Goal: Task Accomplishment & Management: Manage account settings

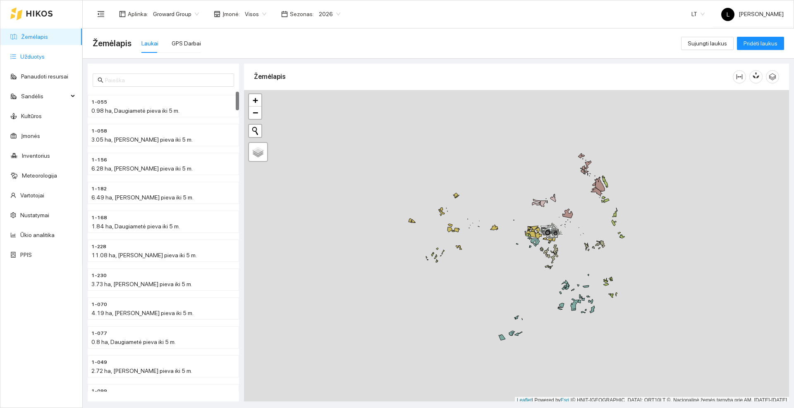
click at [34, 55] on link "Užduotys" at bounding box center [32, 56] width 24 height 7
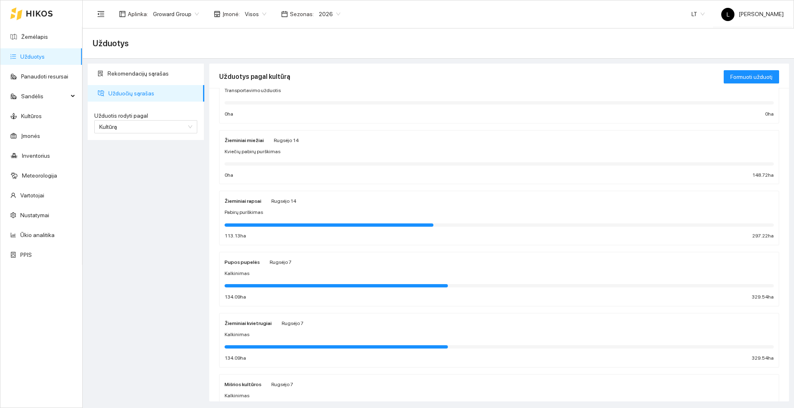
scroll to position [52, 0]
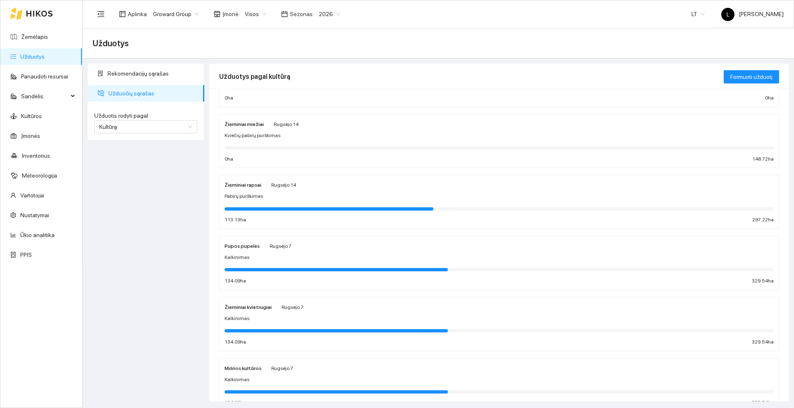
click at [332, 196] on div "Pabirų purškimas" at bounding box center [499, 197] width 549 height 8
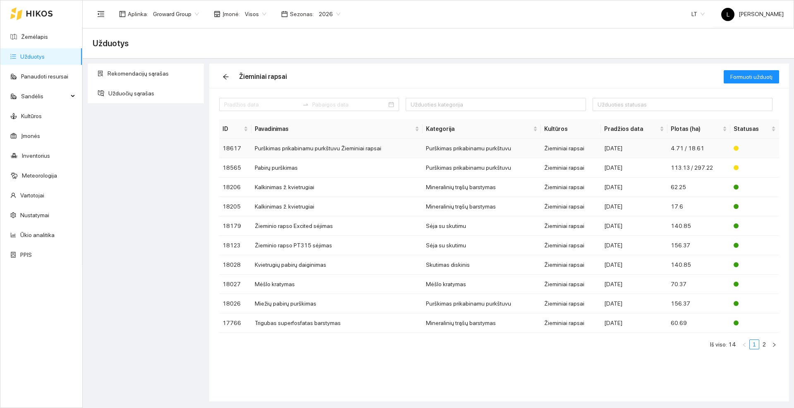
click at [322, 148] on td "Purškimas prikabinamu purkštuvu Žieminiai rapsai" at bounding box center [336, 148] width 171 height 19
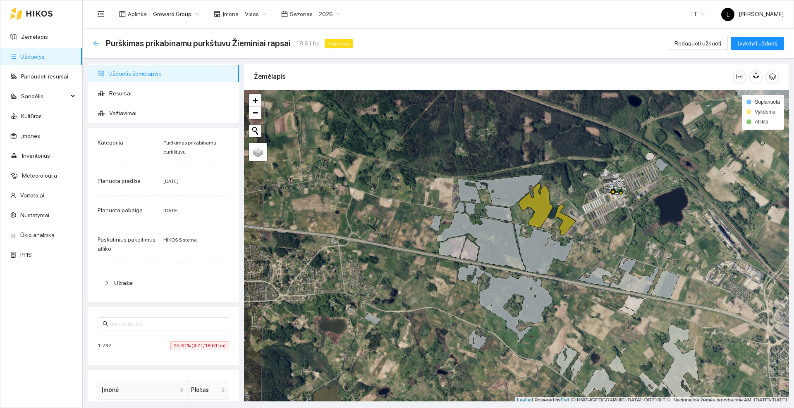
click at [98, 45] on icon "arrow-left" at bounding box center [96, 43] width 7 height 7
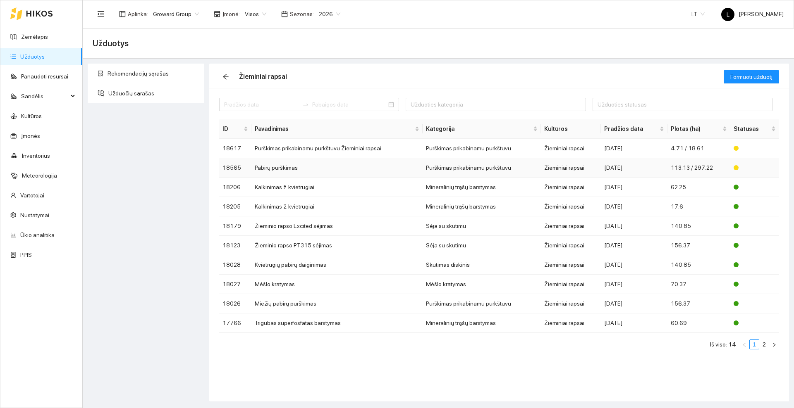
click at [280, 170] on td "Pabirų purškimas" at bounding box center [336, 167] width 171 height 19
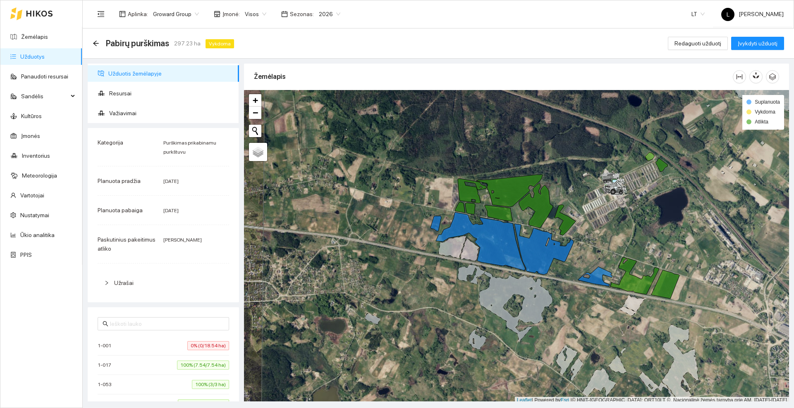
scroll to position [2, 0]
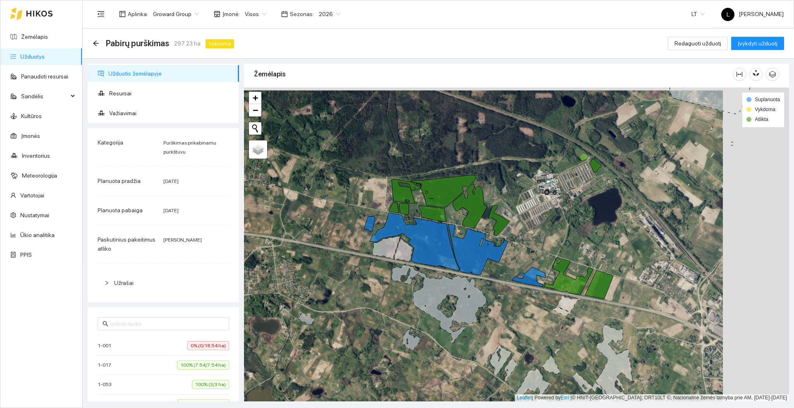
drag, startPoint x: 409, startPoint y: 227, endPoint x: 343, endPoint y: 230, distance: 66.2
click at [343, 230] on div at bounding box center [516, 245] width 545 height 314
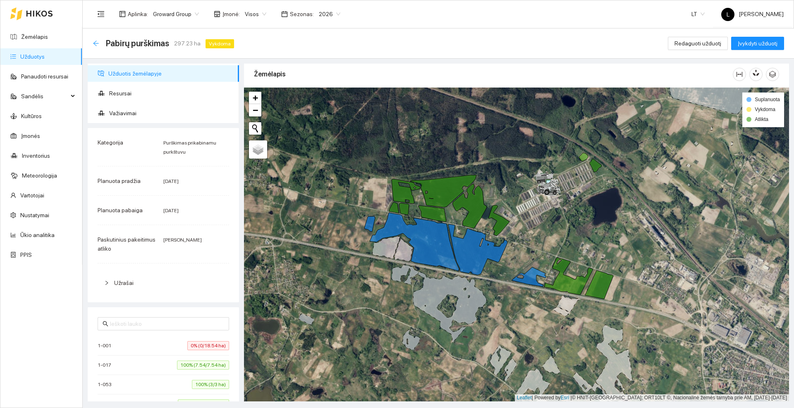
click at [95, 44] on icon "arrow-left" at bounding box center [95, 43] width 5 height 5
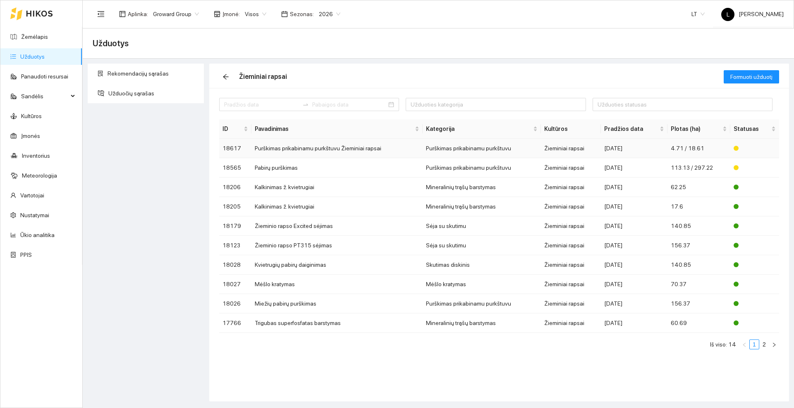
click at [313, 148] on td "Purškimas prikabinamu purkštuvu Žieminiai rapsai" at bounding box center [336, 148] width 171 height 19
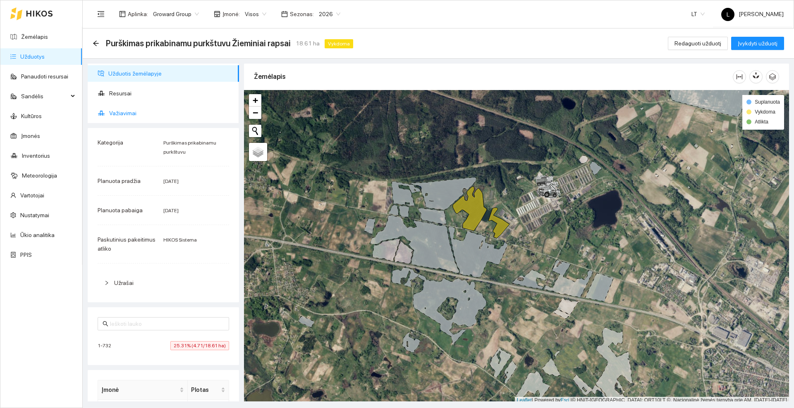
click at [128, 111] on span "Važiavimai" at bounding box center [170, 113] width 123 height 17
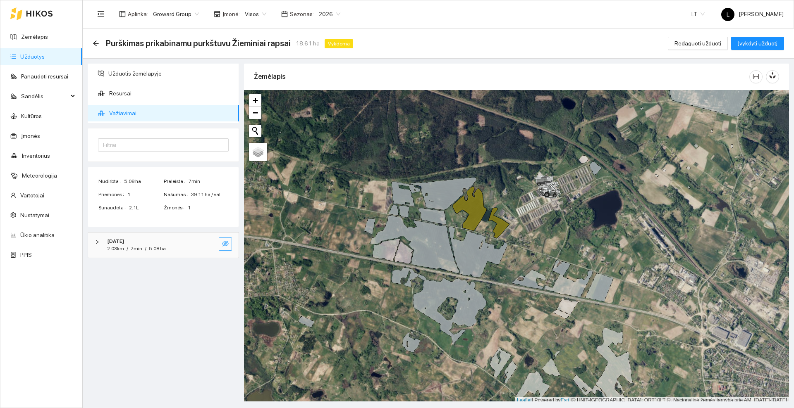
click at [231, 244] on button "button" at bounding box center [225, 244] width 13 height 13
click at [227, 244] on icon "eye" at bounding box center [225, 243] width 7 height 5
click at [227, 244] on icon "eye-invisible" at bounding box center [225, 244] width 7 height 7
click at [227, 244] on icon "eye" at bounding box center [225, 243] width 7 height 5
click at [227, 244] on icon "eye-invisible" at bounding box center [225, 244] width 7 height 7
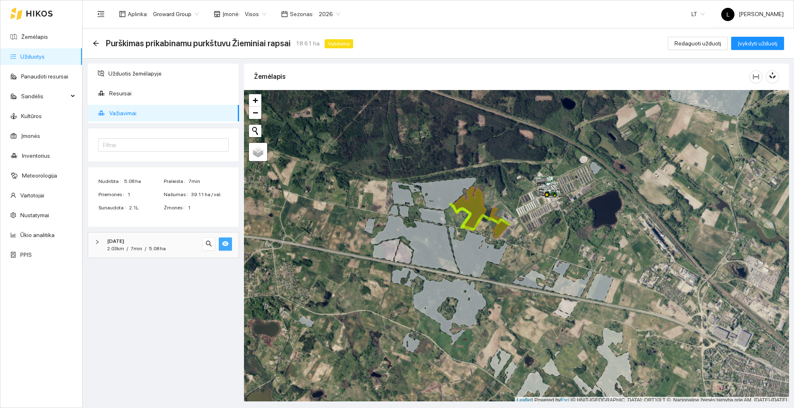
click at [227, 244] on icon "eye" at bounding box center [225, 243] width 7 height 5
click at [97, 43] on icon "arrow-left" at bounding box center [96, 43] width 7 height 7
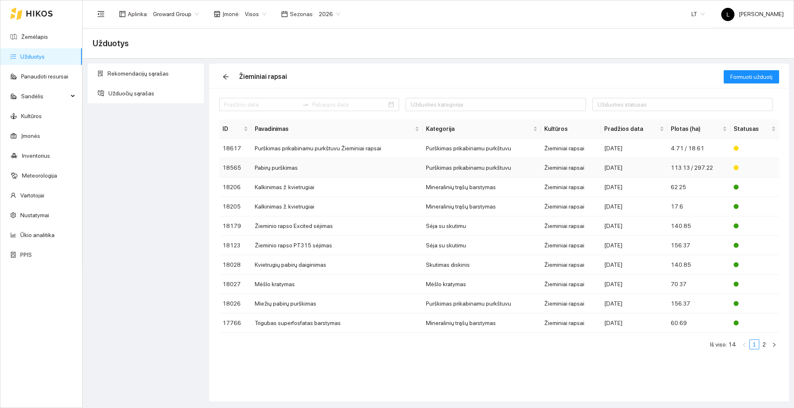
click at [290, 167] on td "Pabirų purškimas" at bounding box center [336, 167] width 171 height 19
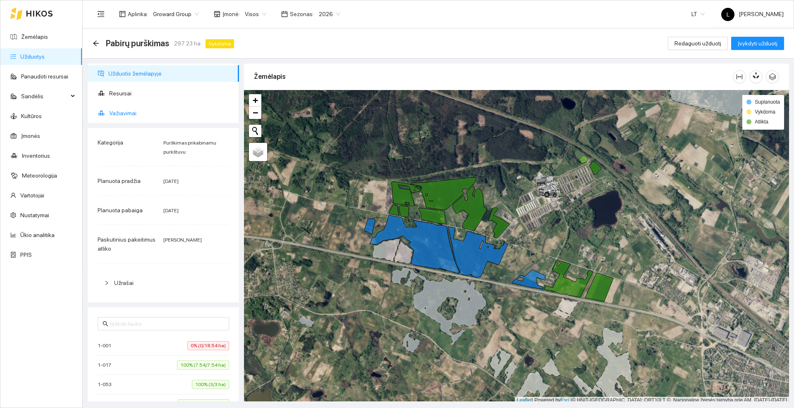
click at [136, 119] on span "Važiavimai" at bounding box center [170, 113] width 123 height 17
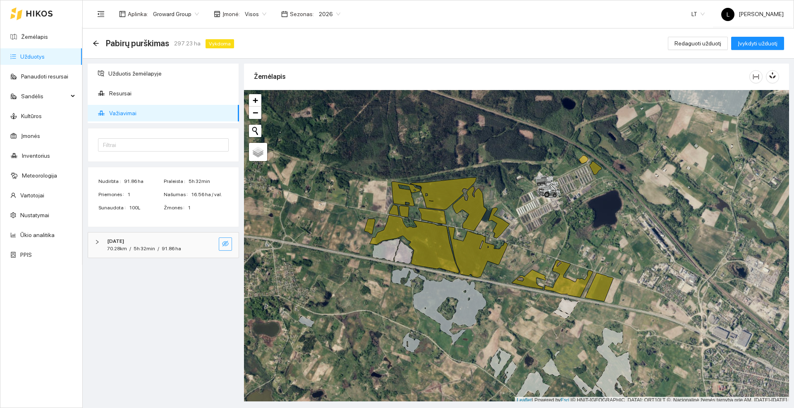
click at [228, 244] on icon "eye-invisible" at bounding box center [225, 244] width 7 height 7
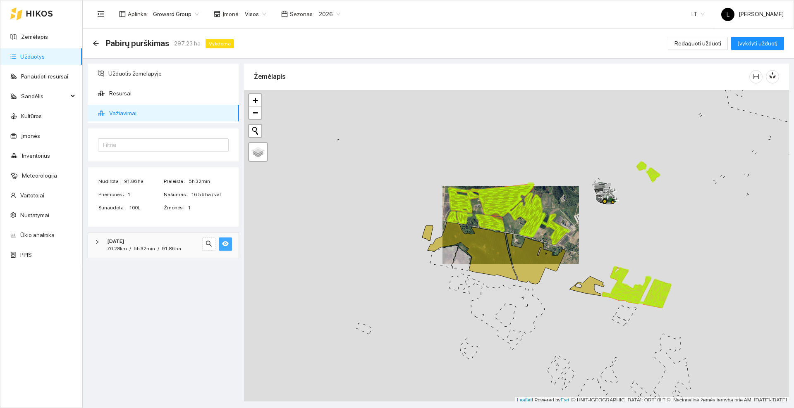
scroll to position [2, 0]
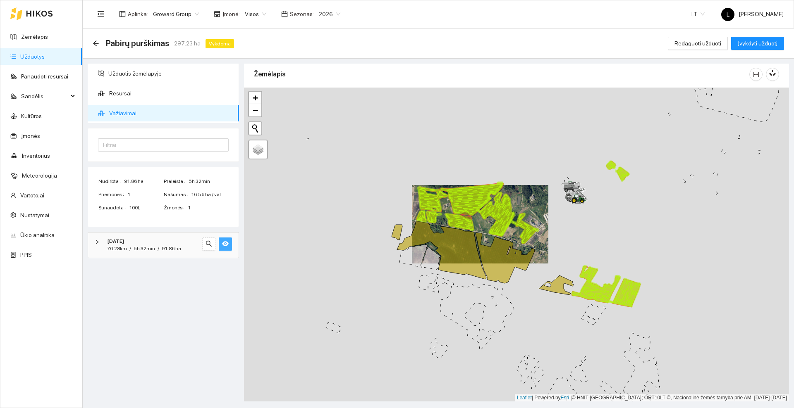
drag, startPoint x: 585, startPoint y: 223, endPoint x: 553, endPoint y: 225, distance: 31.9
click at [553, 225] on div at bounding box center [516, 245] width 545 height 314
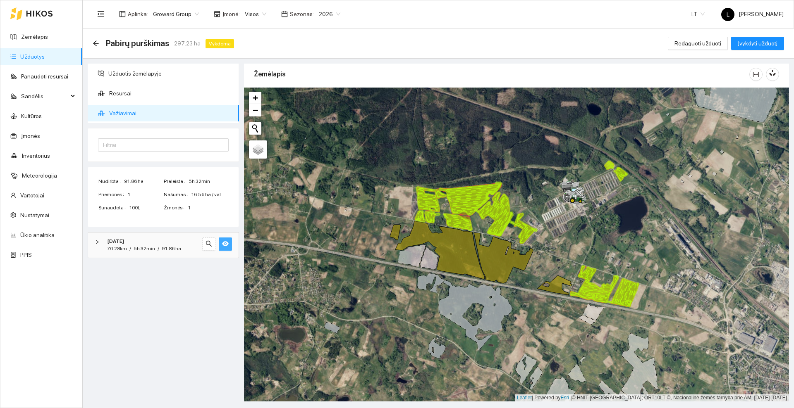
click at [91, 42] on div "Pabirų purškimas 297.23 ha Vykdoma Redaguoti užduotį Įvykdyti užduotį" at bounding box center [438, 44] width 711 height 30
click at [97, 45] on icon "arrow-left" at bounding box center [96, 43] width 7 height 7
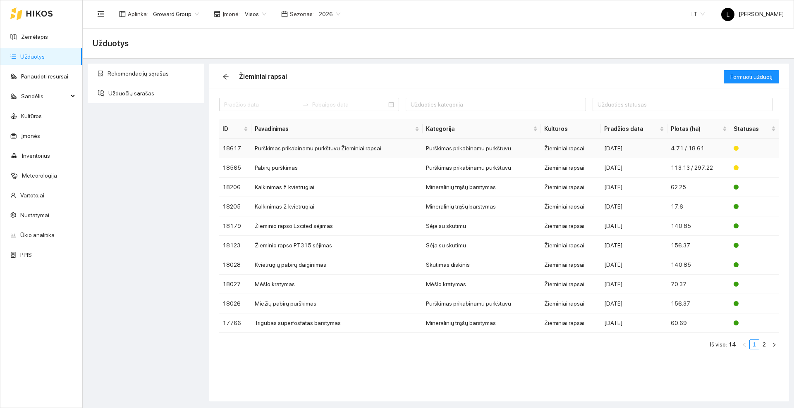
click at [326, 147] on td "Purškimas prikabinamu purkštuvu Žieminiai rapsai" at bounding box center [336, 148] width 171 height 19
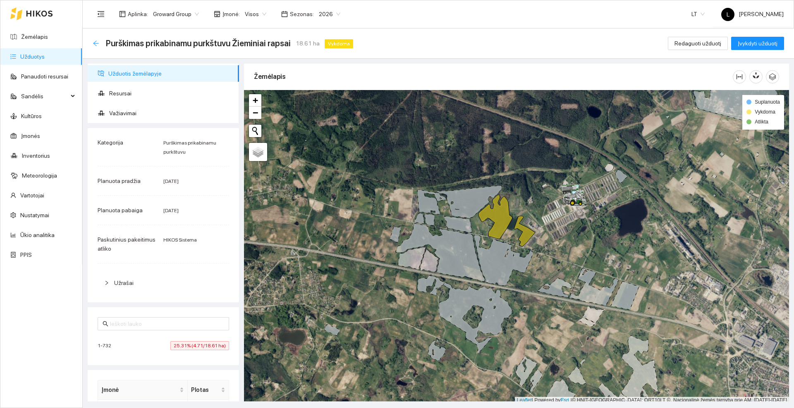
click at [93, 43] on icon "arrow-left" at bounding box center [96, 43] width 7 height 7
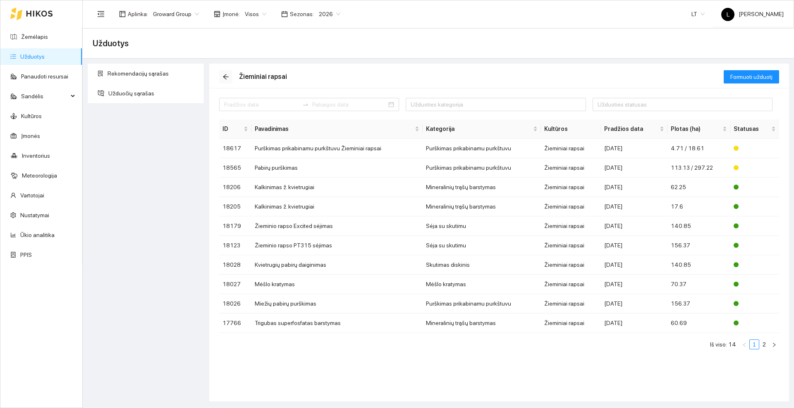
click at [226, 76] on icon "arrow-left" at bounding box center [225, 77] width 7 height 7
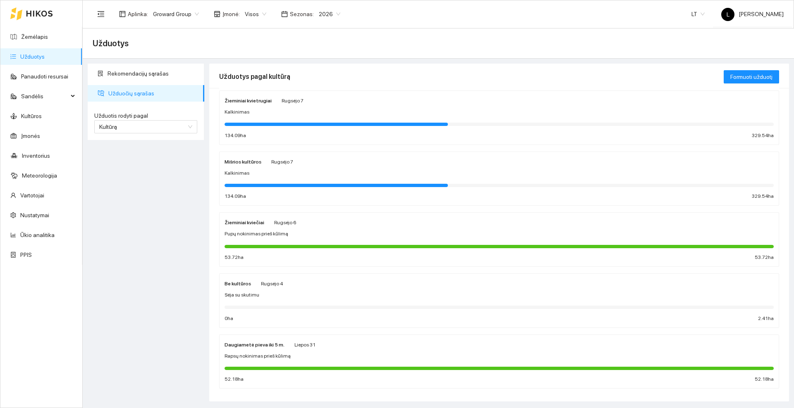
scroll to position [269, 0]
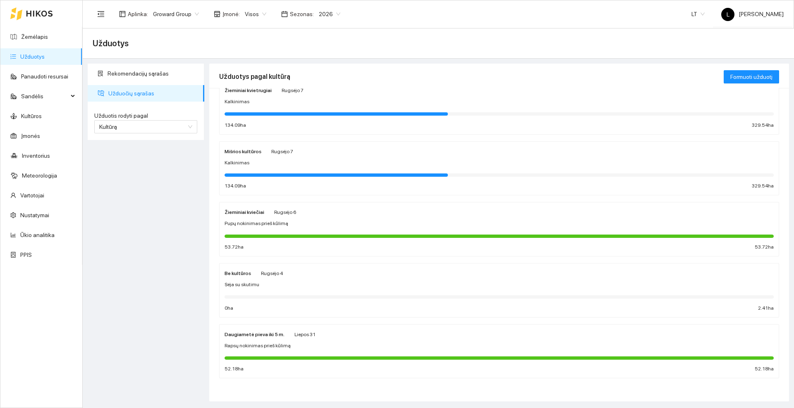
click at [284, 344] on span "Rapsų nokinimas prieš kūlimą" at bounding box center [258, 346] width 66 height 8
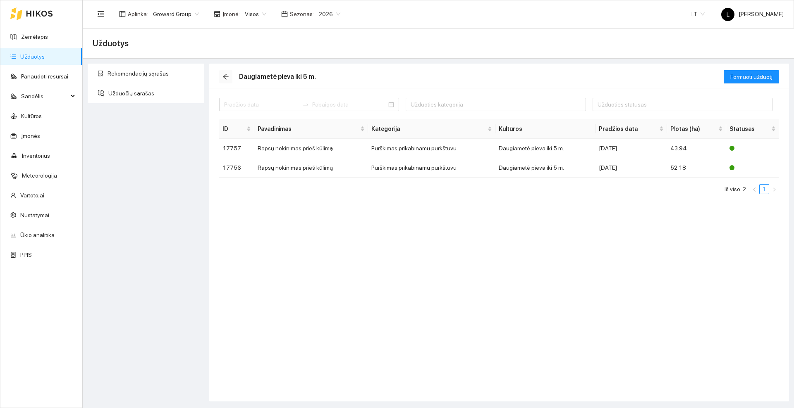
click at [227, 75] on icon "arrow-left" at bounding box center [225, 77] width 7 height 7
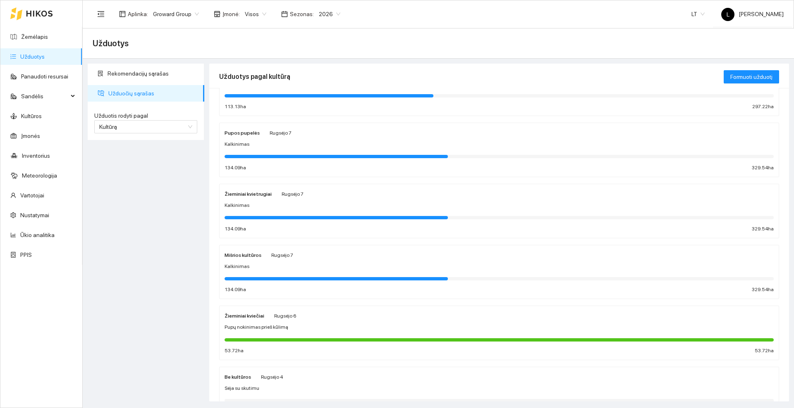
scroll to position [269, 0]
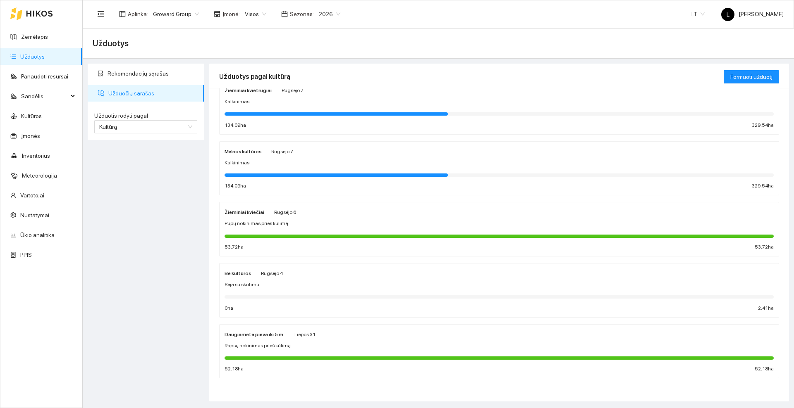
click at [263, 284] on div "Sėja su skutimu" at bounding box center [499, 285] width 549 height 8
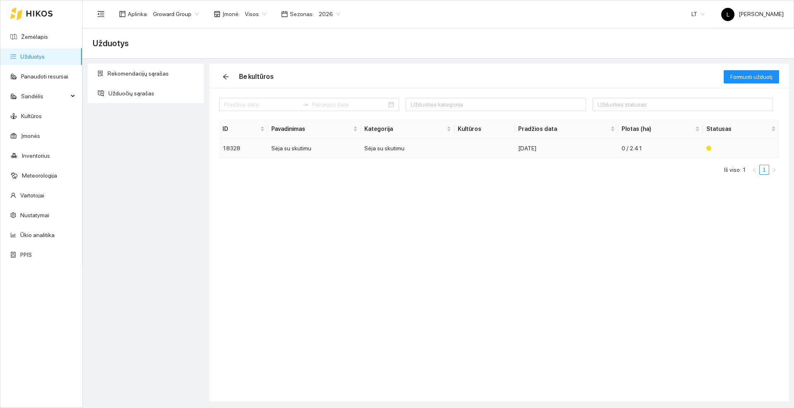
click at [311, 150] on td "Sėja su skutimu" at bounding box center [314, 148] width 93 height 19
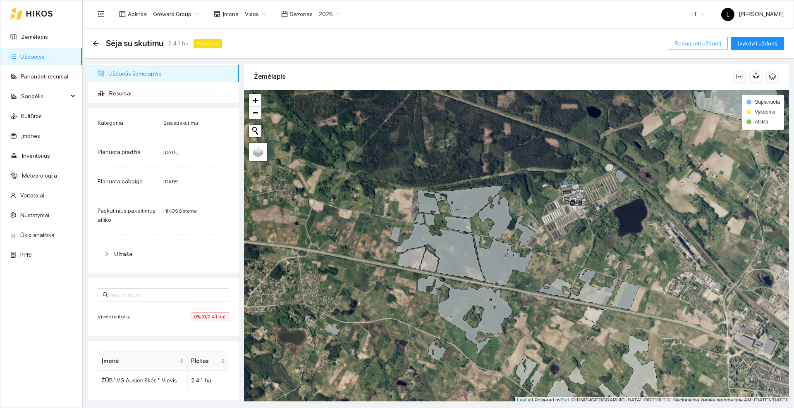
click at [683, 45] on span "Redaguoti užduotį" at bounding box center [697, 43] width 47 height 9
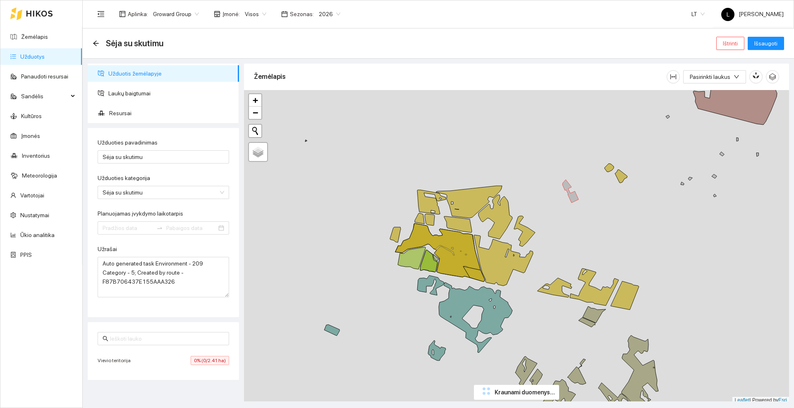
type input "2025-08-25"
type input "2025-09-04"
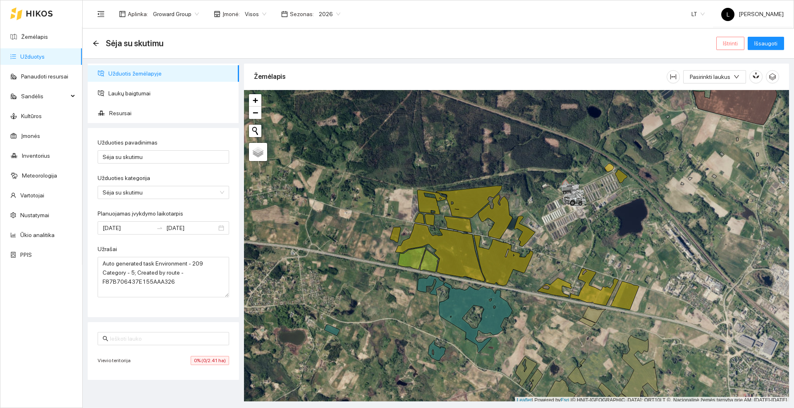
click at [739, 45] on button "Ištrinti" at bounding box center [730, 43] width 28 height 13
click at [732, 85] on span "Taip" at bounding box center [733, 83] width 11 height 9
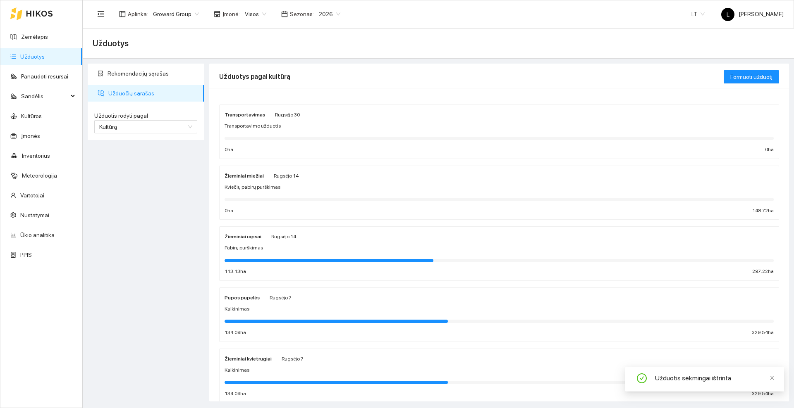
scroll to position [208, 0]
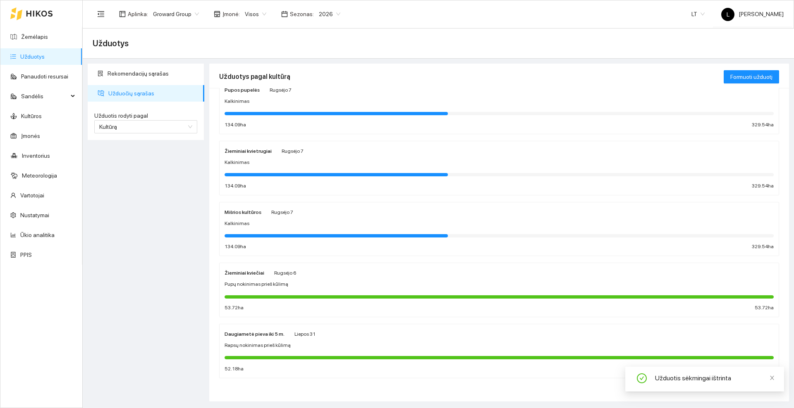
click at [247, 217] on div "Mišrios kultūros Rugsėjo 7 Kalkinimas 134.09 ha 329.54 ha" at bounding box center [499, 230] width 549 height 44
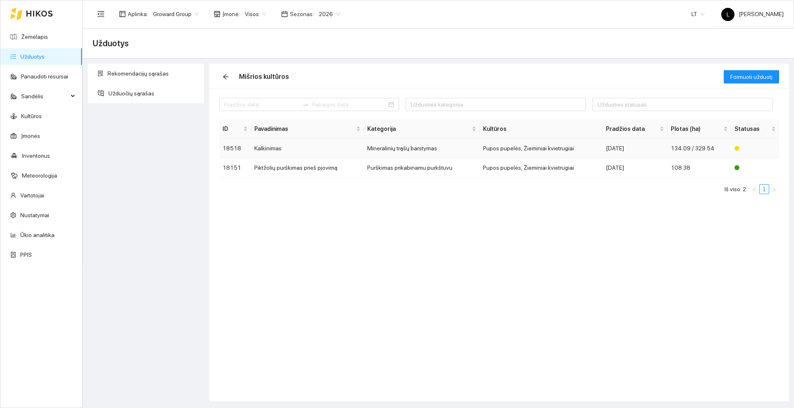
click at [311, 148] on td "Kalkinimas" at bounding box center [307, 148] width 113 height 19
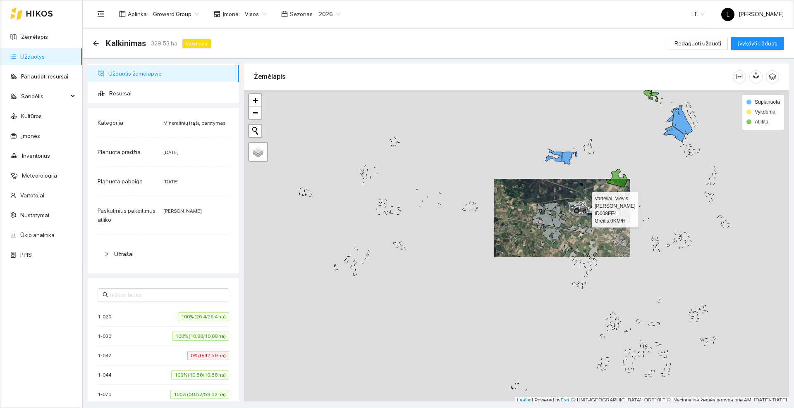
scroll to position [2, 0]
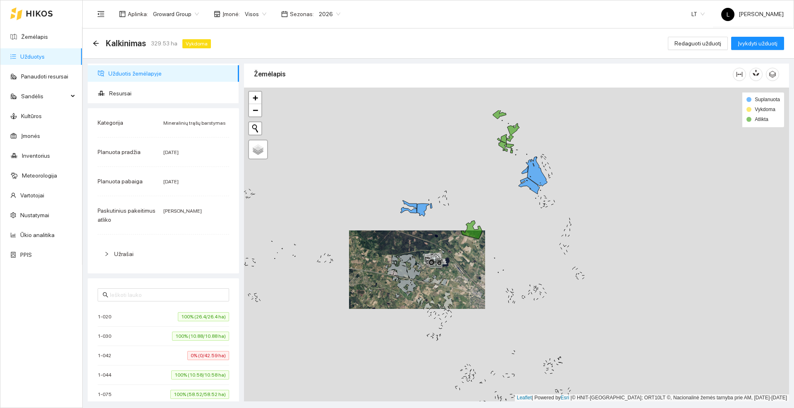
drag, startPoint x: 578, startPoint y: 199, endPoint x: 433, endPoint y: 253, distance: 154.9
click at [433, 253] on div at bounding box center [516, 245] width 545 height 314
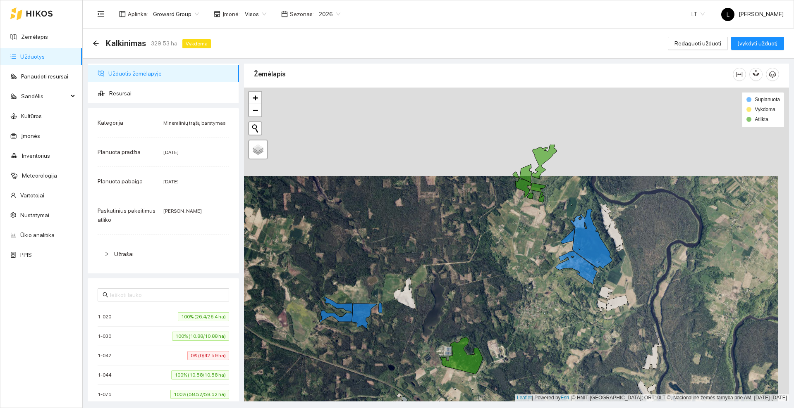
drag, startPoint x: 468, startPoint y: 169, endPoint x: 456, endPoint y: 257, distance: 89.2
click at [456, 257] on div at bounding box center [516, 245] width 545 height 314
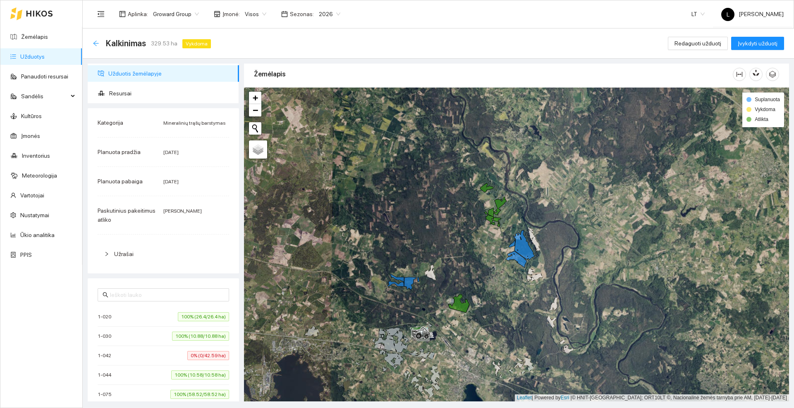
click at [94, 41] on icon "arrow-left" at bounding box center [96, 43] width 7 height 7
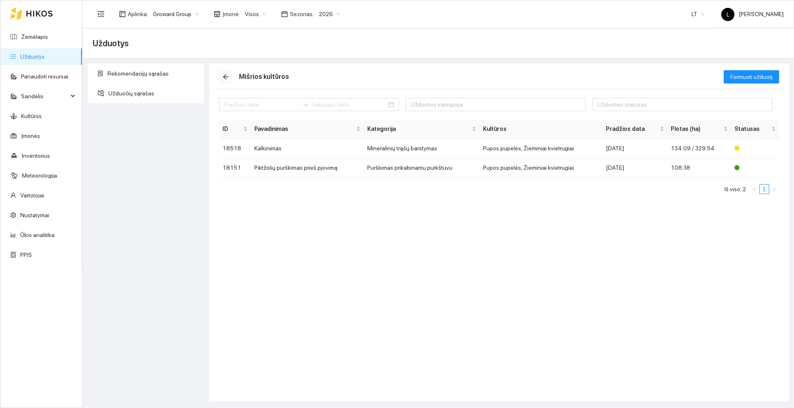
click at [227, 74] on icon "arrow-left" at bounding box center [225, 77] width 7 height 7
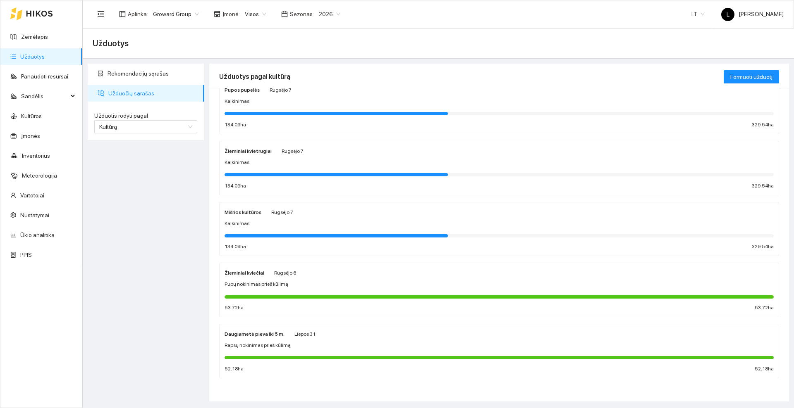
scroll to position [156, 0]
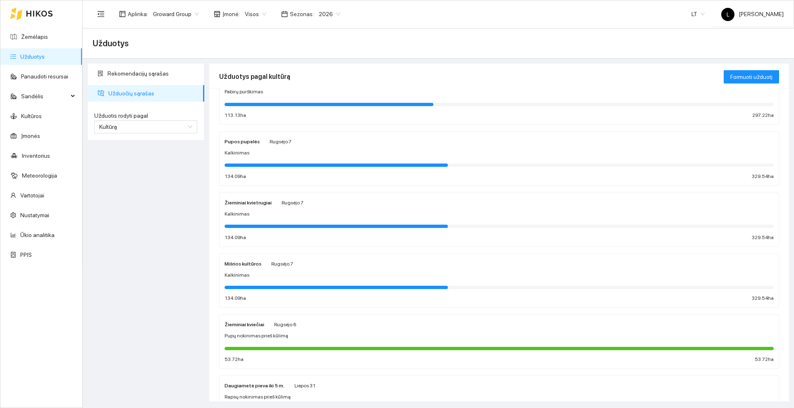
click at [266, 209] on div "Žieminiai kvietrugiai Rugsėjo 7 Kalkinimas 134.09 ha 329.54 ha" at bounding box center [499, 220] width 549 height 44
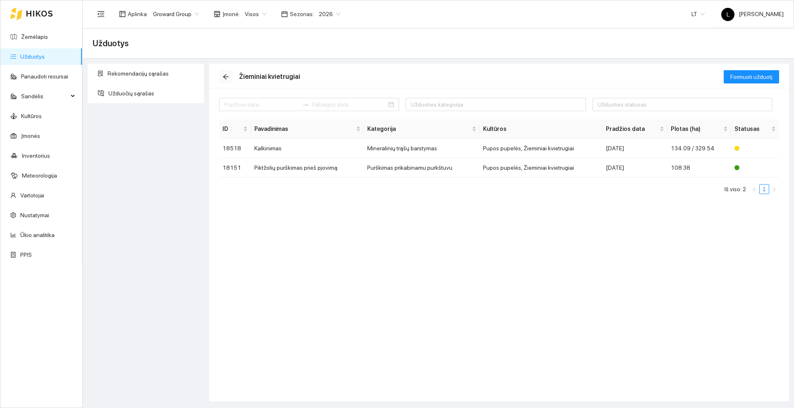
click at [232, 75] on span "arrow-left" at bounding box center [226, 77] width 12 height 7
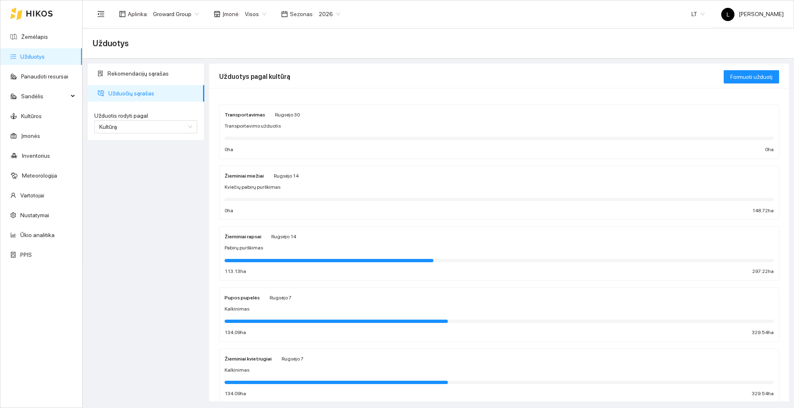
click at [279, 300] on span "Rugsėjo 7" at bounding box center [281, 298] width 22 height 6
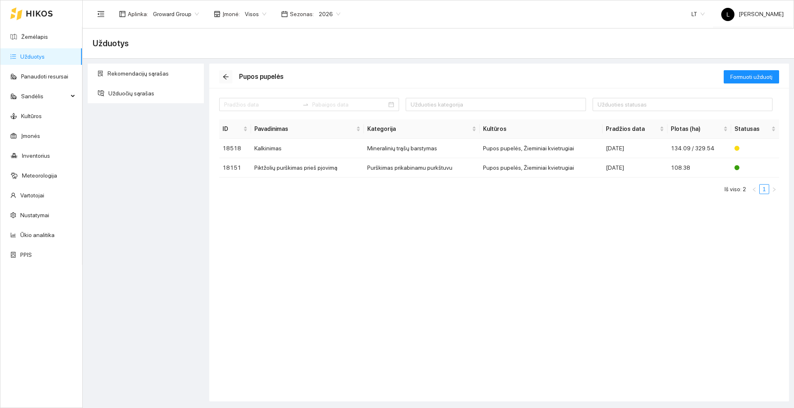
click at [228, 76] on icon "arrow-left" at bounding box center [225, 77] width 7 height 7
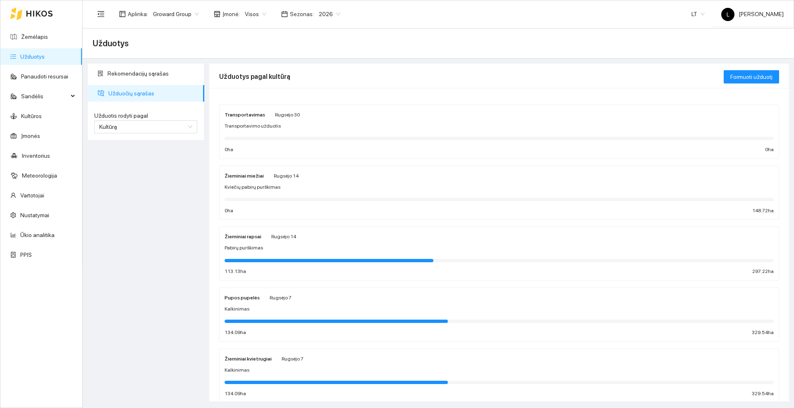
click at [272, 238] on span "Rugsėjo 14" at bounding box center [283, 237] width 25 height 6
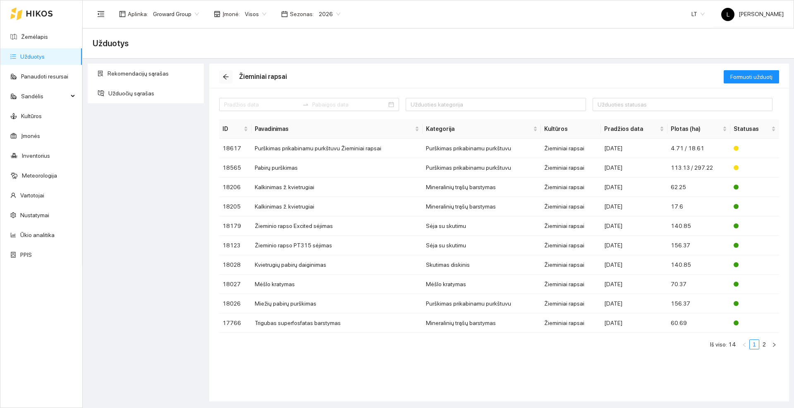
click at [226, 77] on icon "arrow-left" at bounding box center [225, 77] width 7 height 7
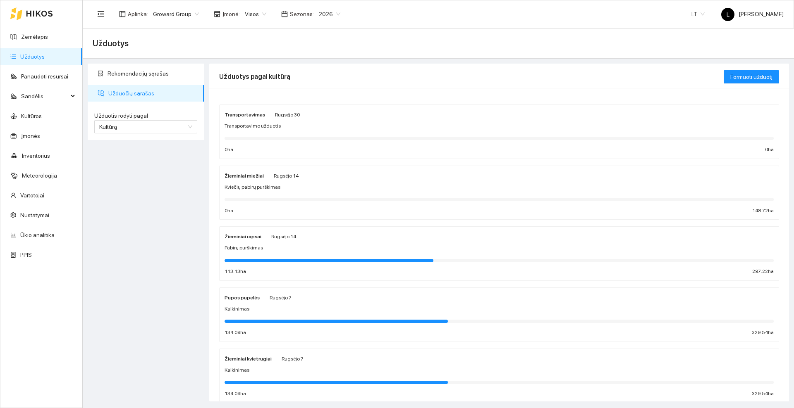
click at [258, 184] on span "Kviečių pabirų purškimas" at bounding box center [253, 188] width 56 height 8
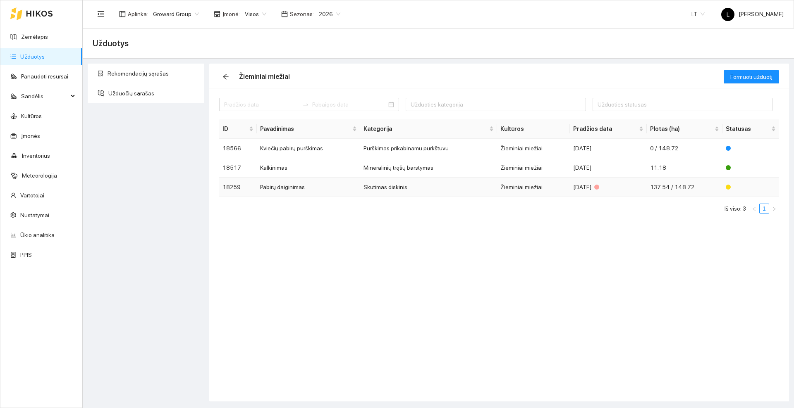
click at [284, 189] on td "Pabirų daiginimas" at bounding box center [308, 187] width 103 height 19
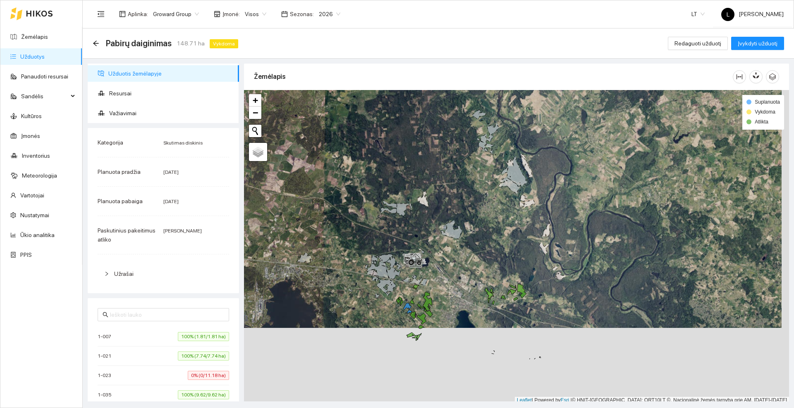
scroll to position [2, 0]
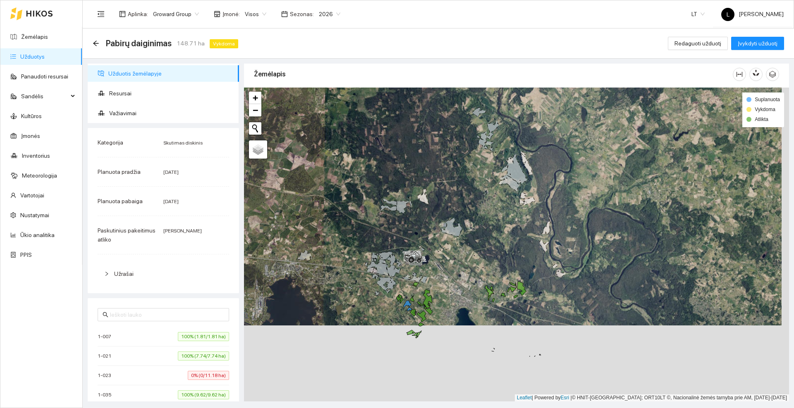
drag, startPoint x: 500, startPoint y: 272, endPoint x: 499, endPoint y: 172, distance: 100.5
click at [499, 172] on div at bounding box center [516, 245] width 545 height 314
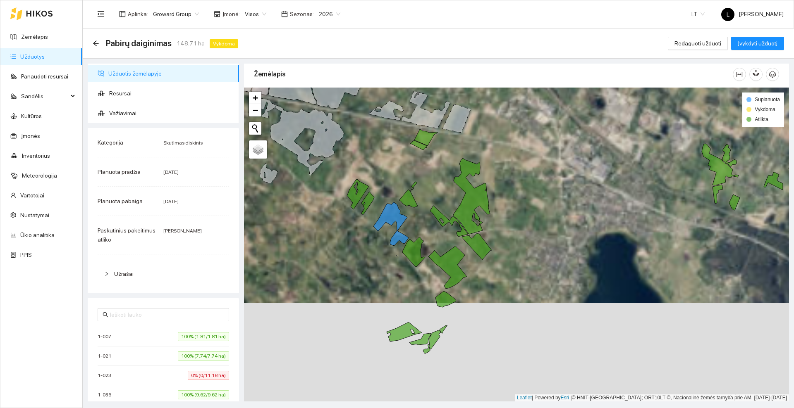
drag, startPoint x: 367, startPoint y: 239, endPoint x: 370, endPoint y: 244, distance: 5.9
click at [370, 244] on div at bounding box center [516, 245] width 545 height 314
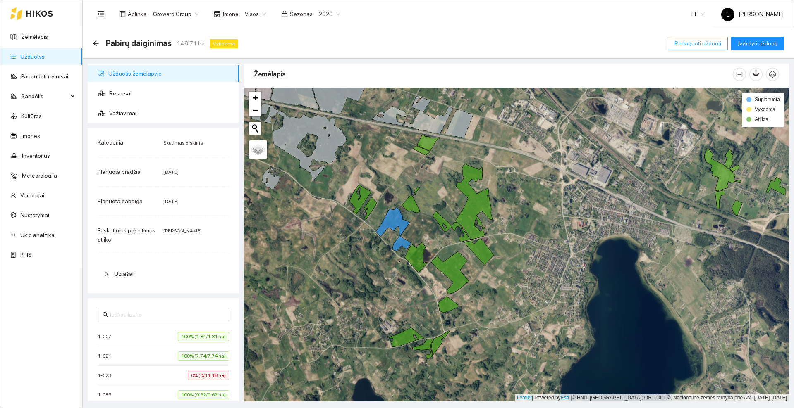
click at [705, 41] on span "Redaguoti užduotį" at bounding box center [697, 43] width 47 height 9
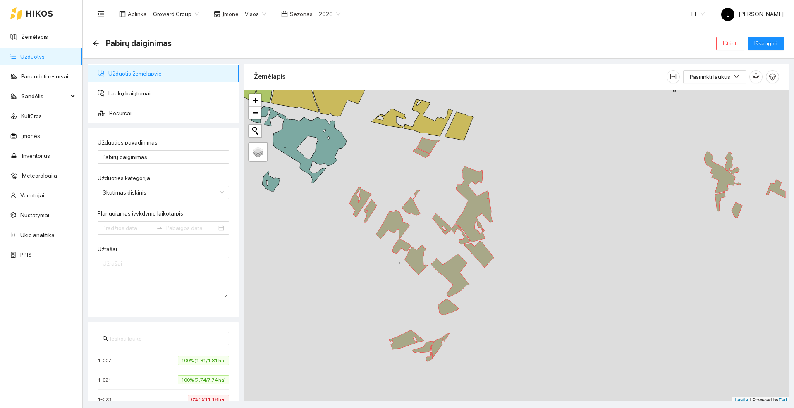
type input "2025-08-21"
type input "2025-08-31"
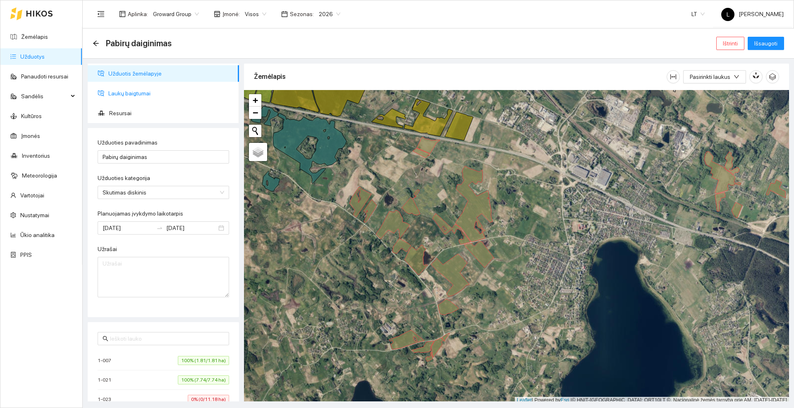
click at [127, 93] on span "Laukų baigtumai" at bounding box center [170, 93] width 124 height 17
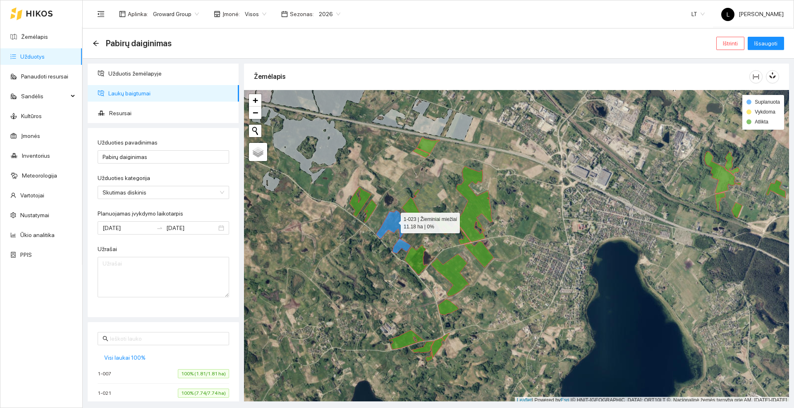
click at [393, 221] on icon at bounding box center [393, 231] width 35 height 43
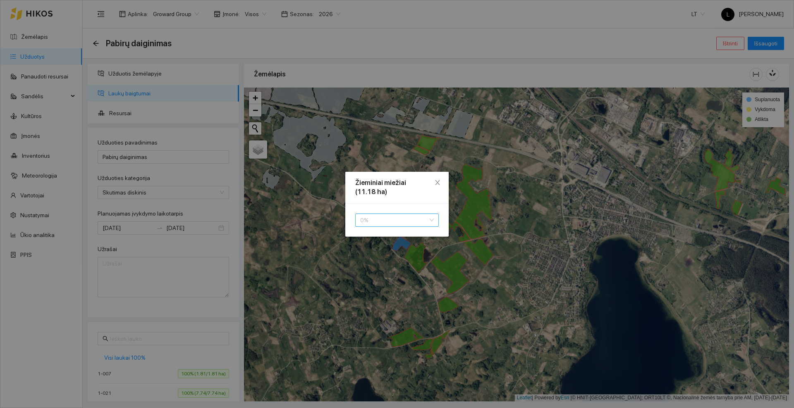
click at [389, 222] on span "0 %" at bounding box center [397, 220] width 74 height 12
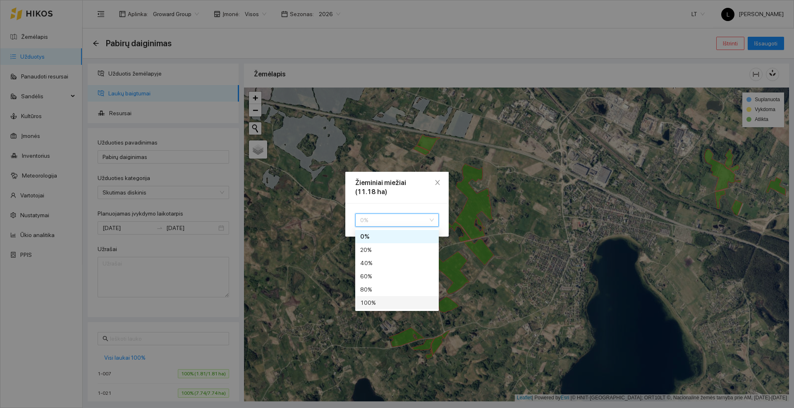
click at [378, 303] on div "100 %" at bounding box center [397, 303] width 74 height 9
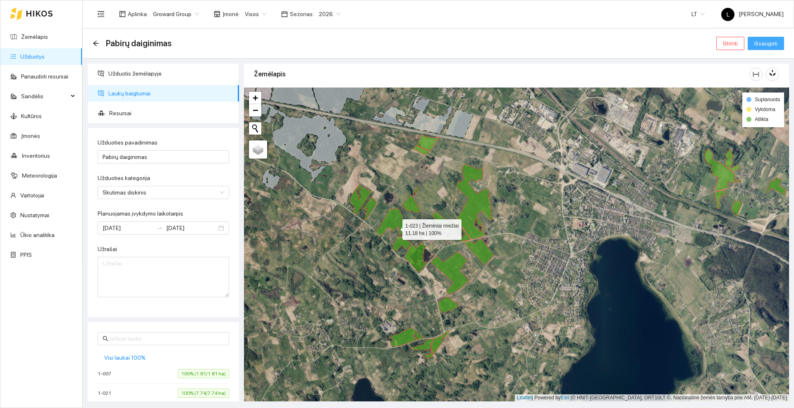
click at [769, 41] on span "Išsaugoti" at bounding box center [765, 43] width 23 height 9
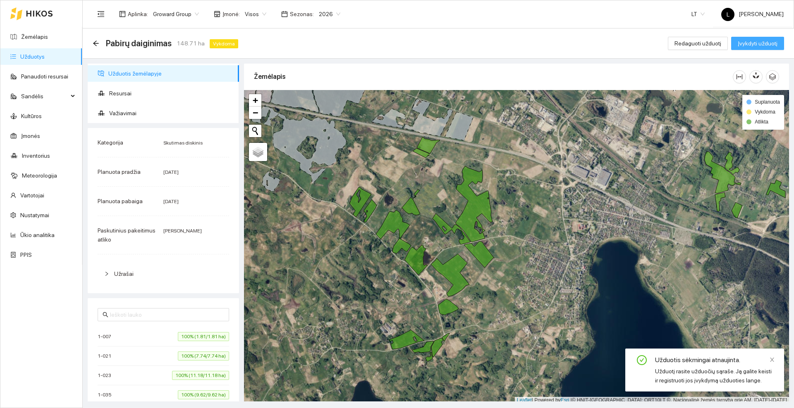
click at [751, 45] on span "Įvykdyti užduotį" at bounding box center [758, 43] width 40 height 9
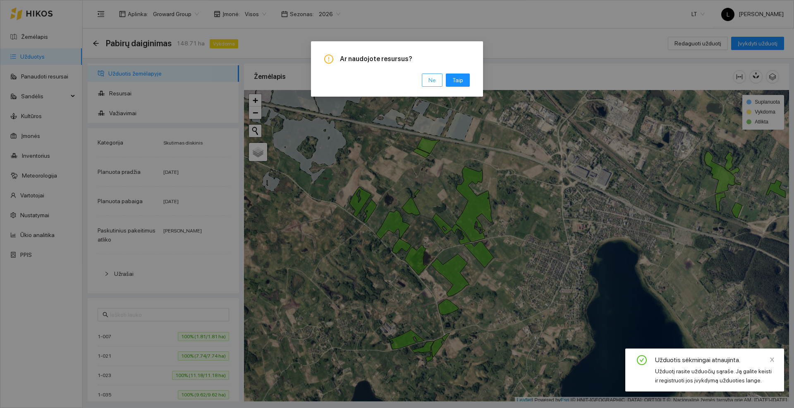
click at [433, 78] on span "Ne" at bounding box center [431, 80] width 7 height 9
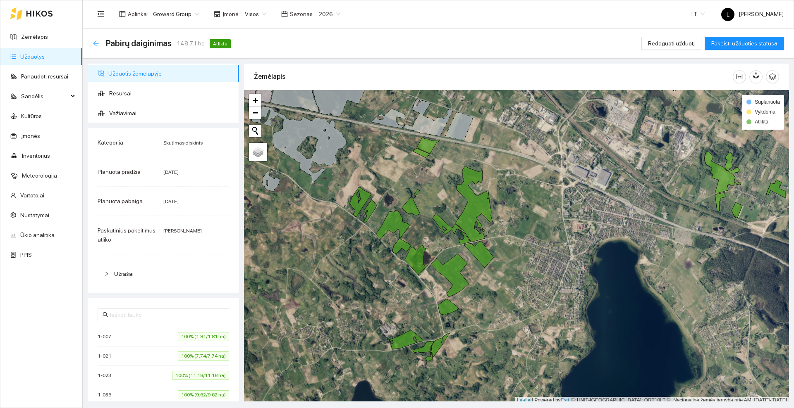
click at [94, 43] on icon "arrow-left" at bounding box center [95, 43] width 5 height 5
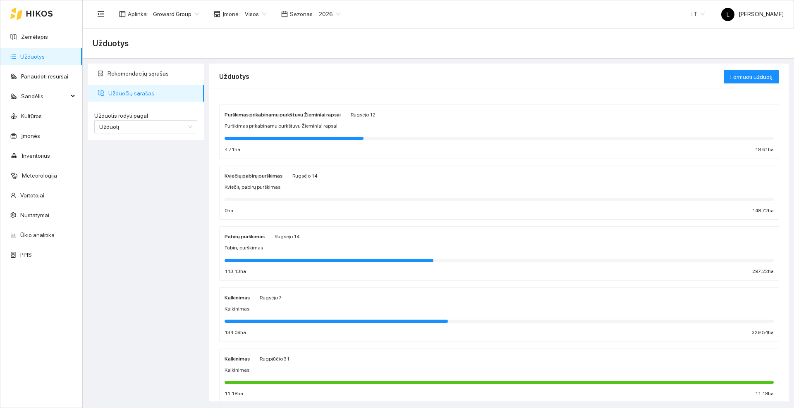
click at [297, 237] on div "Pabirų purškimas Rugsėjo 14" at bounding box center [499, 236] width 549 height 9
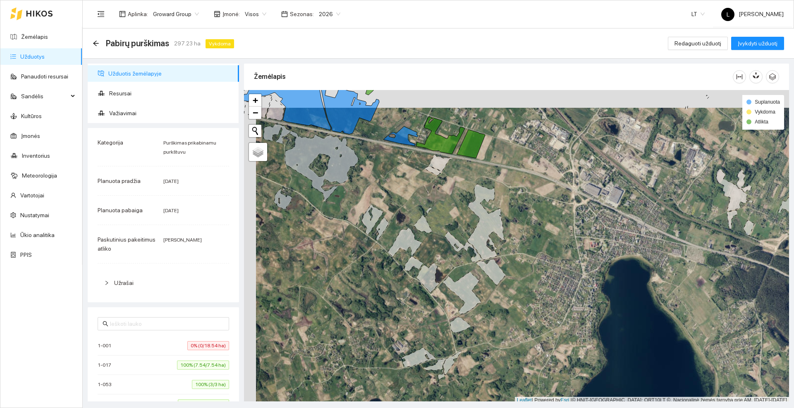
scroll to position [2, 0]
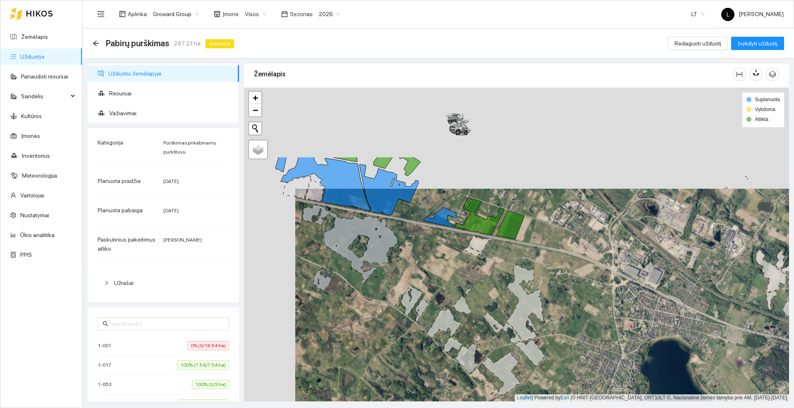
drag, startPoint x: 318, startPoint y: 167, endPoint x: 375, endPoint y: 273, distance: 120.2
click at [375, 273] on div at bounding box center [516, 245] width 545 height 314
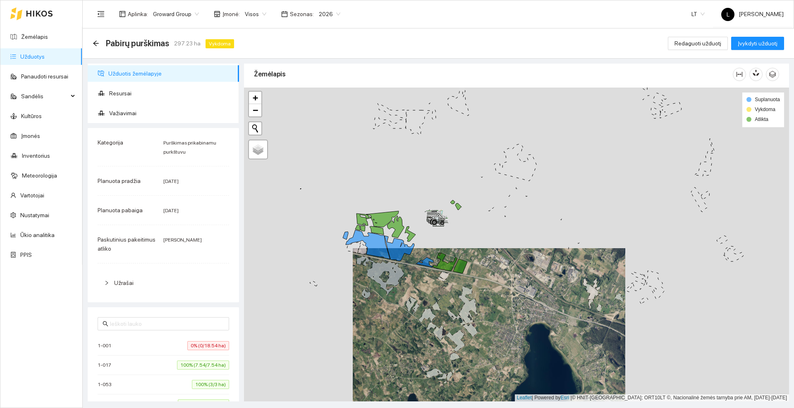
drag, startPoint x: 354, startPoint y: 269, endPoint x: 376, endPoint y: 293, distance: 33.0
click at [376, 293] on div at bounding box center [516, 245] width 545 height 314
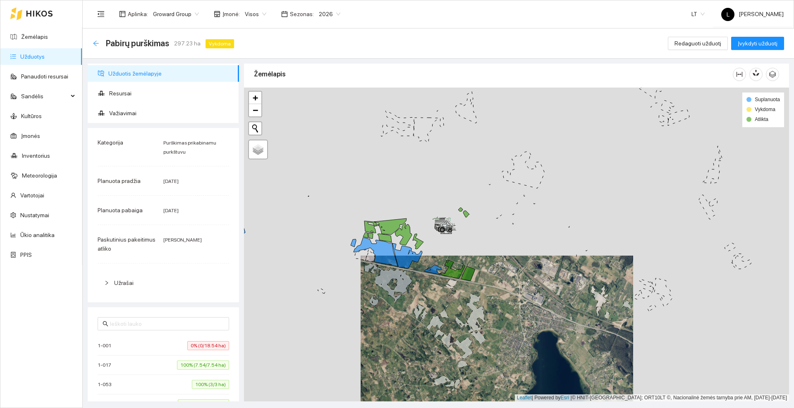
click at [96, 42] on icon "arrow-left" at bounding box center [96, 43] width 7 height 7
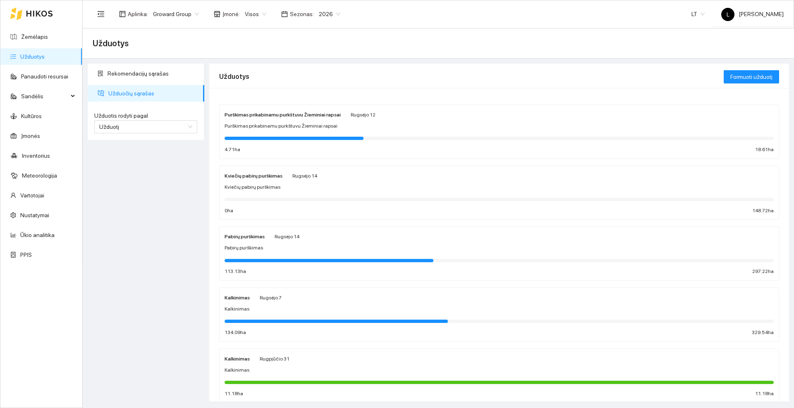
click at [279, 123] on span "Purškimas prikabinamu purkštuvu Žieminiai rapsai" at bounding box center [281, 126] width 113 height 8
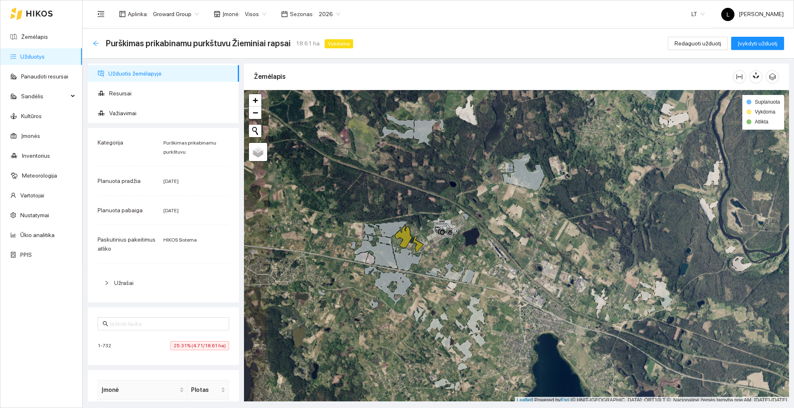
click at [96, 44] on icon "arrow-left" at bounding box center [96, 43] width 7 height 7
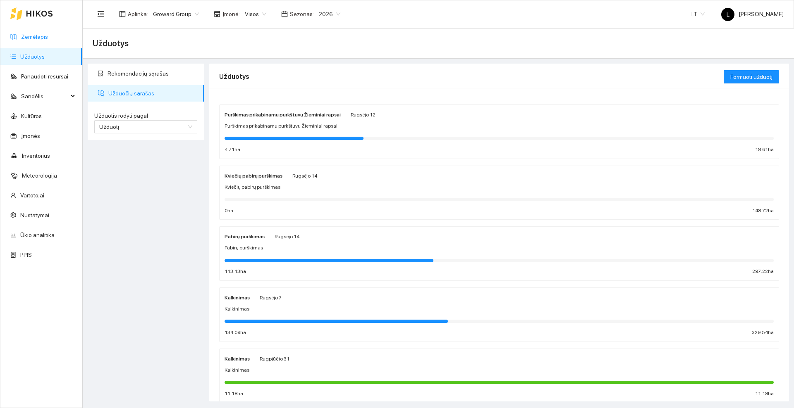
click at [33, 36] on link "Žemėlapis" at bounding box center [34, 36] width 27 height 7
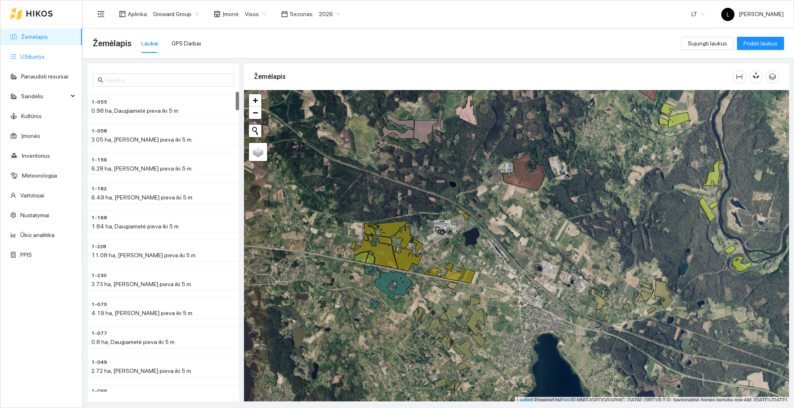
click at [32, 54] on link "Užduotys" at bounding box center [32, 56] width 24 height 7
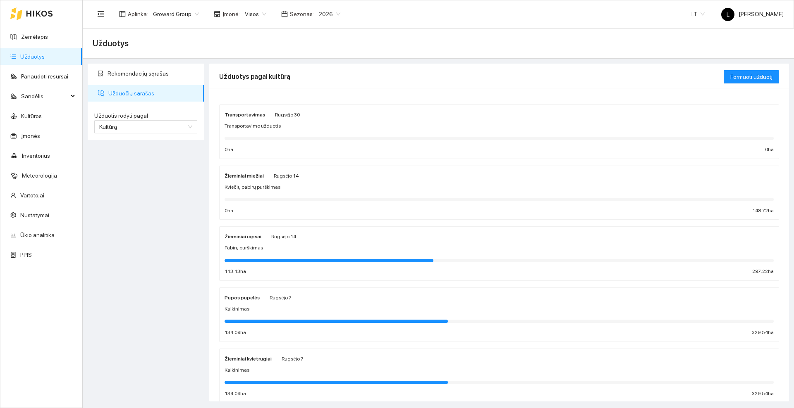
click at [291, 179] on span "Rugsėjo 14" at bounding box center [286, 176] width 25 height 6
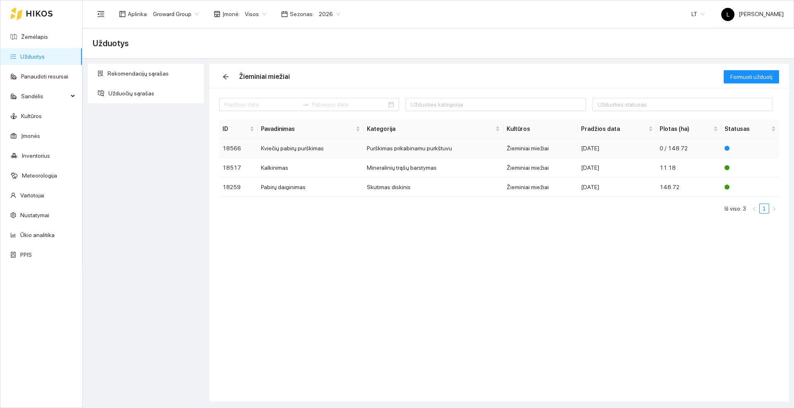
click at [282, 148] on td "Kviečių pabirų purškimas" at bounding box center [311, 148] width 106 height 19
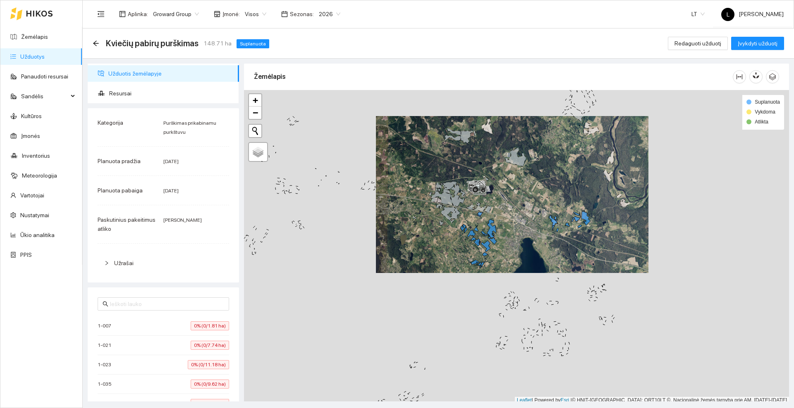
scroll to position [2, 0]
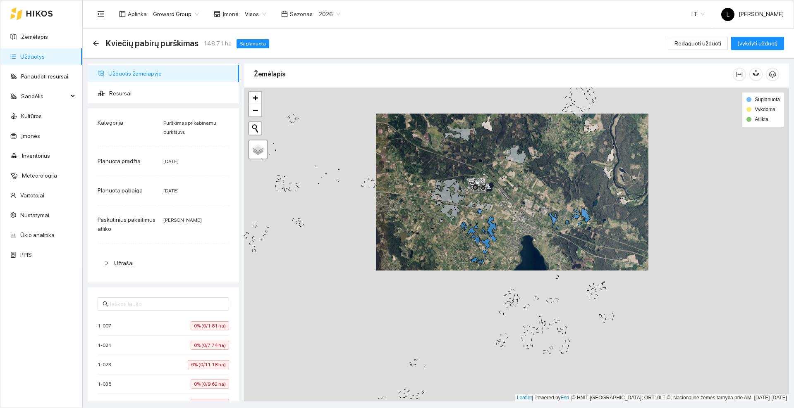
drag, startPoint x: 577, startPoint y: 280, endPoint x: 534, endPoint y: 216, distance: 77.3
click at [533, 217] on div at bounding box center [516, 245] width 545 height 314
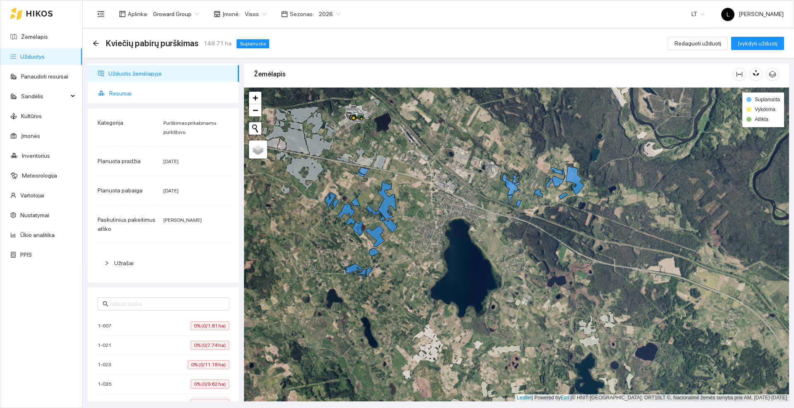
click at [132, 98] on span "Resursai" at bounding box center [170, 93] width 123 height 17
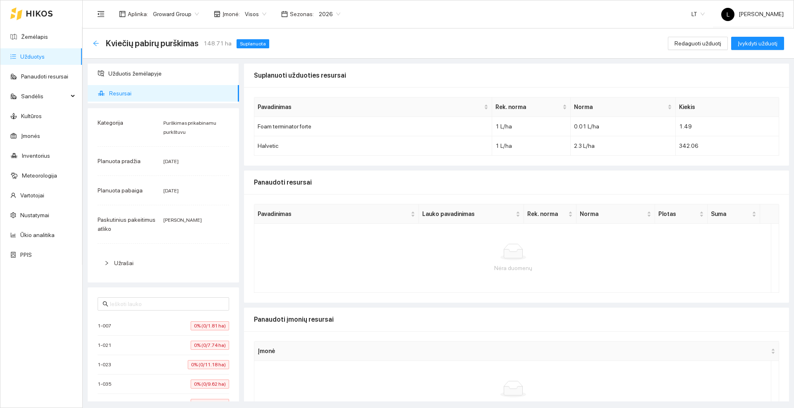
click at [99, 44] on icon "arrow-left" at bounding box center [96, 43] width 7 height 7
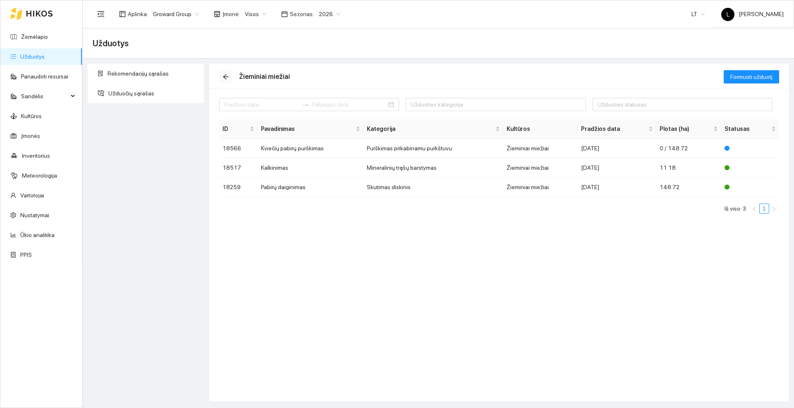
click at [225, 75] on icon "arrow-left" at bounding box center [225, 76] width 5 height 5
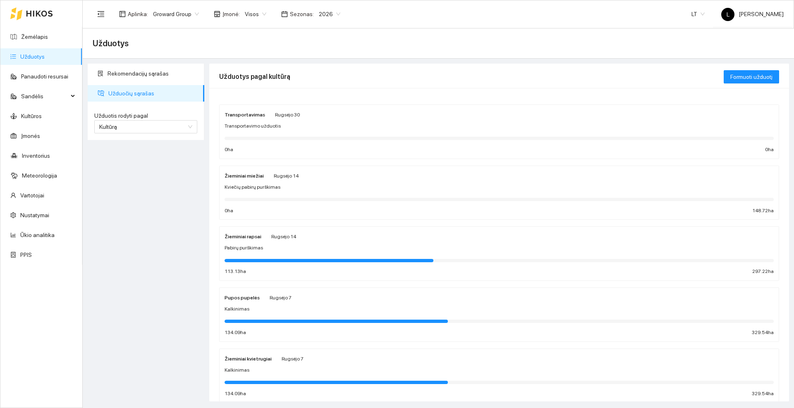
click at [43, 17] on div at bounding box center [31, 13] width 43 height 26
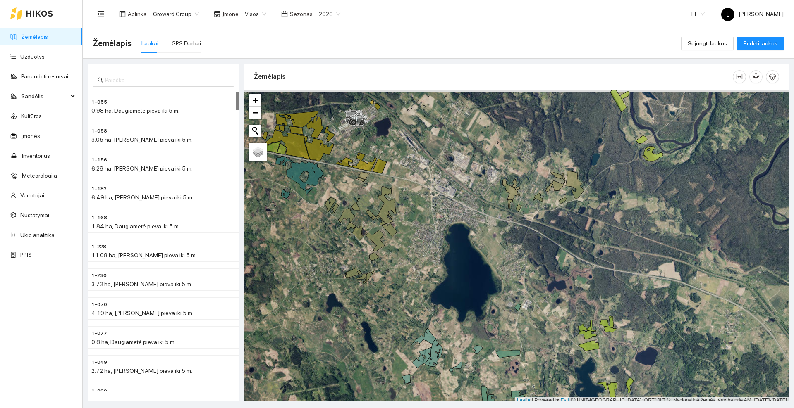
scroll to position [2, 0]
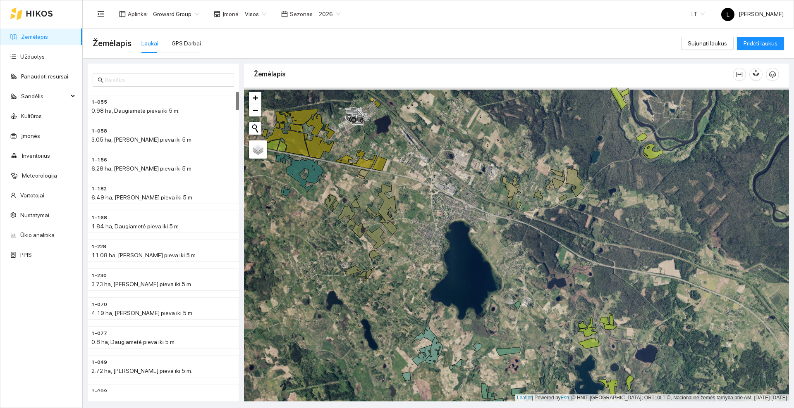
drag, startPoint x: 466, startPoint y: 119, endPoint x: 396, endPoint y: 259, distance: 156.2
click at [396, 259] on div at bounding box center [516, 245] width 545 height 314
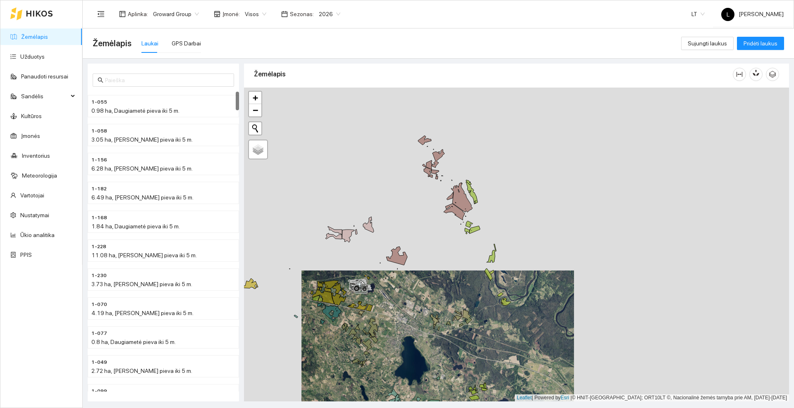
drag, startPoint x: 444, startPoint y: 191, endPoint x: 438, endPoint y: 233, distance: 43.0
click at [438, 233] on div at bounding box center [516, 245] width 545 height 314
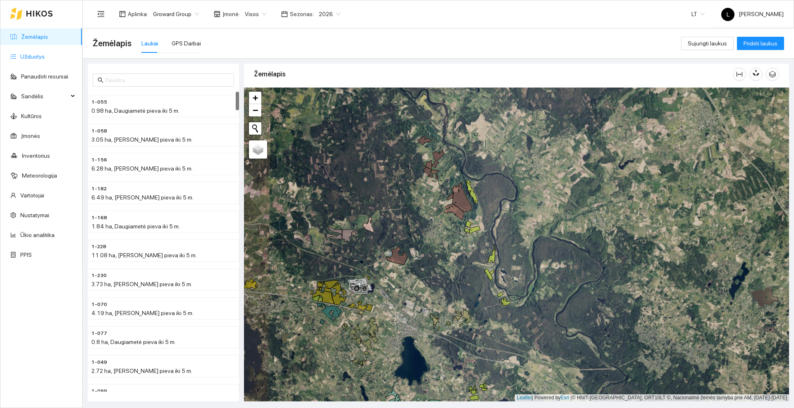
click at [36, 60] on link "Užduotys" at bounding box center [32, 56] width 24 height 7
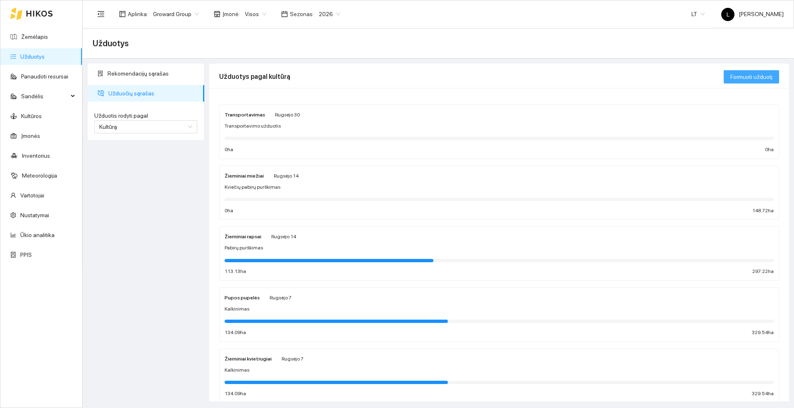
click at [740, 72] on span "Formuoti užduotį" at bounding box center [751, 76] width 42 height 9
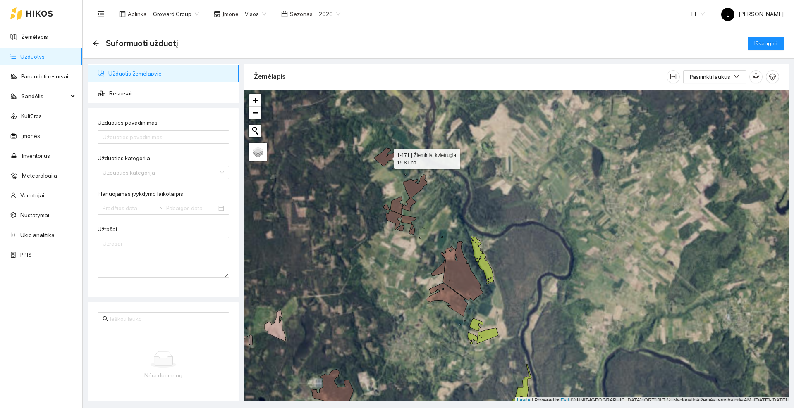
scroll to position [2, 0]
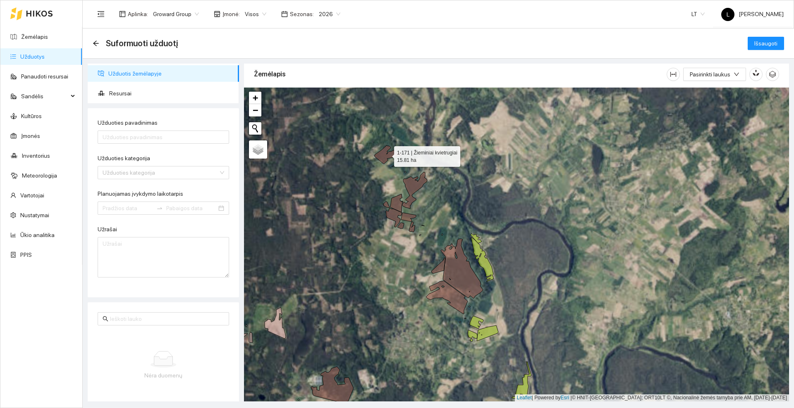
click at [383, 158] on icon at bounding box center [388, 155] width 26 height 19
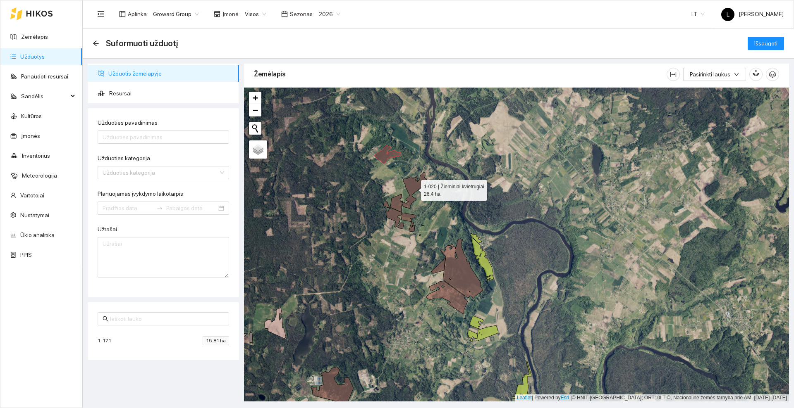
click at [416, 189] on icon at bounding box center [414, 190] width 25 height 36
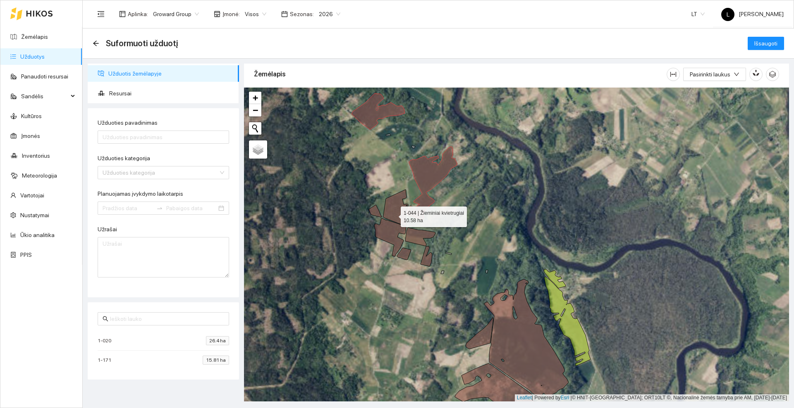
click at [393, 215] on icon at bounding box center [395, 208] width 25 height 37
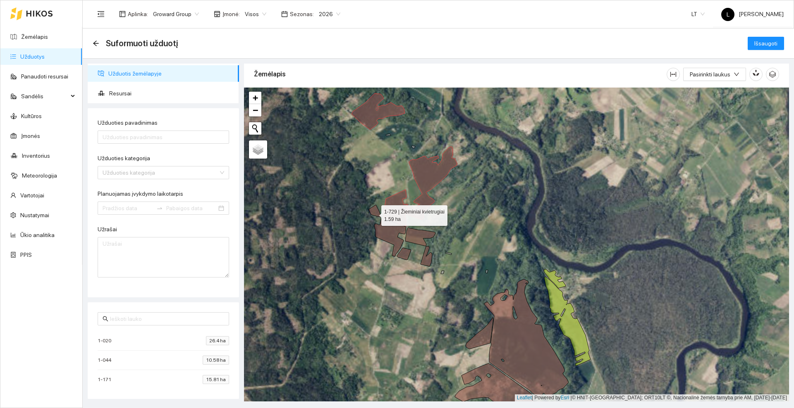
click at [374, 214] on icon at bounding box center [375, 211] width 13 height 12
click at [390, 232] on icon at bounding box center [390, 238] width 32 height 38
click at [418, 235] on icon at bounding box center [420, 237] width 30 height 19
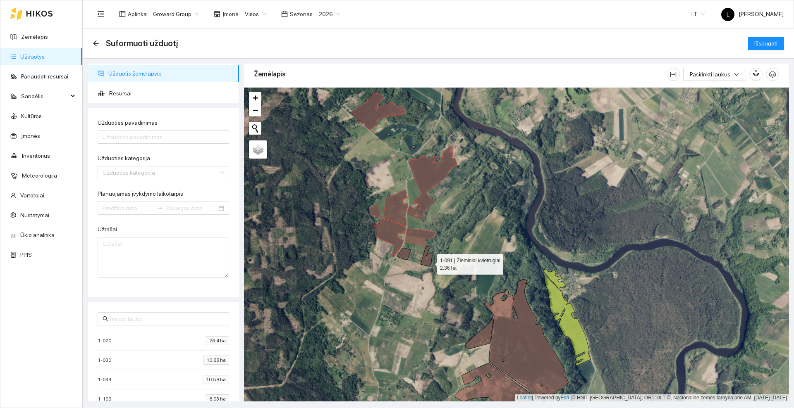
click at [430, 263] on icon at bounding box center [426, 256] width 12 height 20
click at [403, 256] on icon at bounding box center [404, 254] width 14 height 12
drag, startPoint x: 415, startPoint y: 314, endPoint x: 387, endPoint y: 186, distance: 131.5
click at [387, 186] on div at bounding box center [516, 245] width 545 height 314
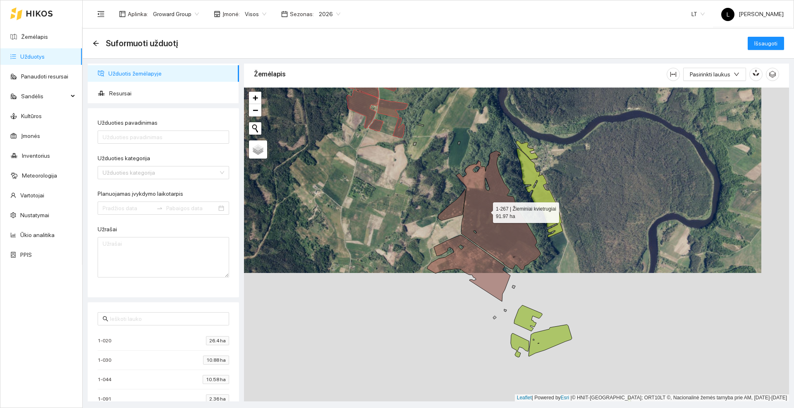
click at [485, 211] on icon at bounding box center [498, 210] width 84 height 119
click at [450, 210] on icon at bounding box center [452, 204] width 28 height 31
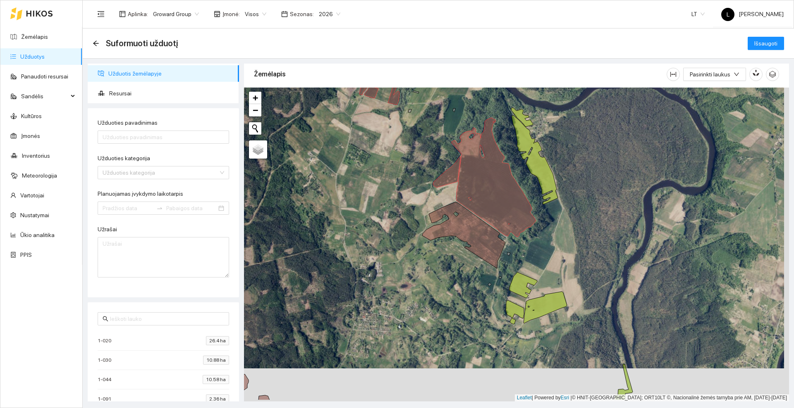
drag, startPoint x: 399, startPoint y: 230, endPoint x: 399, endPoint y: 178, distance: 52.1
click at [399, 178] on div at bounding box center [516, 245] width 545 height 314
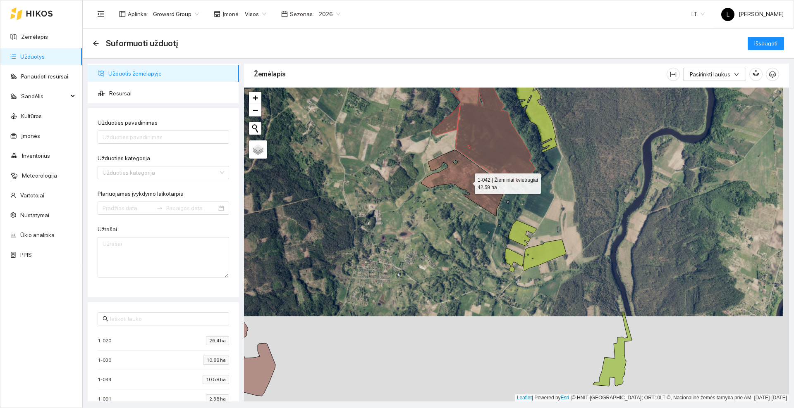
click at [467, 182] on icon at bounding box center [462, 183] width 83 height 67
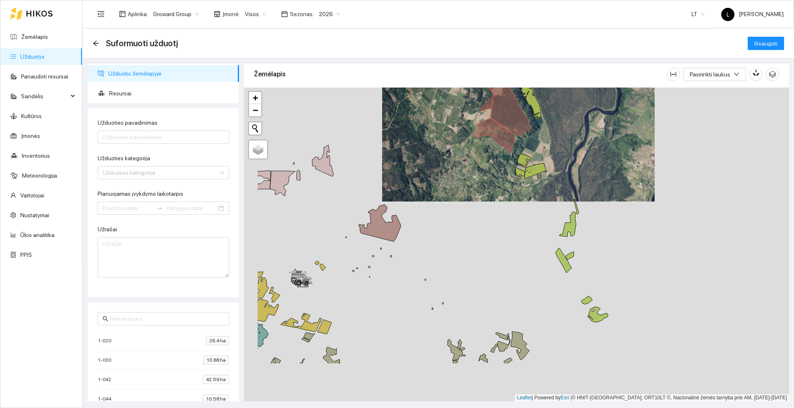
drag, startPoint x: 365, startPoint y: 257, endPoint x: 433, endPoint y: 187, distance: 97.4
click at [433, 187] on div at bounding box center [516, 245] width 545 height 314
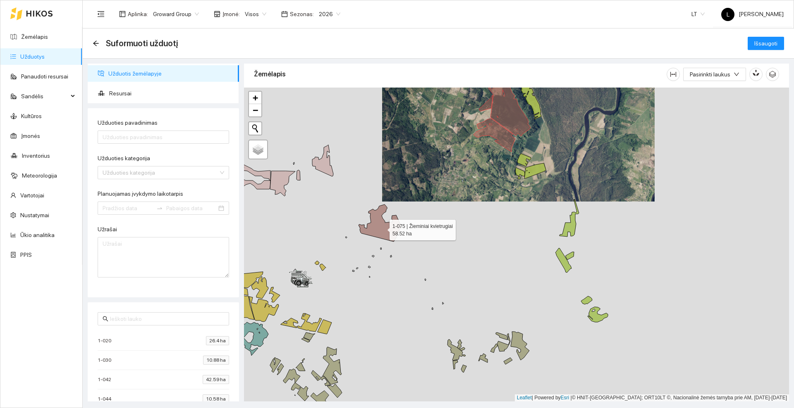
click at [382, 228] on icon at bounding box center [379, 223] width 42 height 37
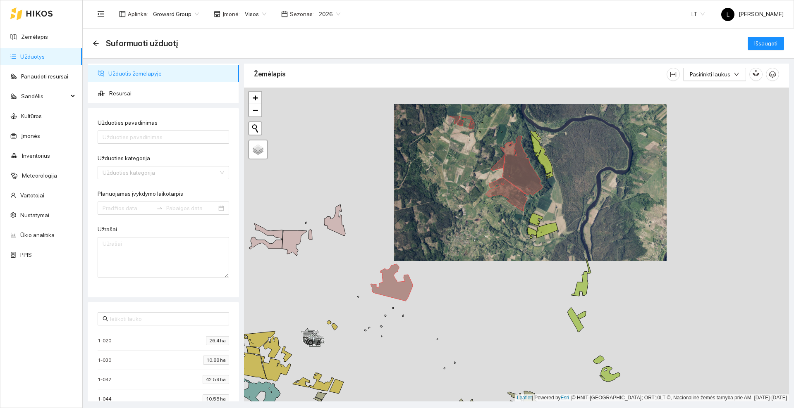
drag, startPoint x: 426, startPoint y: 139, endPoint x: 439, endPoint y: 260, distance: 122.6
click at [439, 260] on div at bounding box center [516, 245] width 545 height 314
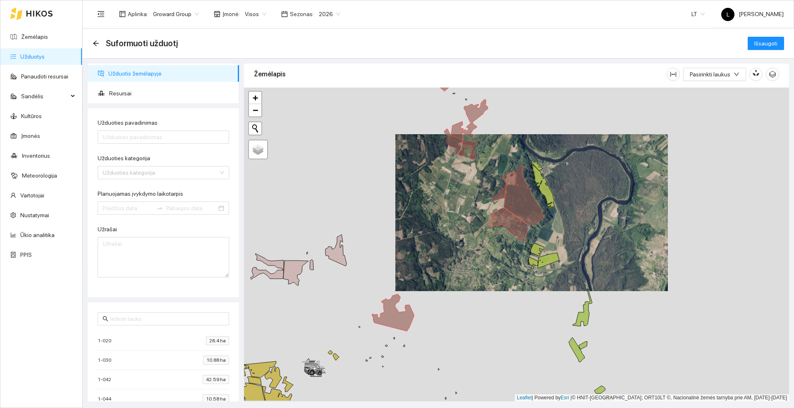
drag, startPoint x: 426, startPoint y: 248, endPoint x: 426, endPoint y: 215, distance: 32.3
click at [426, 215] on div at bounding box center [516, 245] width 545 height 314
click at [151, 131] on input "Užduoties pavadinimas" at bounding box center [163, 137] width 131 height 13
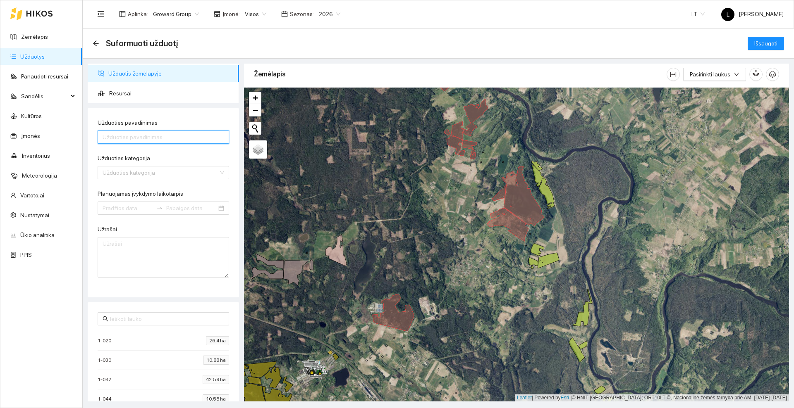
type input "Pabirų daiginimas"
click at [149, 174] on input "Užduoties kategorija" at bounding box center [161, 173] width 116 height 12
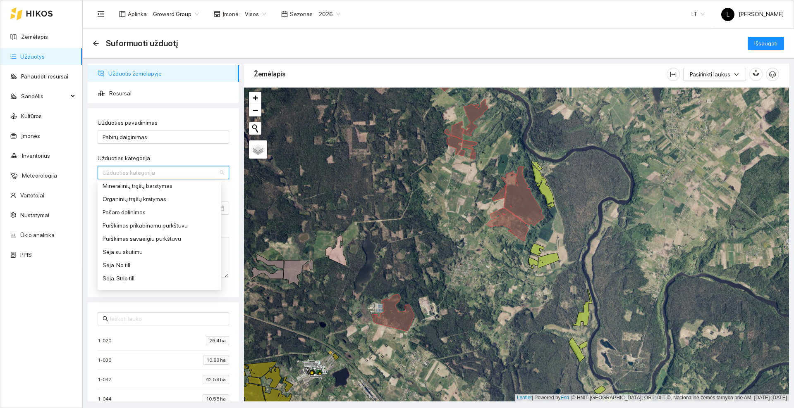
scroll to position [310, 0]
click at [143, 275] on div "Skutimas diskinis" at bounding box center [160, 276] width 114 height 9
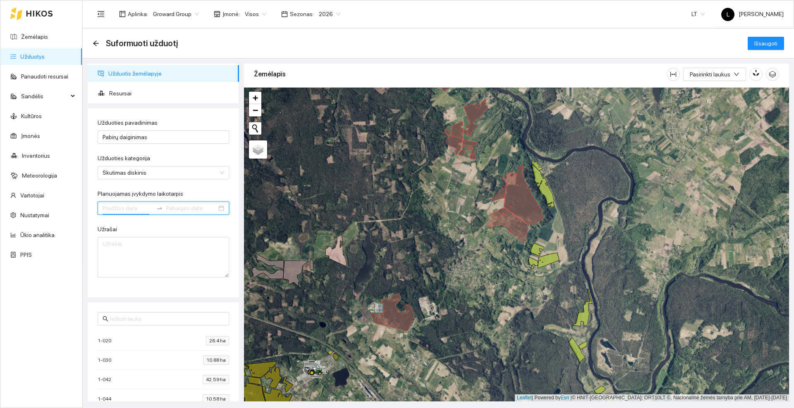
click at [134, 208] on input "Planuojamas įvykdymo laikotarpis" at bounding box center [128, 208] width 50 height 9
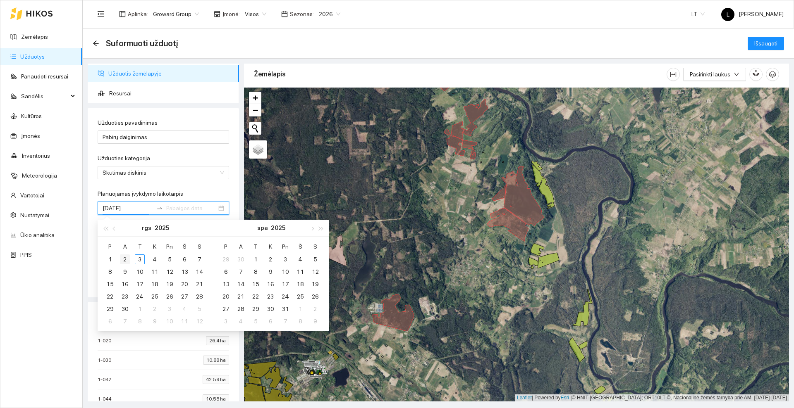
type input "[DATE]"
click at [122, 260] on div "2" at bounding box center [125, 260] width 10 height 10
type input "[DATE]"
click at [199, 260] on div "7" at bounding box center [199, 260] width 10 height 10
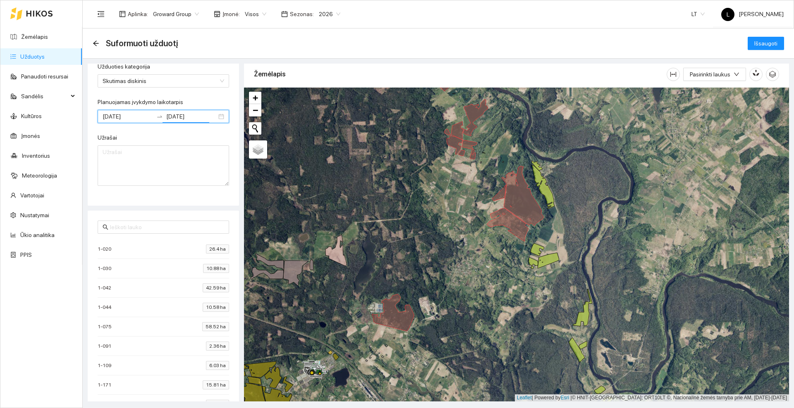
scroll to position [0, 0]
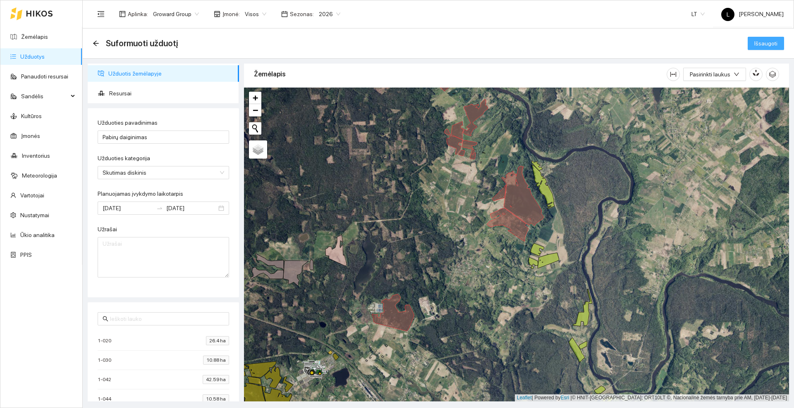
click at [756, 46] on span "Išsaugoti" at bounding box center [765, 43] width 23 height 9
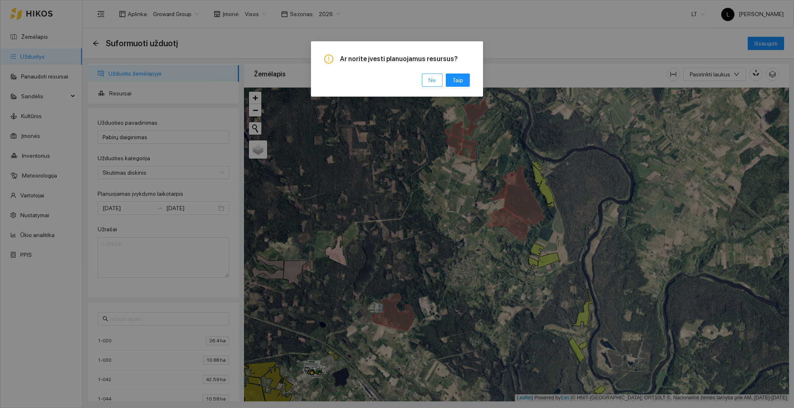
click at [432, 81] on span "Ne" at bounding box center [431, 80] width 7 height 9
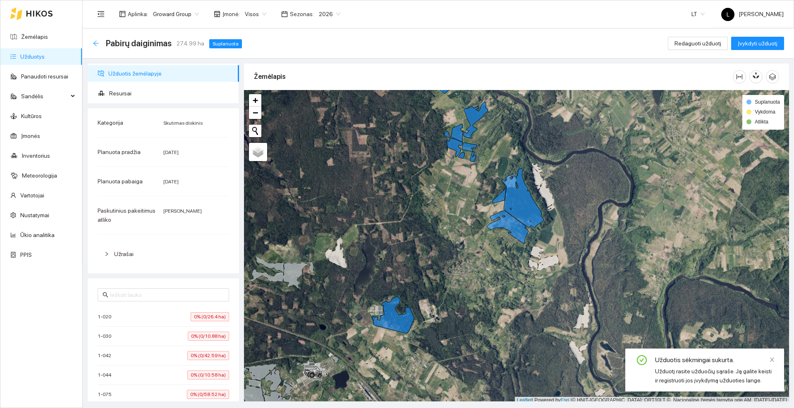
click at [96, 42] on icon "arrow-left" at bounding box center [96, 43] width 7 height 7
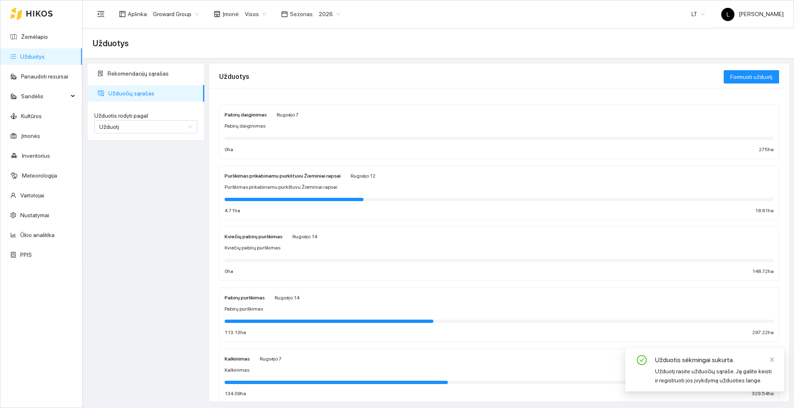
click at [40, 17] on icon at bounding box center [39, 13] width 27 height 7
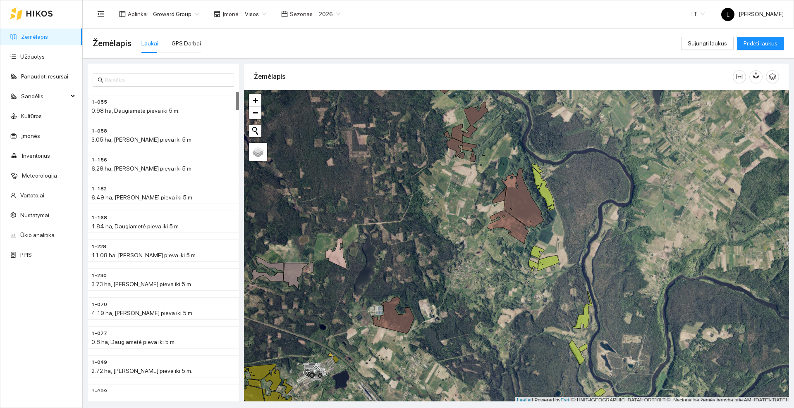
scroll to position [2, 0]
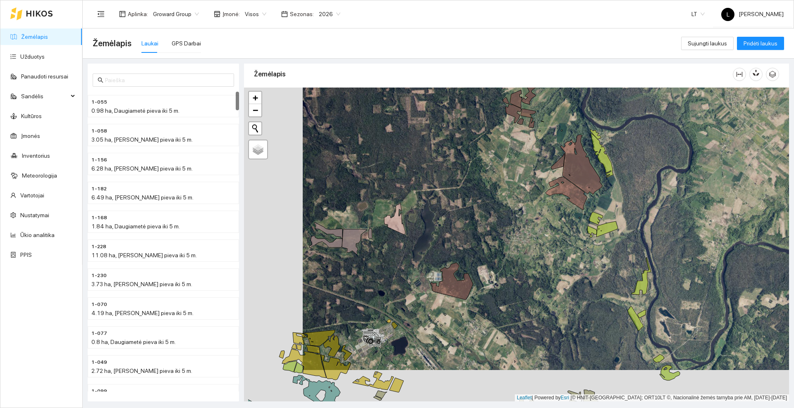
drag, startPoint x: 288, startPoint y: 231, endPoint x: 347, endPoint y: 199, distance: 66.6
click at [347, 199] on div at bounding box center [516, 245] width 545 height 314
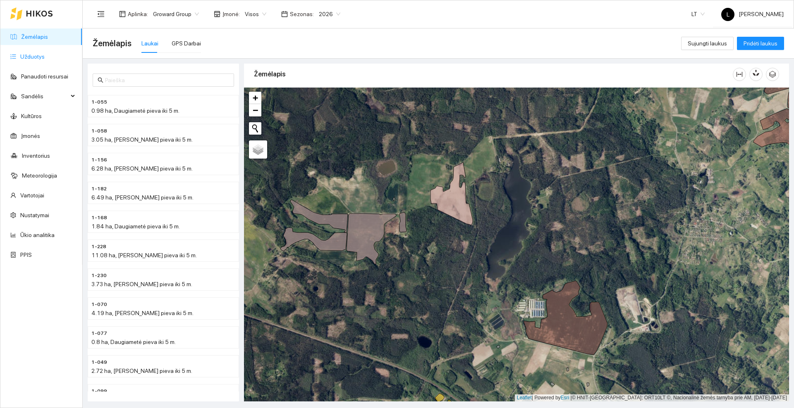
click at [40, 58] on link "Užduotys" at bounding box center [32, 56] width 24 height 7
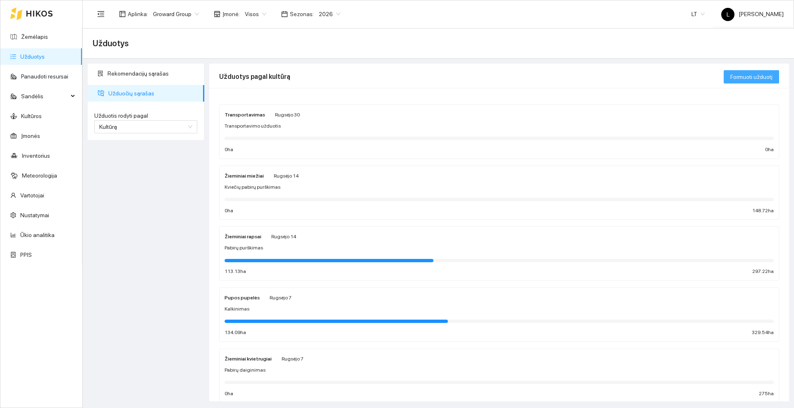
click at [749, 77] on span "Formuoti užduotį" at bounding box center [751, 76] width 42 height 9
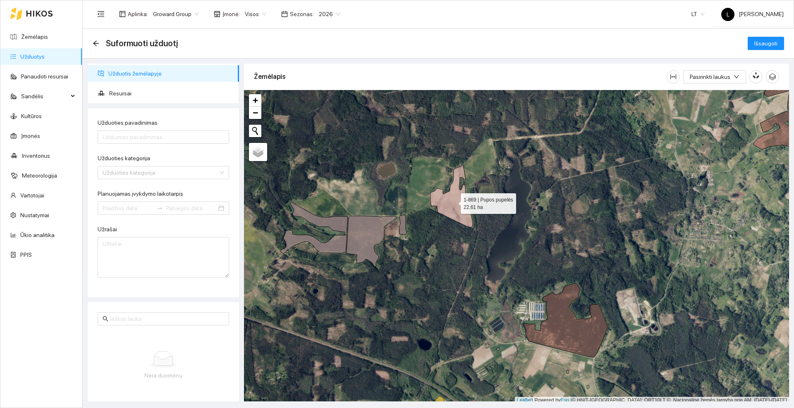
click at [453, 202] on icon at bounding box center [451, 196] width 42 height 63
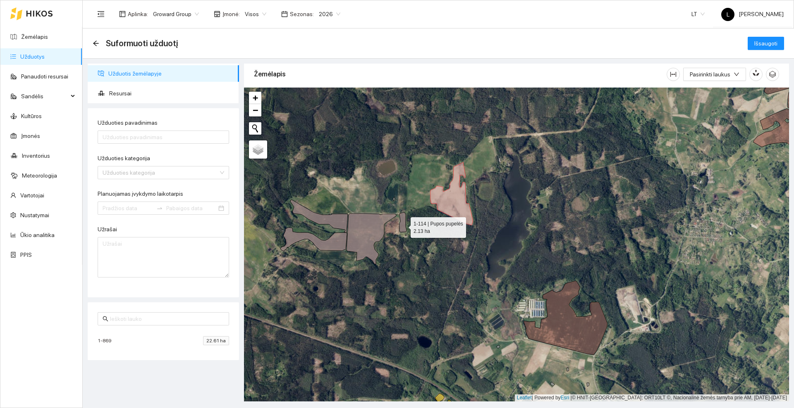
click at [403, 226] on icon at bounding box center [402, 223] width 7 height 20
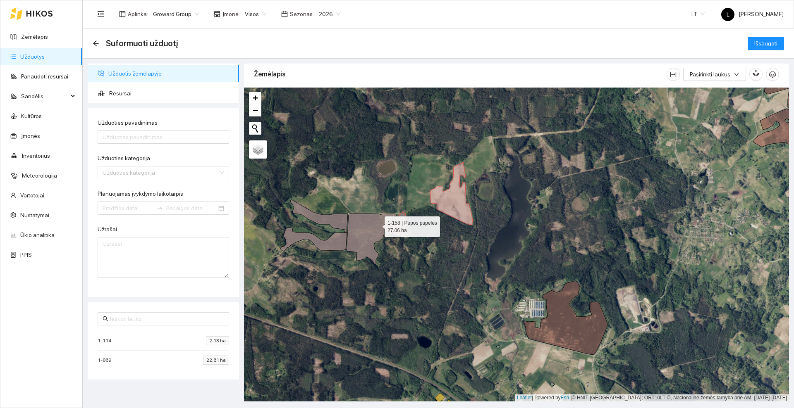
click at [377, 225] on icon at bounding box center [371, 239] width 50 height 51
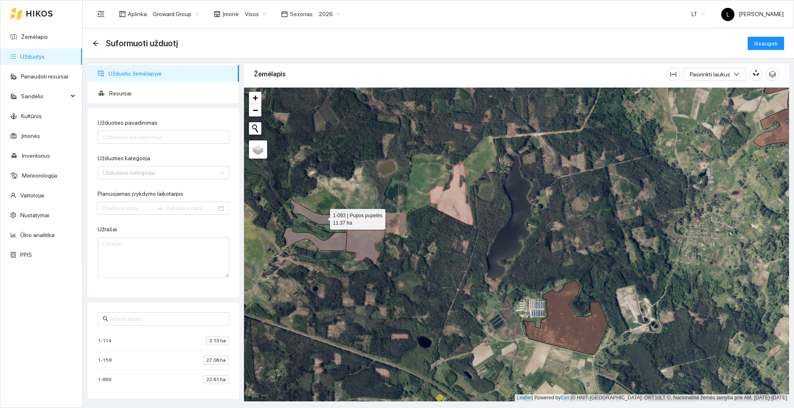
click at [339, 224] on icon at bounding box center [318, 216] width 57 height 33
click at [337, 241] on icon at bounding box center [313, 240] width 67 height 24
click at [166, 139] on input "Užduoties pavadinimas" at bounding box center [163, 137] width 131 height 13
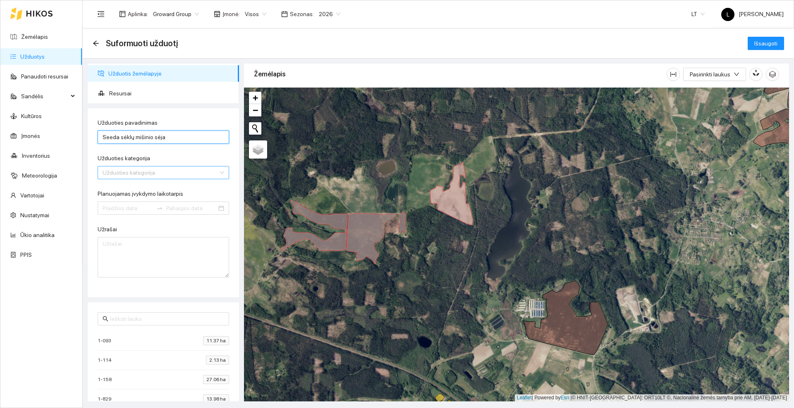
click at [214, 172] on div "Užduoties kategorija" at bounding box center [163, 172] width 131 height 13
type input "Seeda sėklų mišinio sėja"
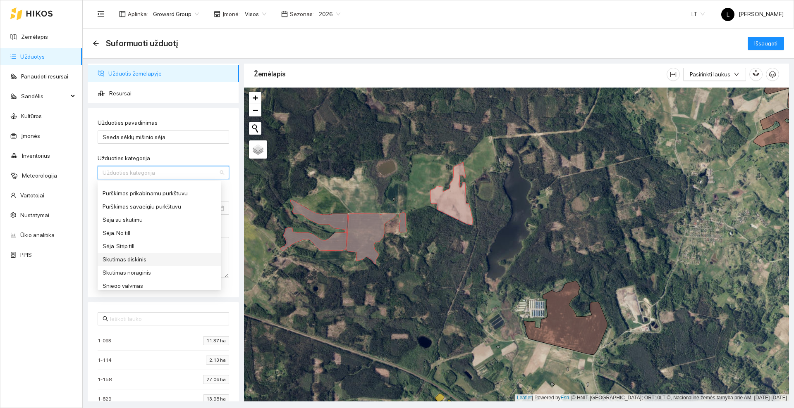
scroll to position [310, 0]
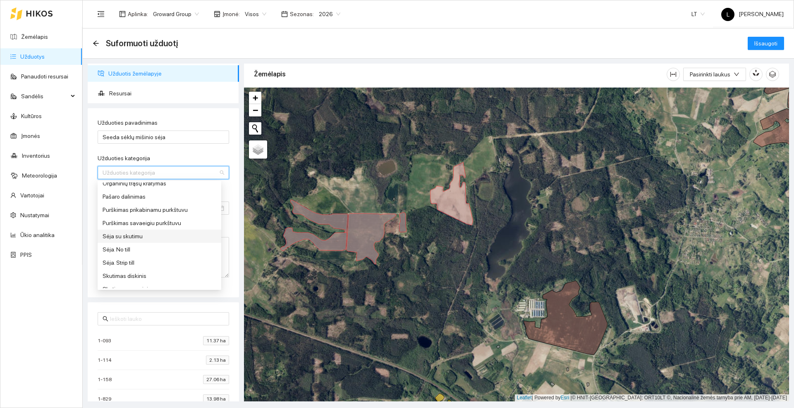
click at [128, 239] on div "Sėja su skutimu" at bounding box center [160, 236] width 114 height 9
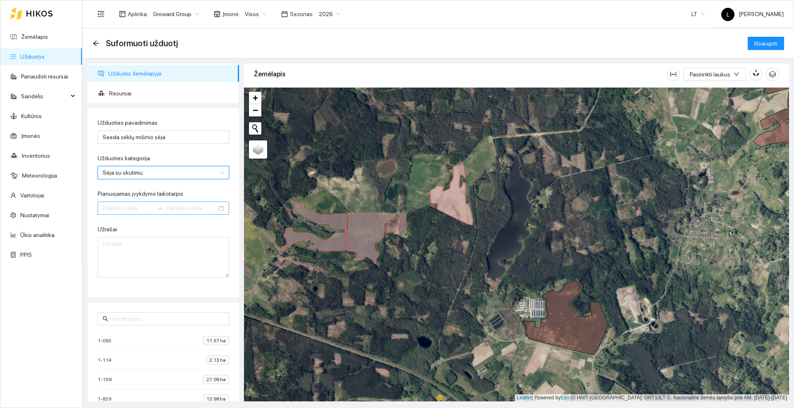
click at [136, 209] on input "Planuojamas įvykdymo laikotarpis" at bounding box center [128, 208] width 50 height 9
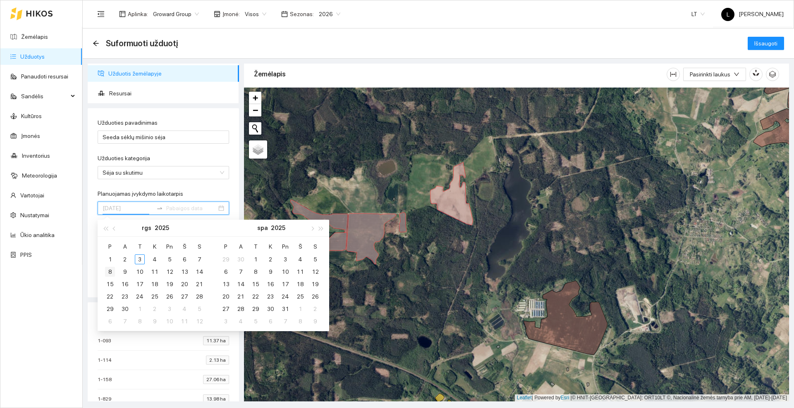
type input "2025-09-08"
click at [108, 270] on div "8" at bounding box center [110, 272] width 10 height 10
type input "2025-09-15"
click at [112, 285] on div "15" at bounding box center [110, 284] width 10 height 10
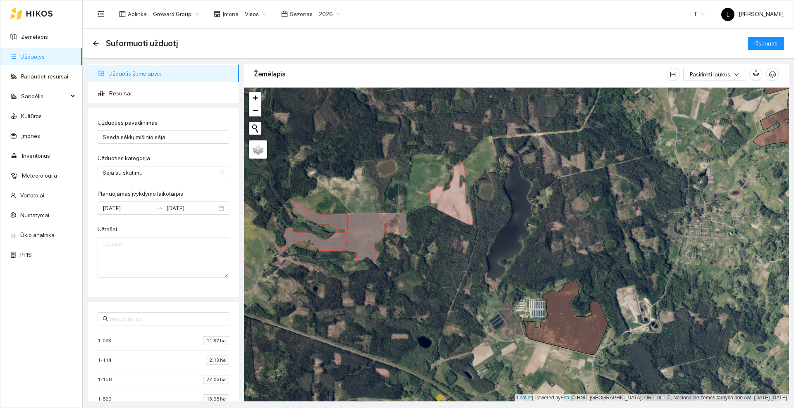
click at [217, 228] on div "Užrašai" at bounding box center [163, 231] width 131 height 12
click at [129, 92] on span "Resursai" at bounding box center [170, 93] width 123 height 17
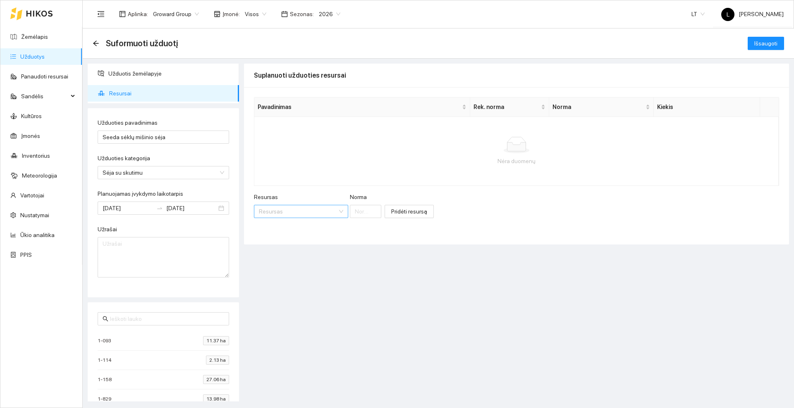
click at [295, 211] on input "Resursas" at bounding box center [298, 211] width 79 height 12
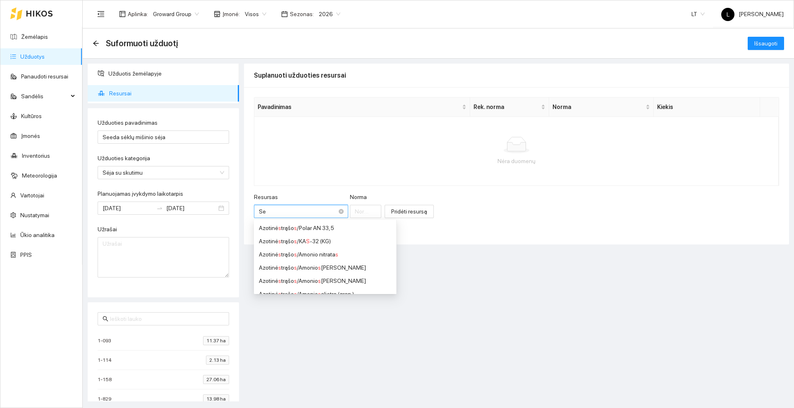
type input "S"
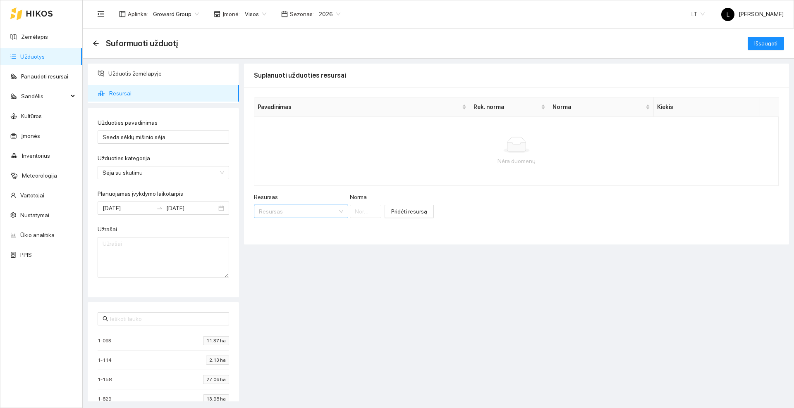
click at [287, 208] on input "Resursas" at bounding box center [298, 211] width 79 height 12
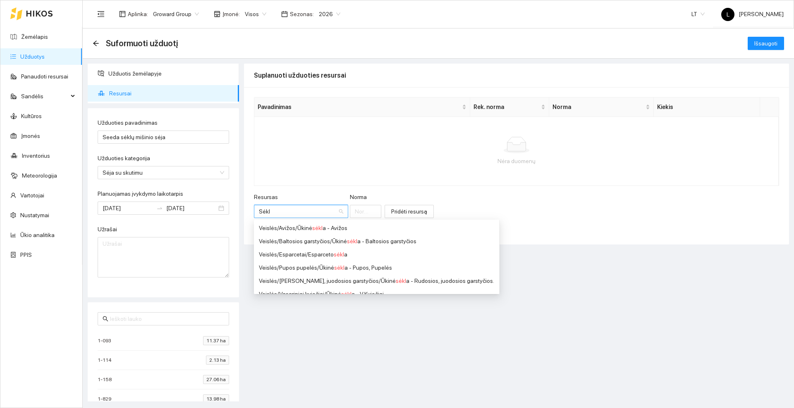
type input "Sėkl"
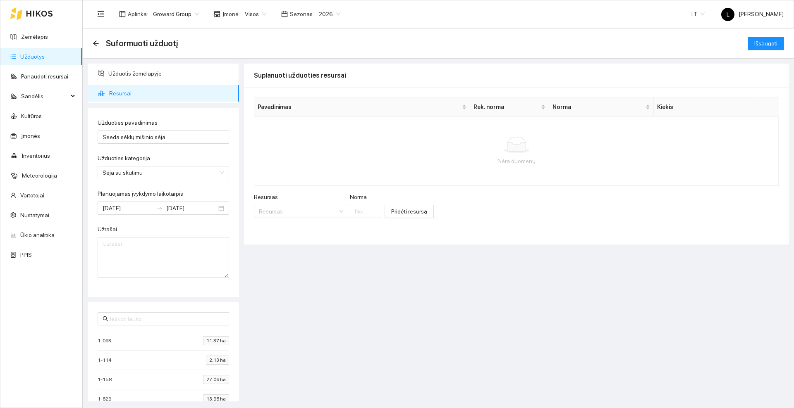
click at [446, 246] on div "Suplanuoti užduoties resursai Pavadinimas Rek. norma Norma Kiekis Nėra duomenų …" at bounding box center [516, 233] width 545 height 338
click at [299, 213] on input "Resursas" at bounding box center [298, 211] width 79 height 12
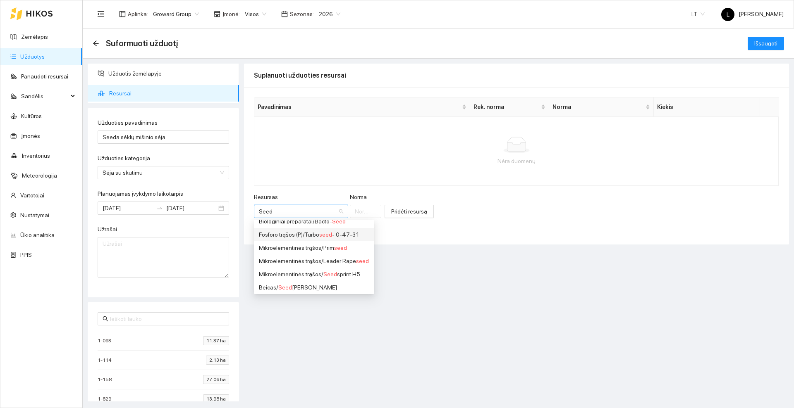
scroll to position [8, 0]
type input "Seed"
drag, startPoint x: 338, startPoint y: 241, endPoint x: 300, endPoint y: 182, distance: 70.7
click at [300, 182] on div "Nėra duomenų" at bounding box center [516, 151] width 525 height 69
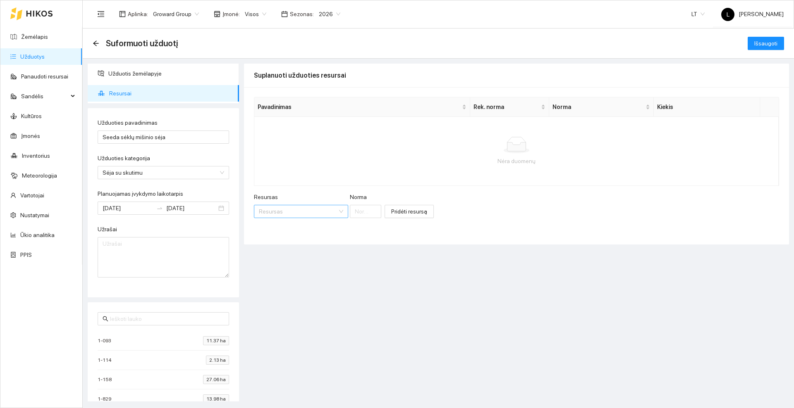
click at [294, 210] on input "Resursas" at bounding box center [298, 211] width 79 height 12
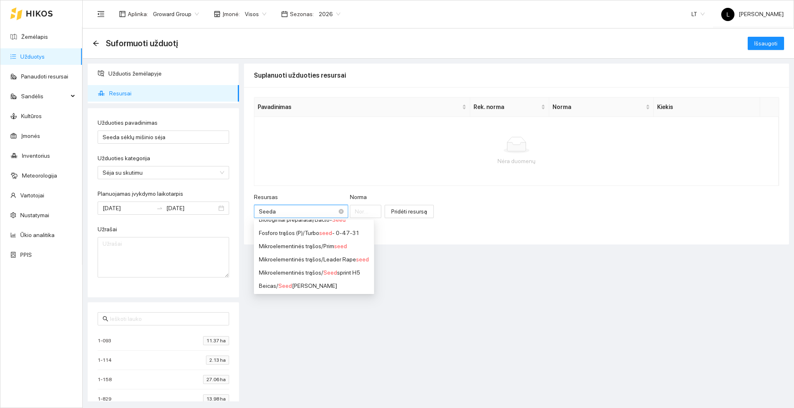
scroll to position [0, 0]
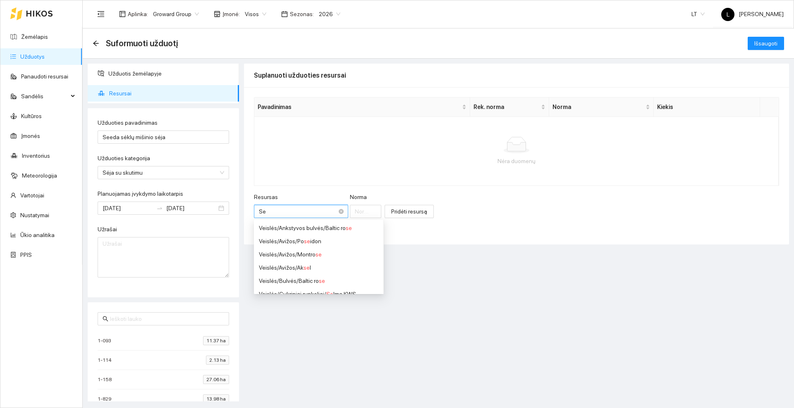
type input "S"
type input "Ž"
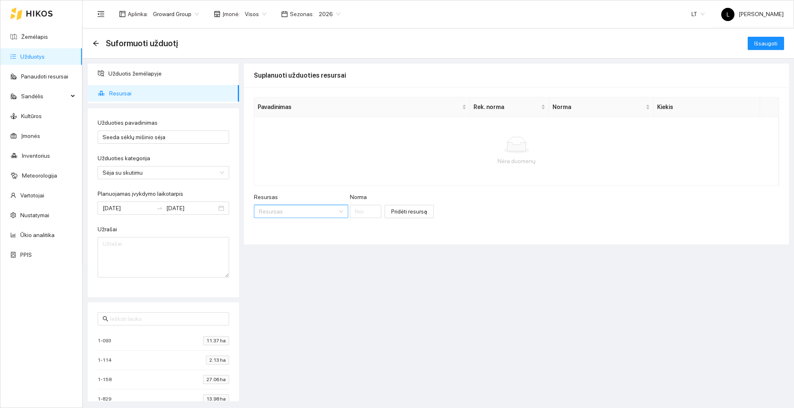
click at [296, 212] on input "Resursas" at bounding box center [298, 211] width 79 height 12
type input "S"
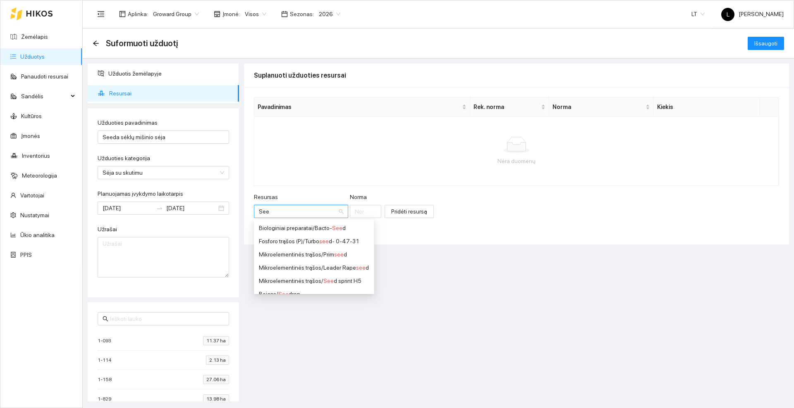
scroll to position [8, 0]
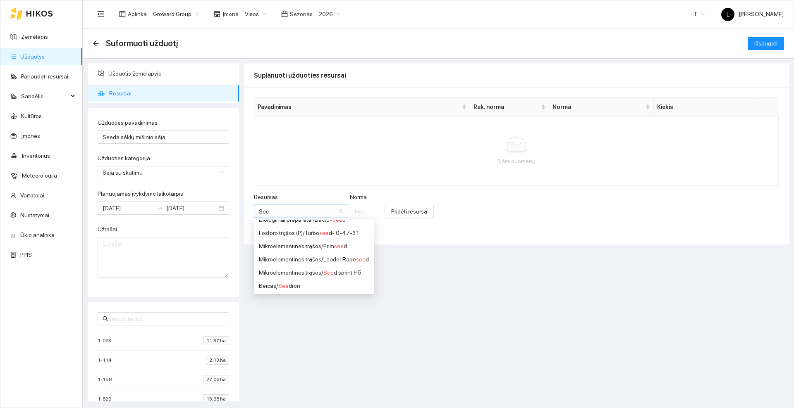
type input "See"
click at [455, 182] on div "Nėra duomenų" at bounding box center [516, 151] width 525 height 69
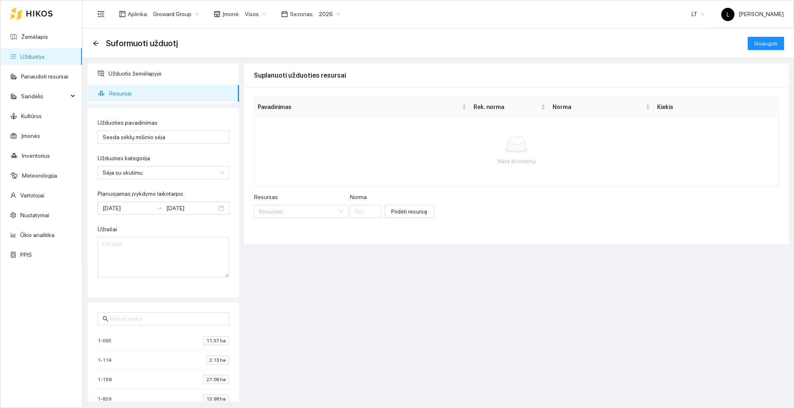
click at [481, 292] on div "Suplanuoti užduoties resursai Pavadinimas Rek. norma Norma Kiekis Nėra duomenų …" at bounding box center [516, 233] width 545 height 338
click at [186, 141] on input "Seeda sėklų mišinio sėja" at bounding box center [163, 137] width 131 height 13
type input "Seeda sėklų mišinio sėja"
click at [284, 212] on input "Resursas" at bounding box center [298, 211] width 79 height 12
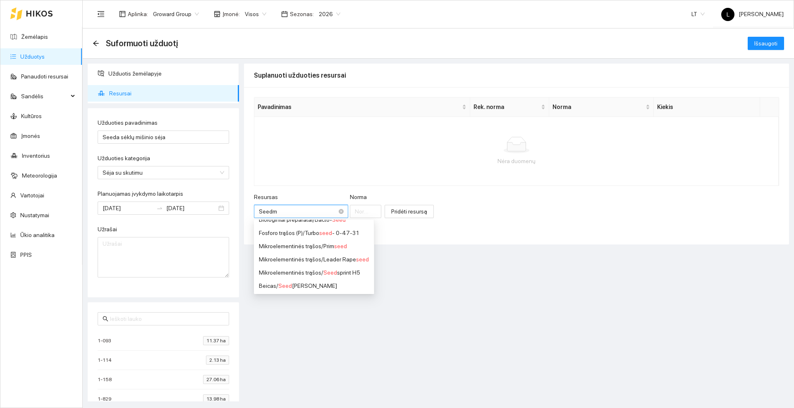
scroll to position [0, 0]
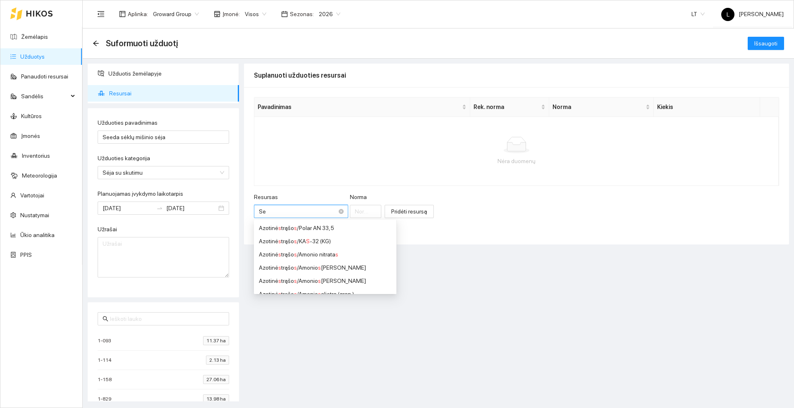
type input "S"
type input "s"
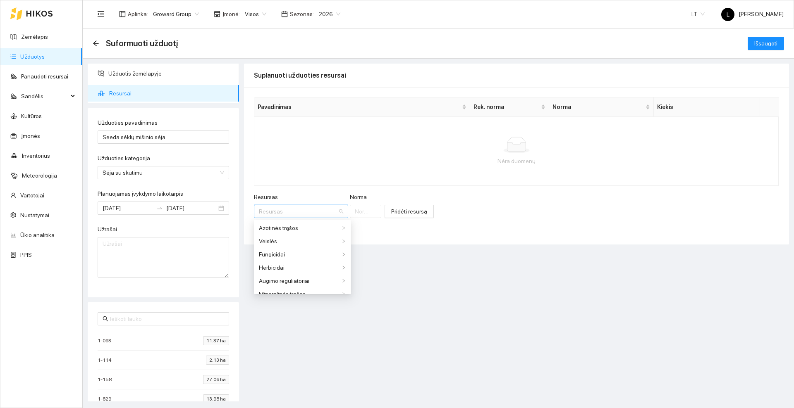
click at [481, 189] on div "Pavadinimas Rek. norma Norma Kiekis Nėra duomenų Resursas Resursas Norma Pridėt…" at bounding box center [516, 166] width 545 height 158
click at [288, 209] on input "Resursas" at bounding box center [298, 211] width 79 height 12
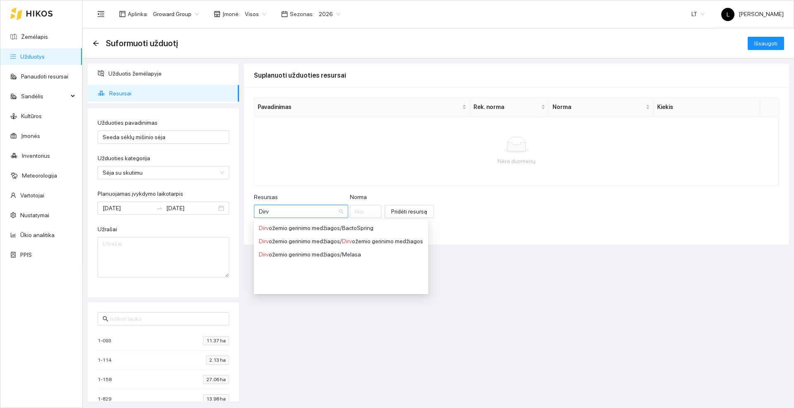
type input "Dirv"
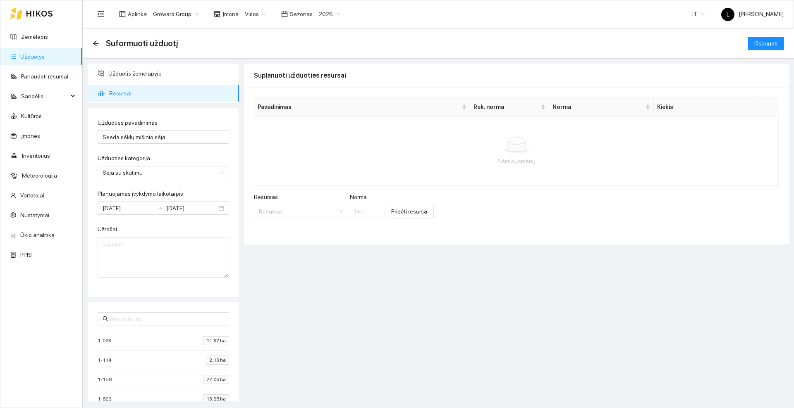
click at [337, 170] on div "Nėra duomenų" at bounding box center [516, 151] width 525 height 69
click at [96, 40] on icon "arrow-left" at bounding box center [96, 43] width 7 height 7
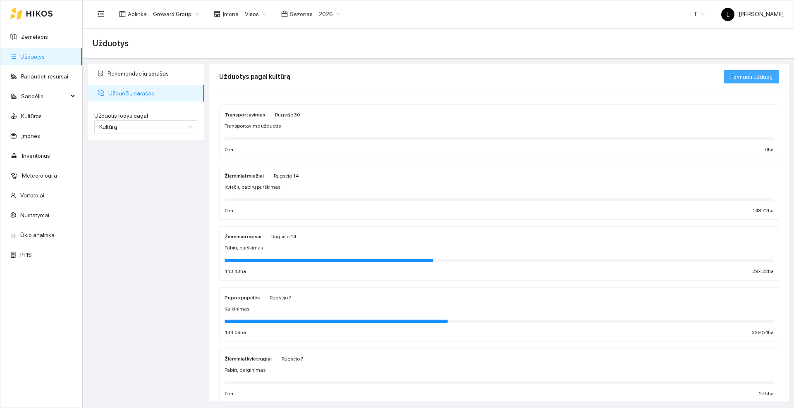
click at [730, 80] on button "Formuoti užduotį" at bounding box center [751, 76] width 55 height 13
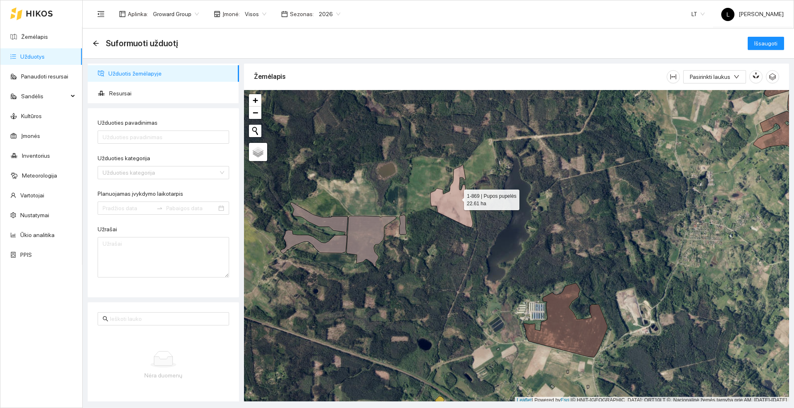
click at [456, 198] on icon at bounding box center [451, 196] width 42 height 63
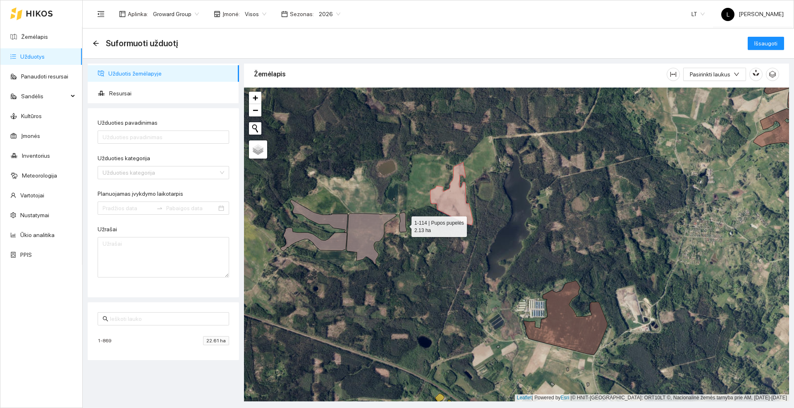
click at [404, 225] on icon at bounding box center [402, 223] width 7 height 20
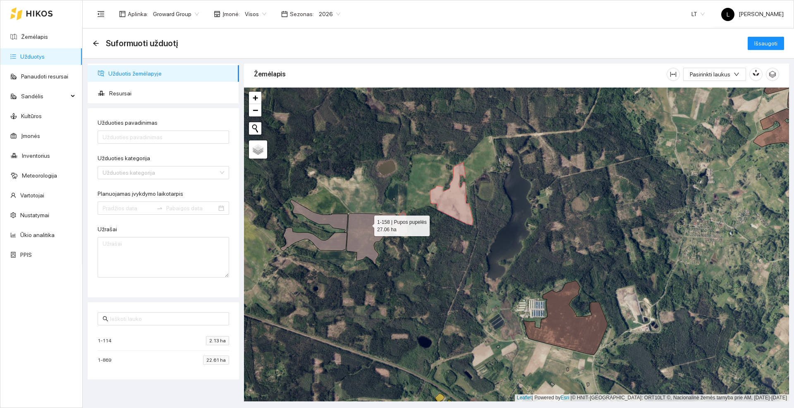
click at [367, 224] on icon at bounding box center [371, 239] width 50 height 51
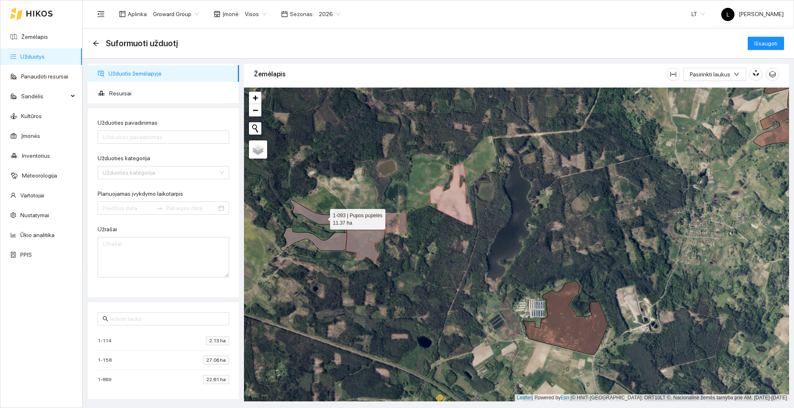
click at [340, 221] on icon at bounding box center [318, 216] width 57 height 33
click at [336, 243] on icon at bounding box center [313, 240] width 67 height 24
click at [155, 136] on input "Užduoties pavadinimas" at bounding box center [163, 137] width 131 height 13
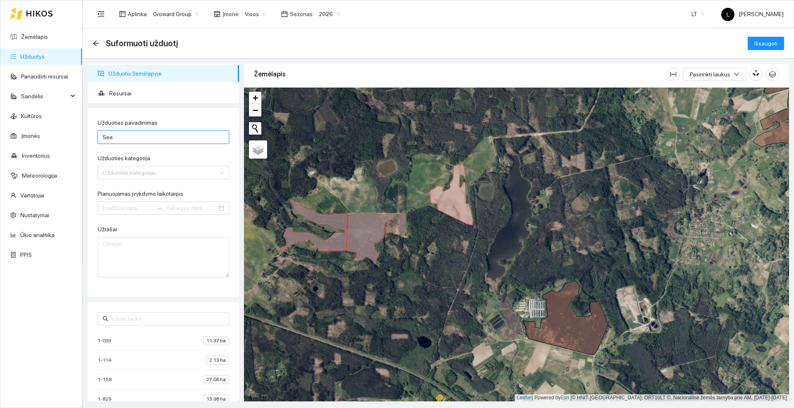
type input "Se"
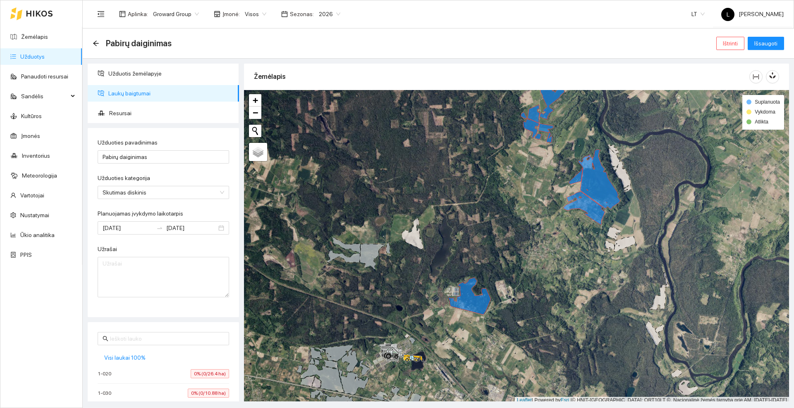
scroll to position [2, 0]
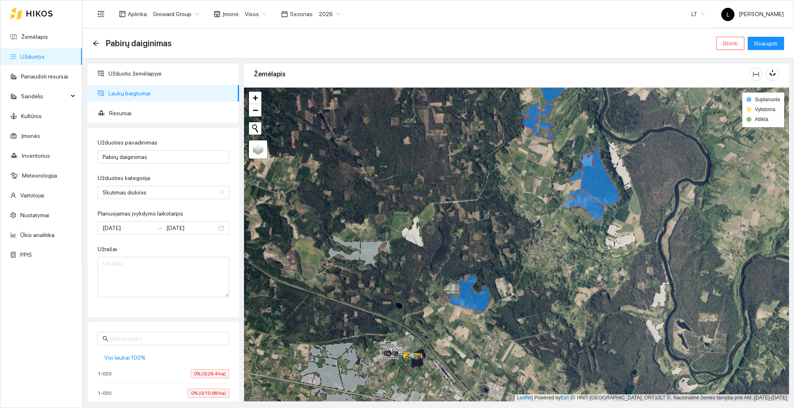
drag, startPoint x: 0, startPoint y: 0, endPoint x: 325, endPoint y: 170, distance: 366.7
click at [325, 170] on div at bounding box center [516, 245] width 545 height 314
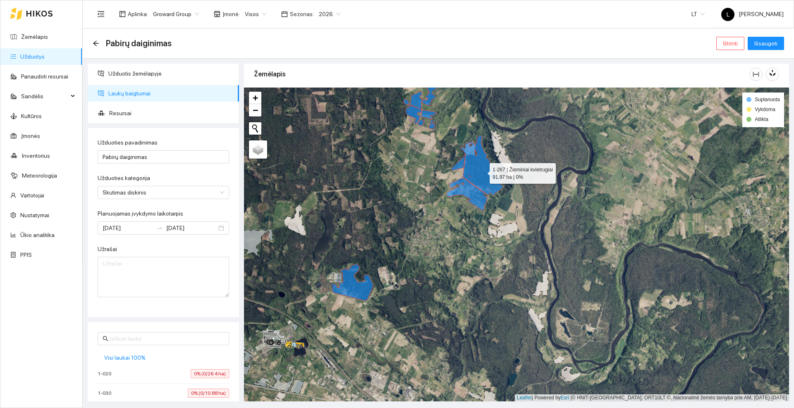
click at [482, 172] on icon at bounding box center [482, 166] width 42 height 60
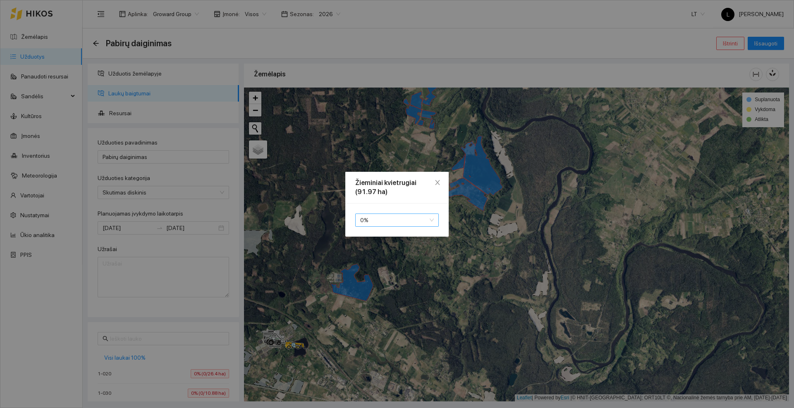
click at [400, 218] on span "0 %" at bounding box center [397, 220] width 74 height 12
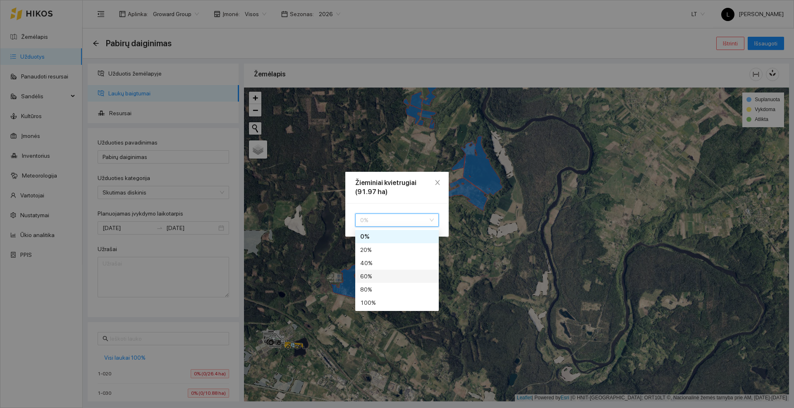
click at [385, 277] on div "60 %" at bounding box center [397, 276] width 74 height 9
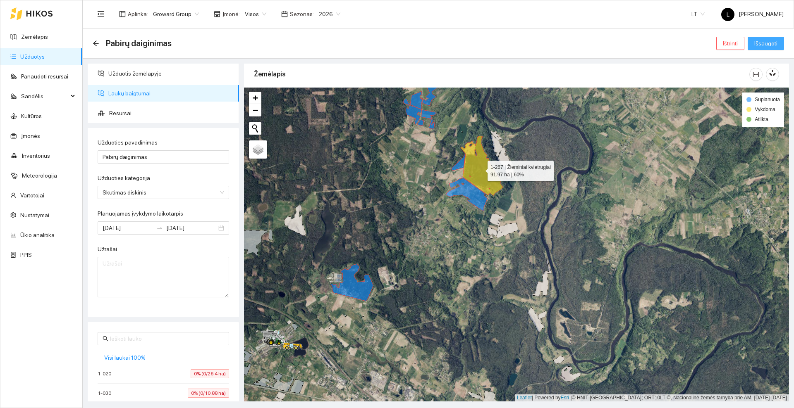
click at [763, 41] on span "Išsaugoti" at bounding box center [765, 43] width 23 height 9
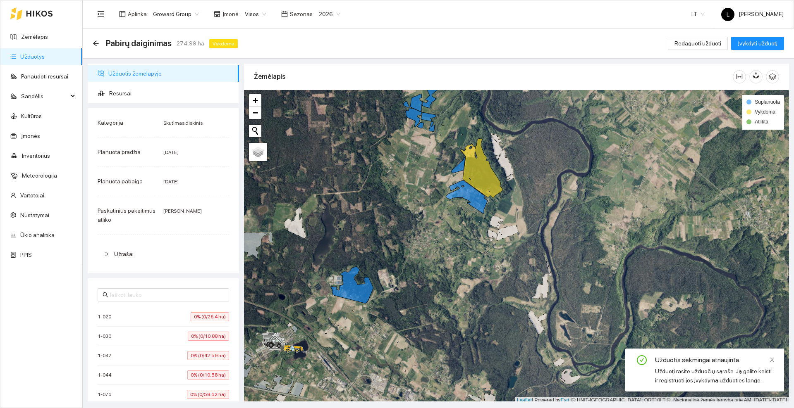
click at [40, 12] on icon at bounding box center [39, 13] width 27 height 7
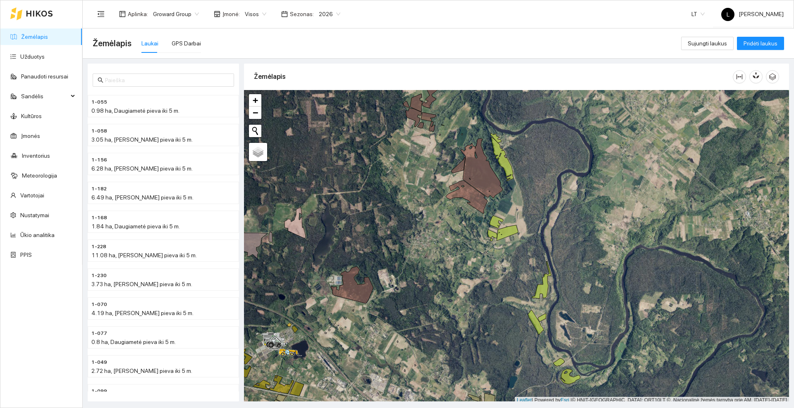
scroll to position [2, 0]
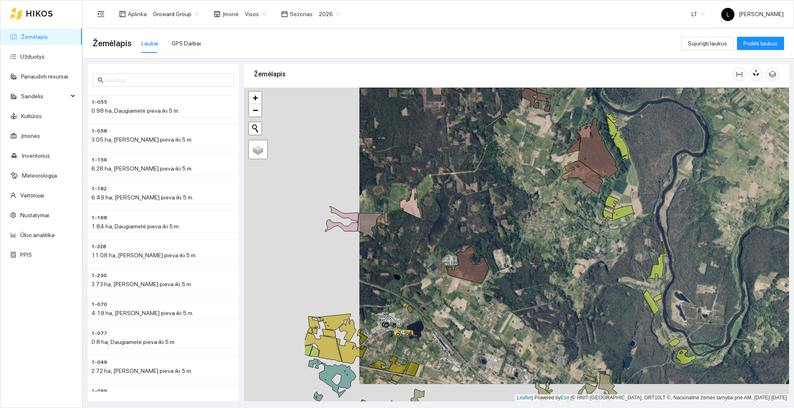
drag, startPoint x: 344, startPoint y: 185, endPoint x: 459, endPoint y: 168, distance: 116.6
click at [459, 168] on div at bounding box center [516, 245] width 545 height 314
click at [414, 210] on icon at bounding box center [410, 202] width 21 height 31
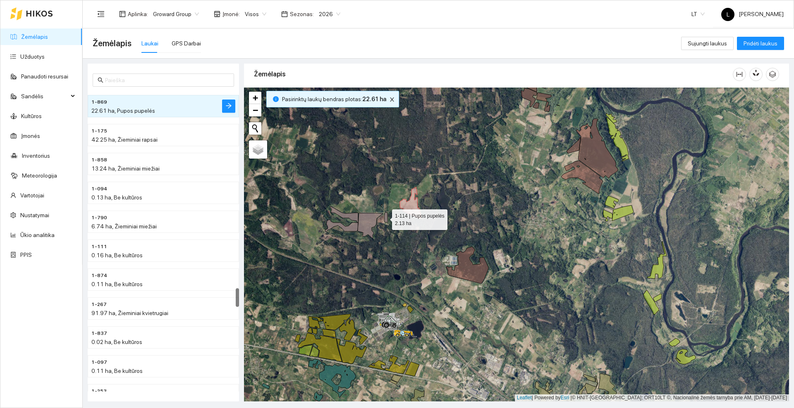
click at [385, 218] on icon at bounding box center [386, 218] width 4 height 10
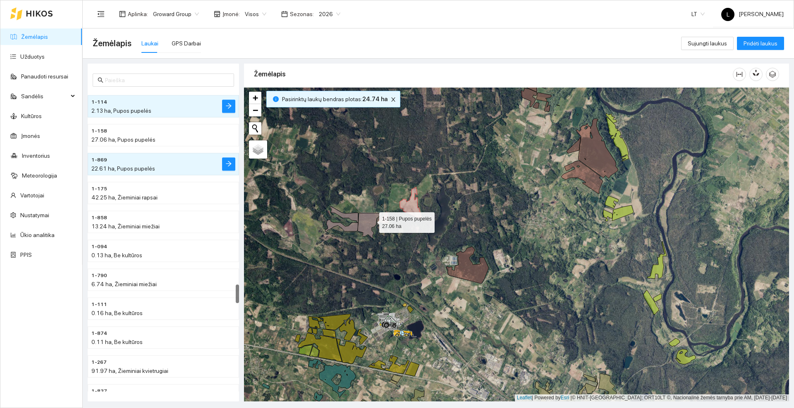
click at [372, 221] on icon at bounding box center [370, 225] width 25 height 25
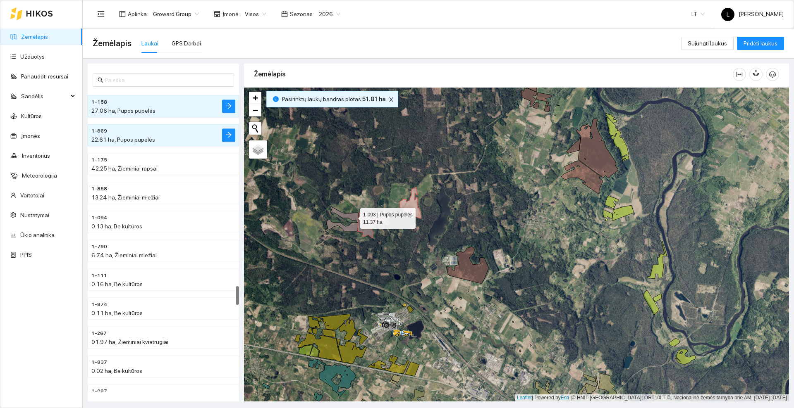
click at [353, 217] on icon at bounding box center [344, 214] width 29 height 17
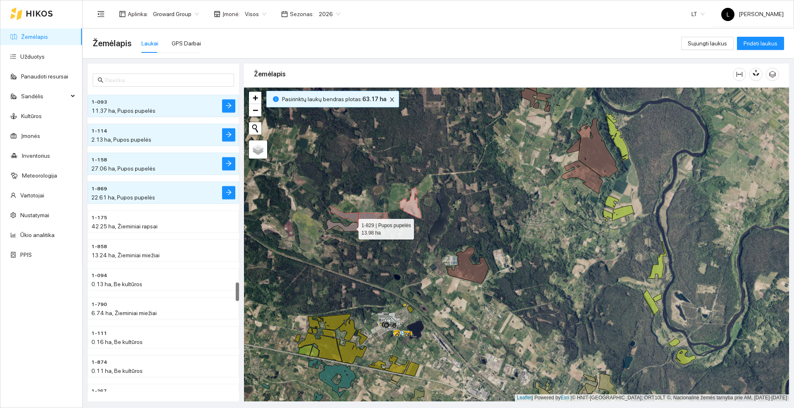
click at [351, 227] on icon at bounding box center [341, 226] width 33 height 12
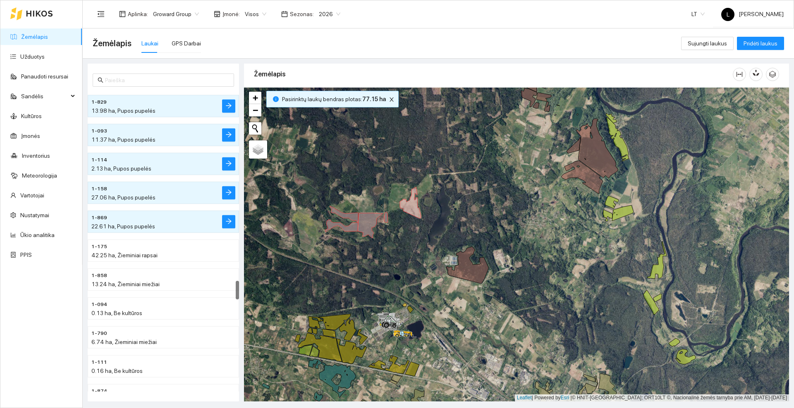
click at [33, 13] on icon at bounding box center [39, 13] width 27 height 7
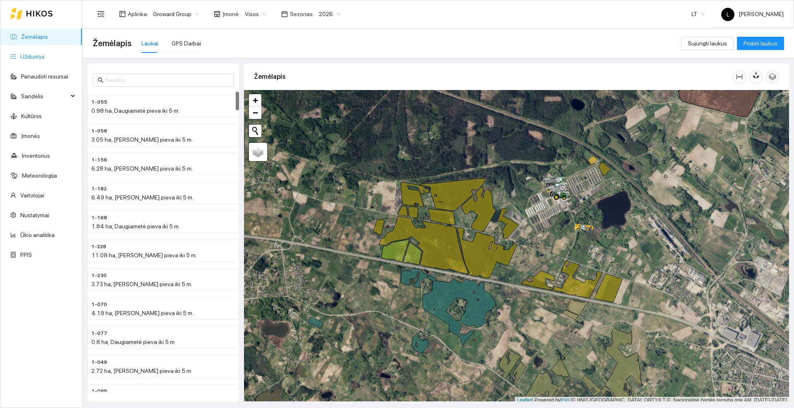
click at [43, 60] on link "Užduotys" at bounding box center [32, 56] width 24 height 7
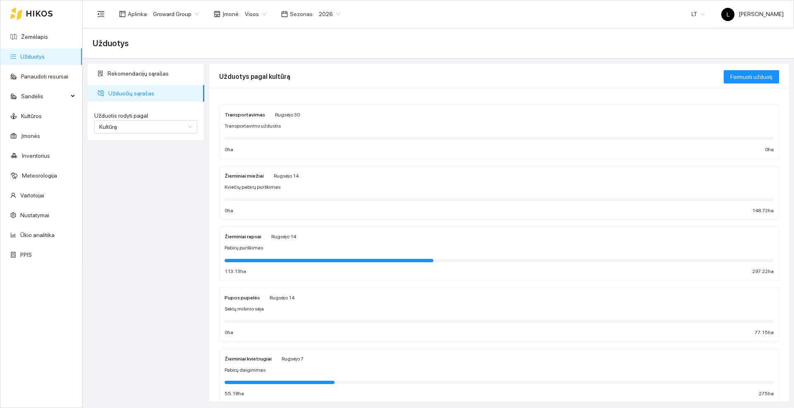
click at [292, 243] on div "Žieminiai rapsai Rugsėjo 14 Pabirų purškimas 113.13 ha 297.22 ha" at bounding box center [499, 254] width 549 height 44
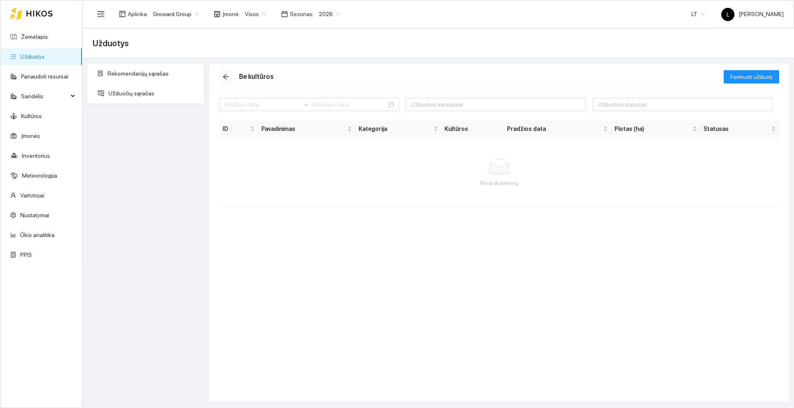
click at [225, 74] on icon "arrow-left" at bounding box center [225, 77] width 7 height 7
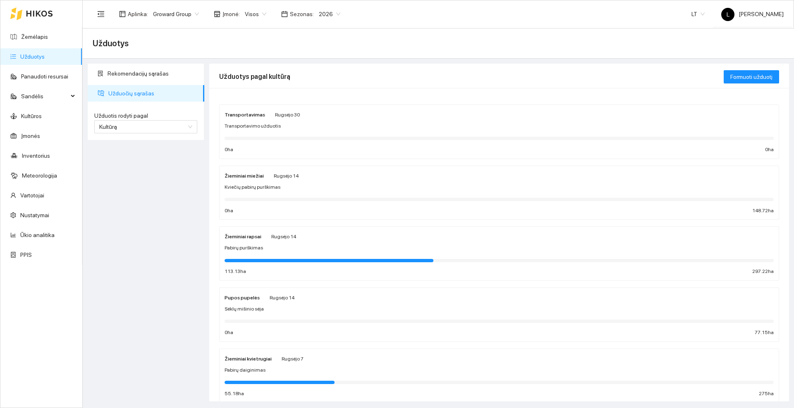
click at [339, 239] on div "Žieminiai rapsai Rugsėjo 14" at bounding box center [499, 236] width 549 height 9
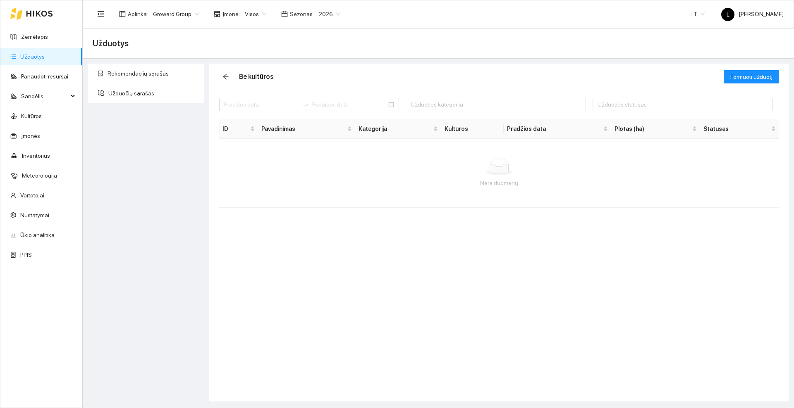
click at [41, 14] on icon at bounding box center [39, 13] width 27 height 7
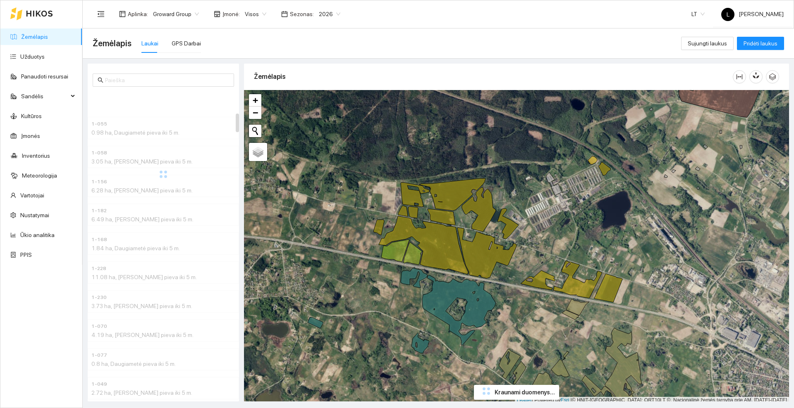
click at [41, 14] on icon at bounding box center [39, 13] width 27 height 7
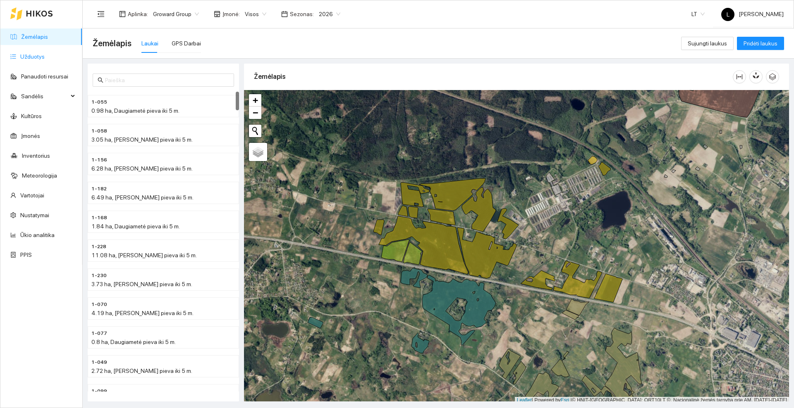
click at [31, 57] on link "Užduotys" at bounding box center [32, 56] width 24 height 7
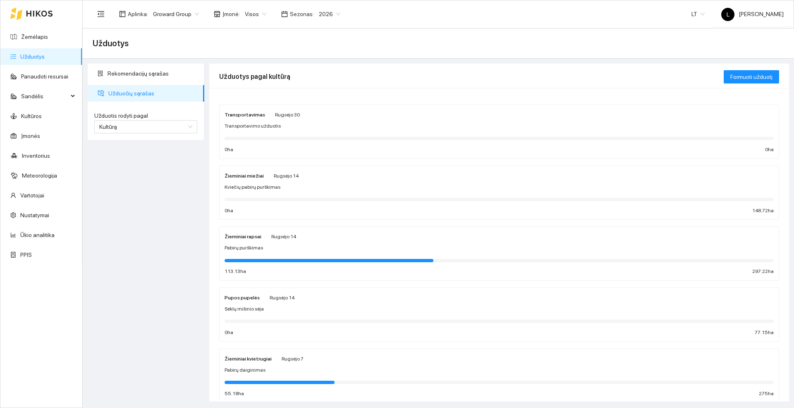
click at [306, 248] on div "Pabirų purškimas" at bounding box center [499, 248] width 549 height 8
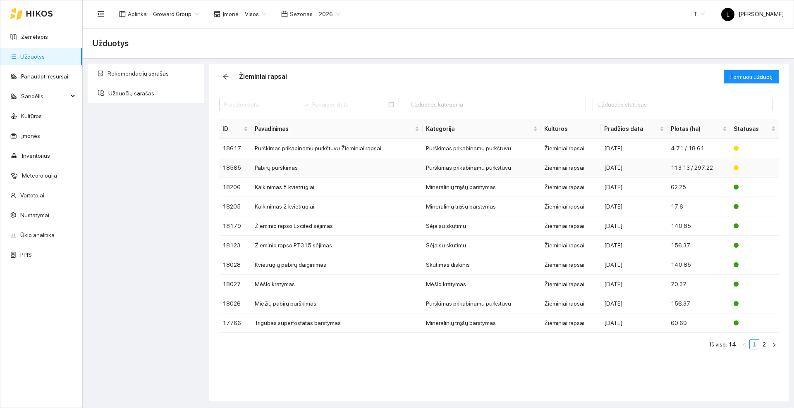
click at [287, 168] on td "Pabirų purškimas" at bounding box center [336, 167] width 171 height 19
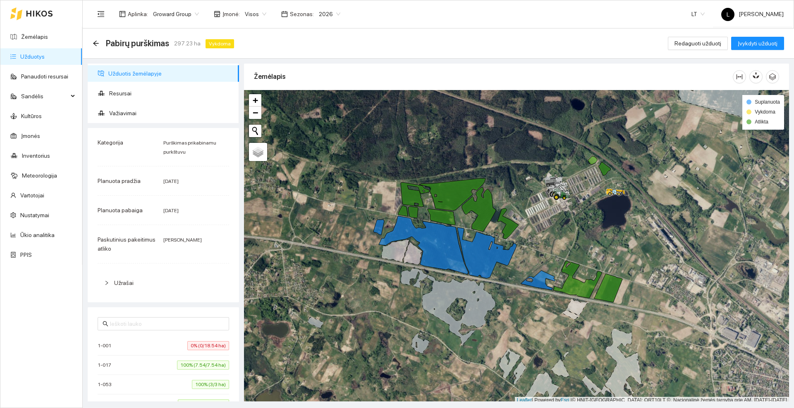
click at [35, 14] on icon at bounding box center [39, 13] width 27 height 7
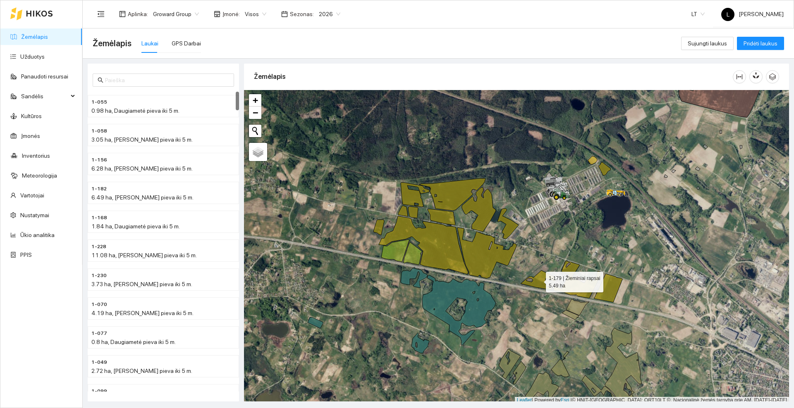
click at [538, 280] on icon at bounding box center [538, 280] width 34 height 19
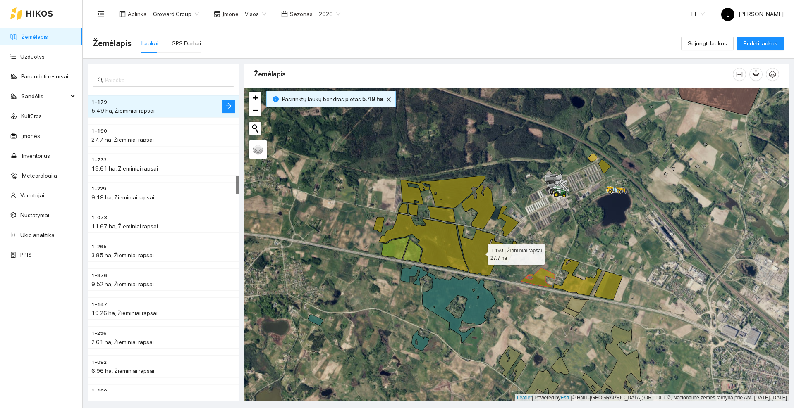
click at [480, 252] on icon at bounding box center [486, 250] width 59 height 51
click at [430, 243] on icon at bounding box center [423, 243] width 89 height 58
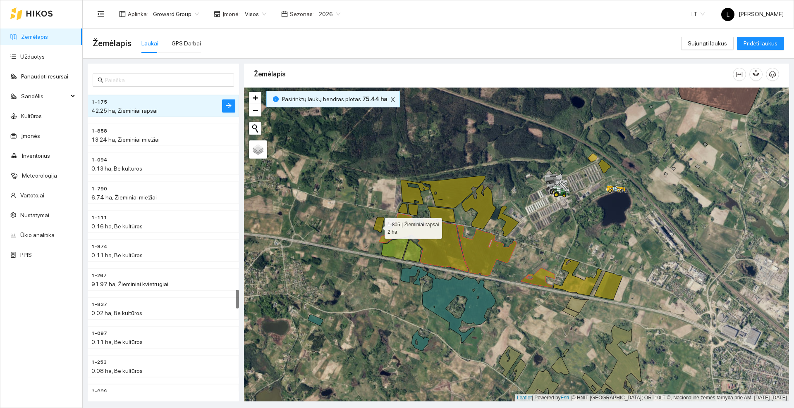
click at [377, 227] on icon at bounding box center [378, 224] width 11 height 15
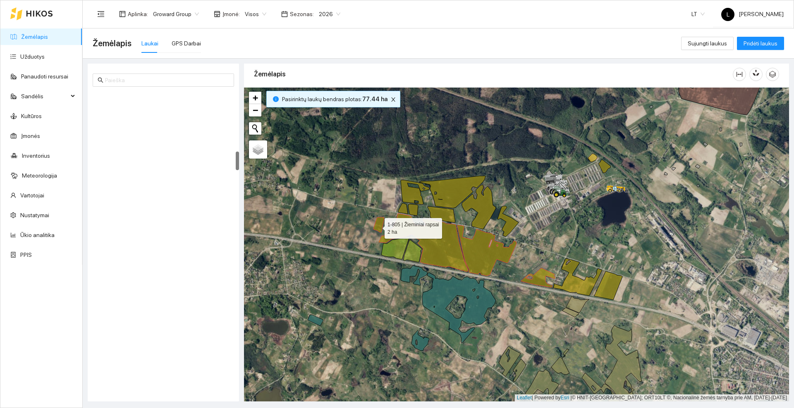
scroll to position [953, 0]
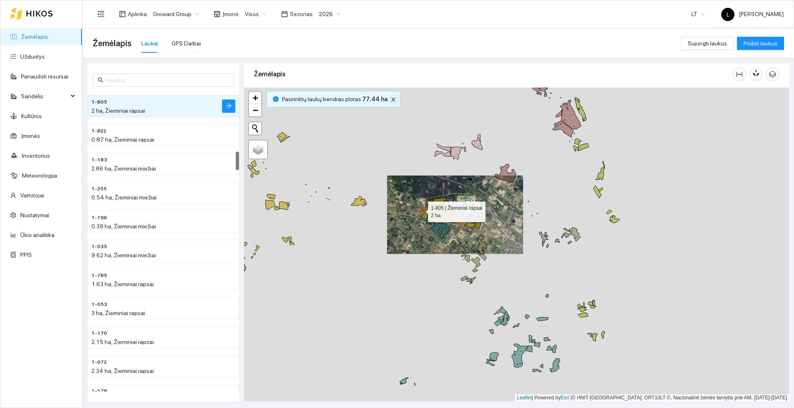
click at [390, 99] on icon "close" at bounding box center [393, 100] width 6 height 6
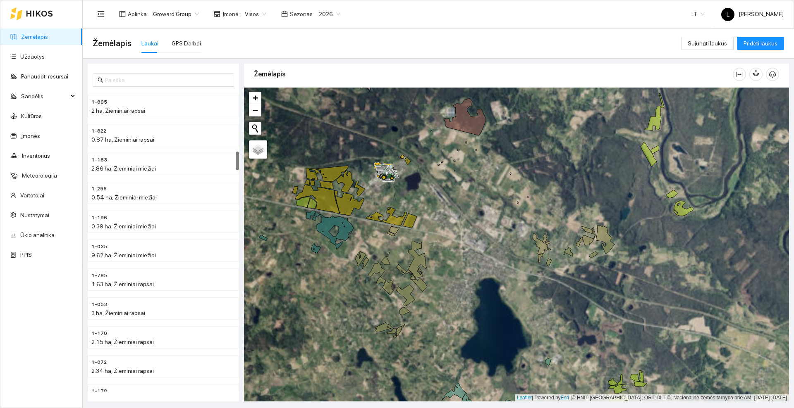
drag, startPoint x: 526, startPoint y: 219, endPoint x: 457, endPoint y: 188, distance: 75.3
click at [456, 191] on div at bounding box center [516, 245] width 545 height 314
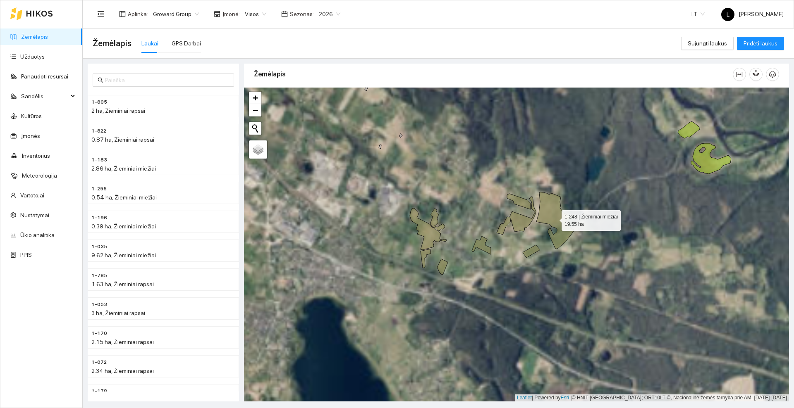
click at [563, 222] on icon at bounding box center [555, 220] width 38 height 57
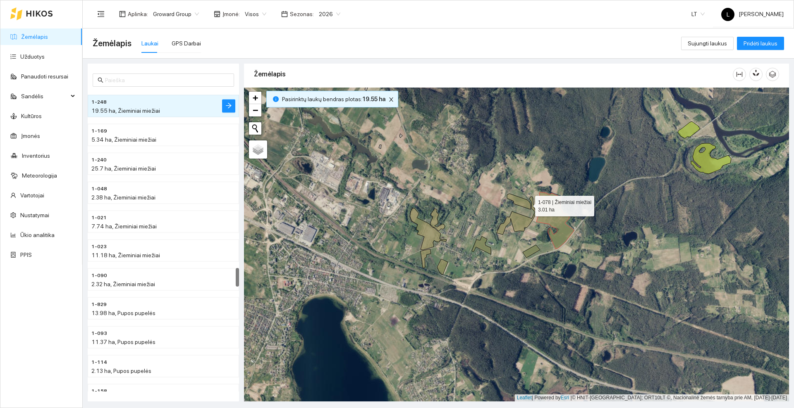
click at [526, 204] on icon at bounding box center [519, 202] width 24 height 16
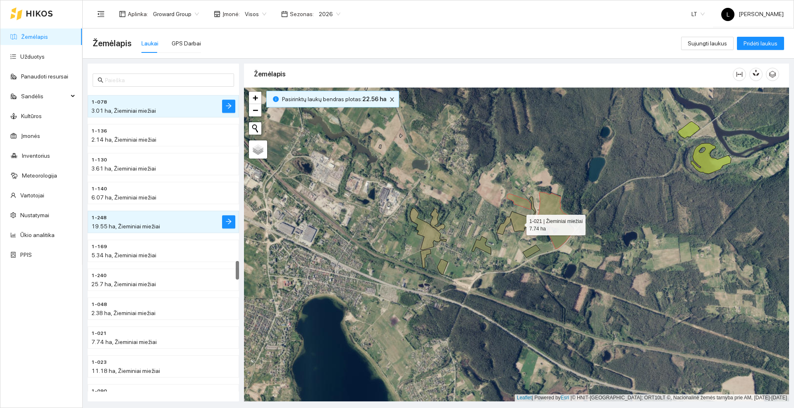
click at [518, 225] on icon at bounding box center [516, 216] width 39 height 38
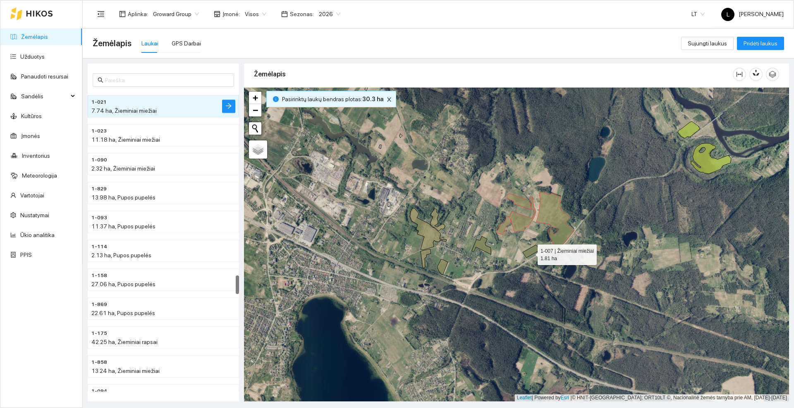
click at [530, 253] on icon at bounding box center [531, 251] width 17 height 13
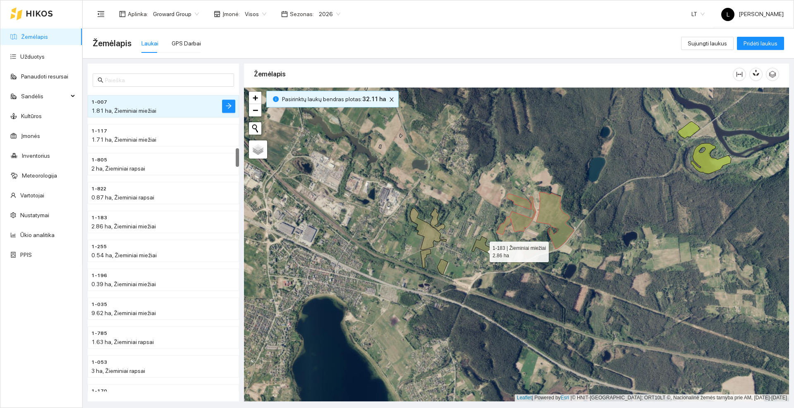
click at [482, 250] on icon at bounding box center [481, 245] width 19 height 18
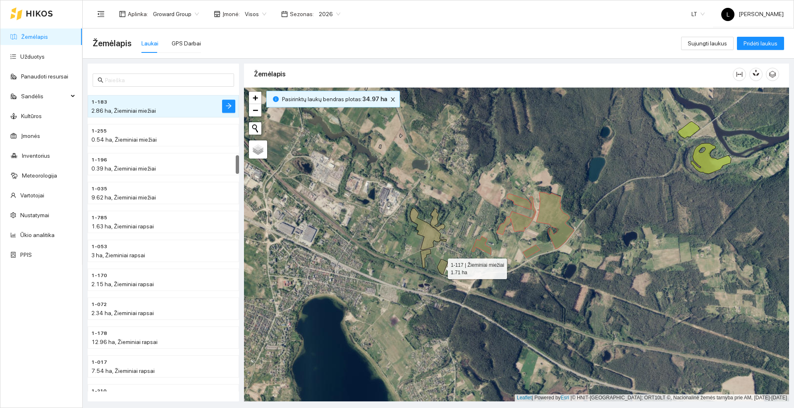
click at [441, 267] on icon at bounding box center [442, 267] width 11 height 16
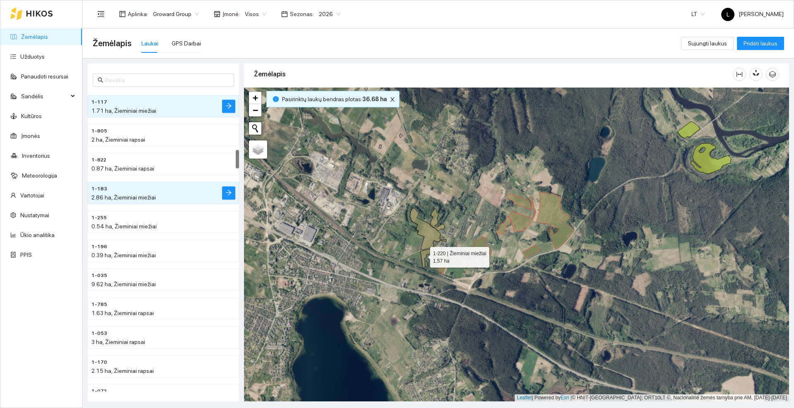
click at [423, 256] on icon at bounding box center [425, 258] width 10 height 19
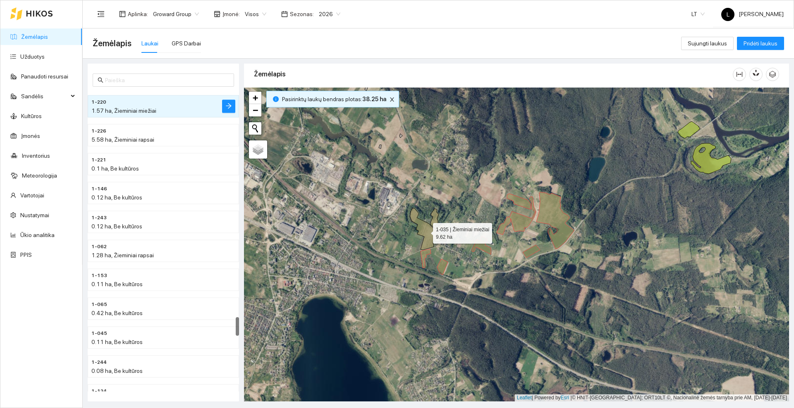
click at [430, 239] on icon at bounding box center [428, 229] width 37 height 42
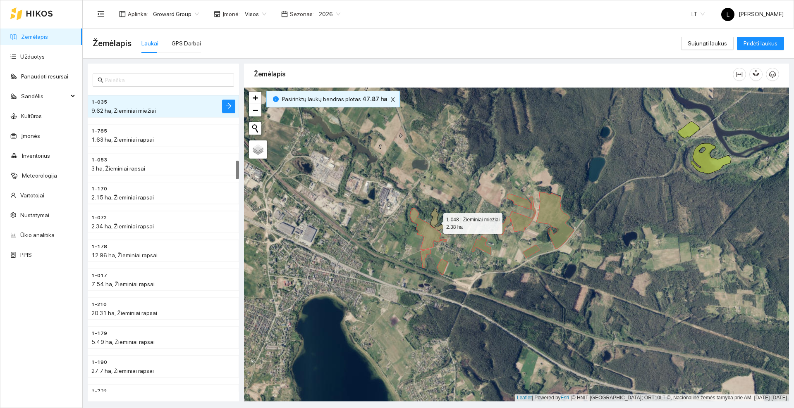
click at [436, 222] on icon at bounding box center [437, 220] width 14 height 22
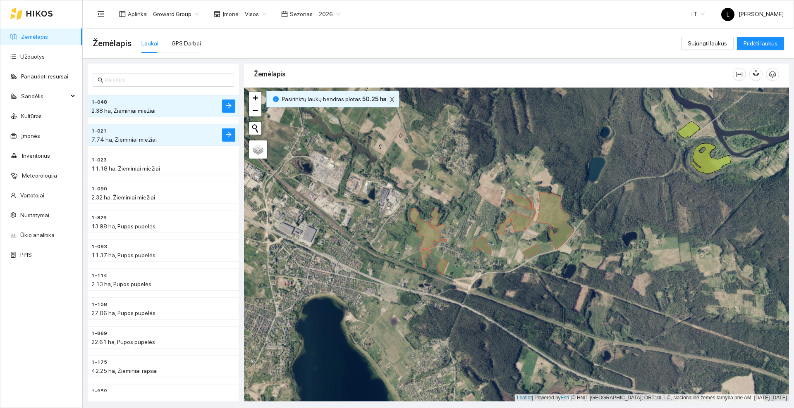
click at [390, 101] on icon "close" at bounding box center [392, 100] width 4 height 4
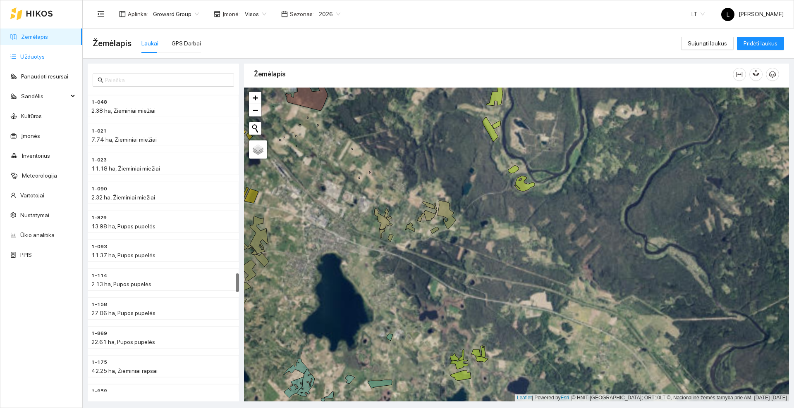
click at [42, 54] on link "Užduotys" at bounding box center [32, 56] width 24 height 7
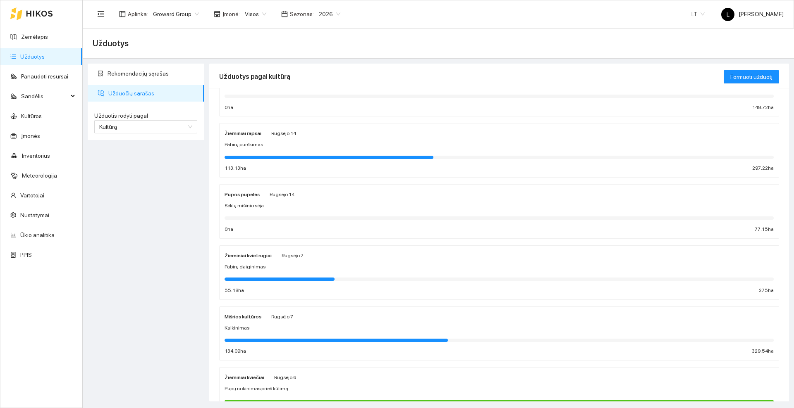
scroll to position [52, 0]
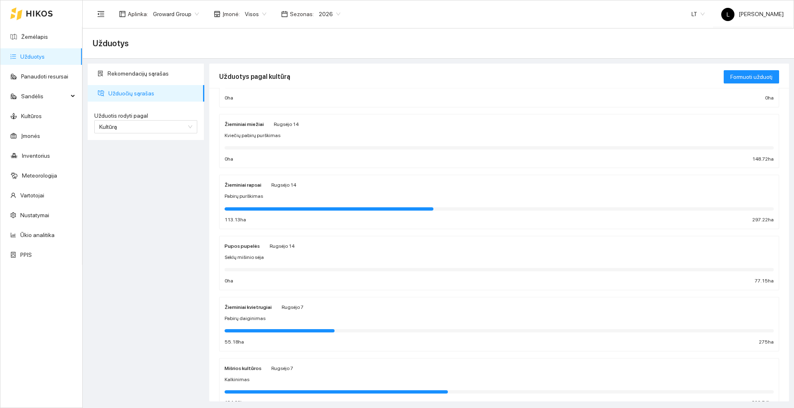
click at [289, 134] on div "Kviečių pabirų purškimas" at bounding box center [499, 136] width 549 height 8
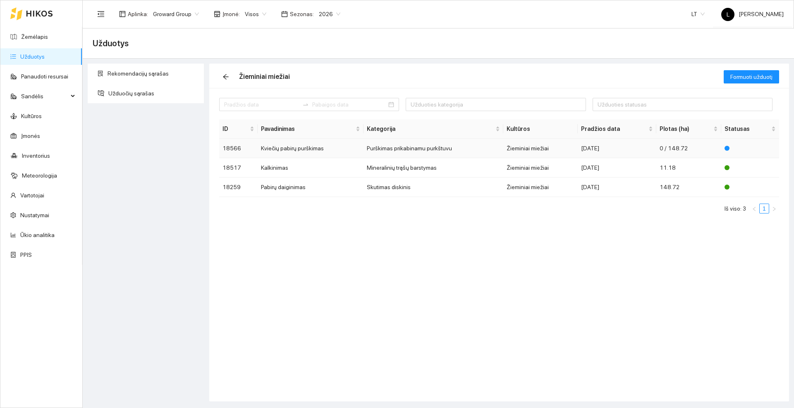
click at [287, 147] on td "Kviečių pabirų purškimas" at bounding box center [311, 148] width 106 height 19
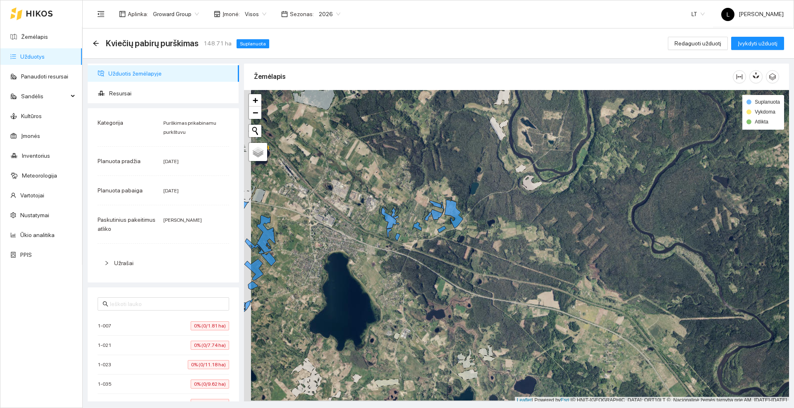
scroll to position [2, 0]
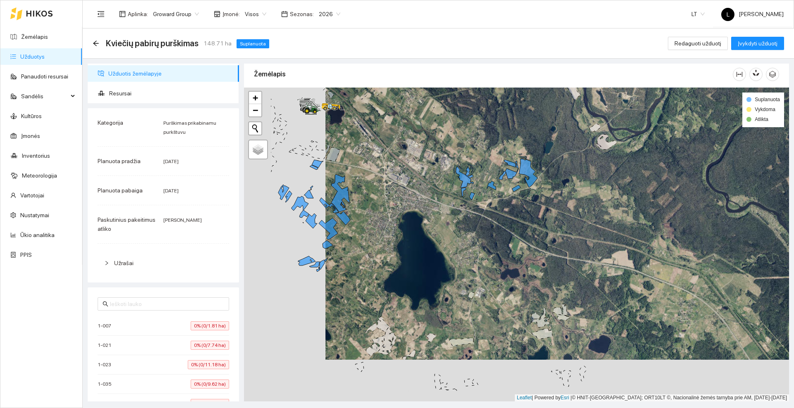
drag, startPoint x: 313, startPoint y: 191, endPoint x: 395, endPoint y: 149, distance: 92.1
click at [395, 149] on div at bounding box center [516, 245] width 545 height 314
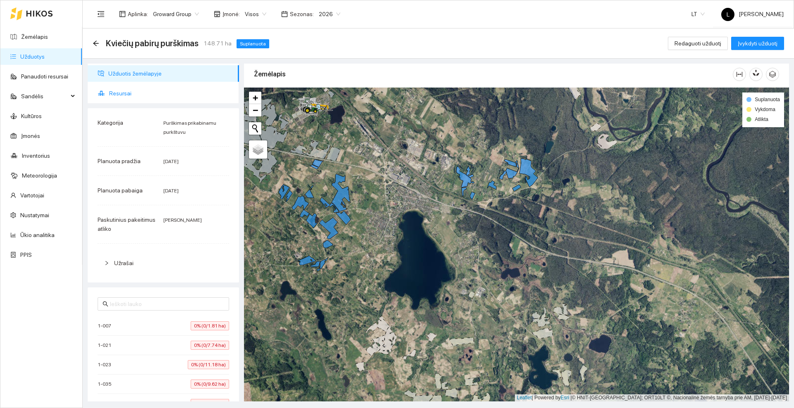
click at [137, 91] on span "Resursai" at bounding box center [170, 93] width 123 height 17
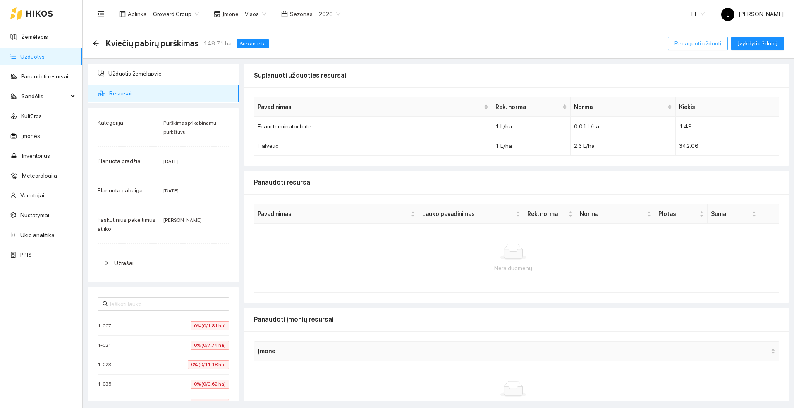
click at [701, 44] on span "Redaguoti užduotį" at bounding box center [697, 43] width 47 height 9
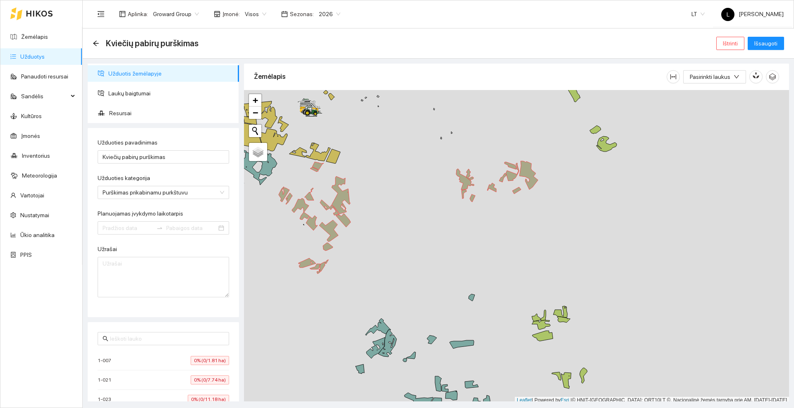
type input "[DATE]"
type input "2025-09-14"
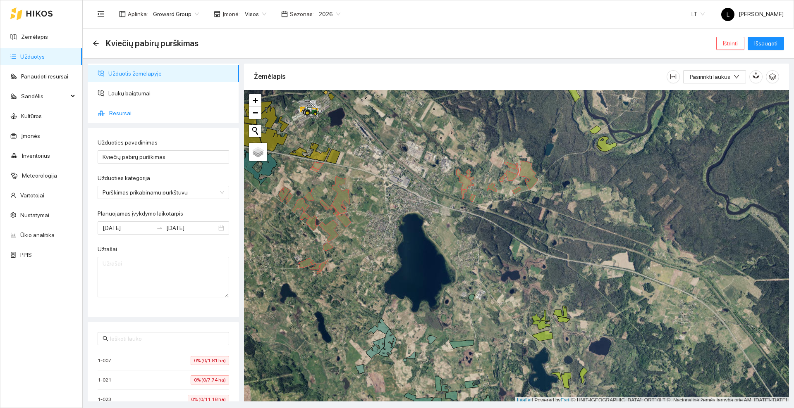
click at [120, 114] on span "Resursai" at bounding box center [170, 113] width 123 height 17
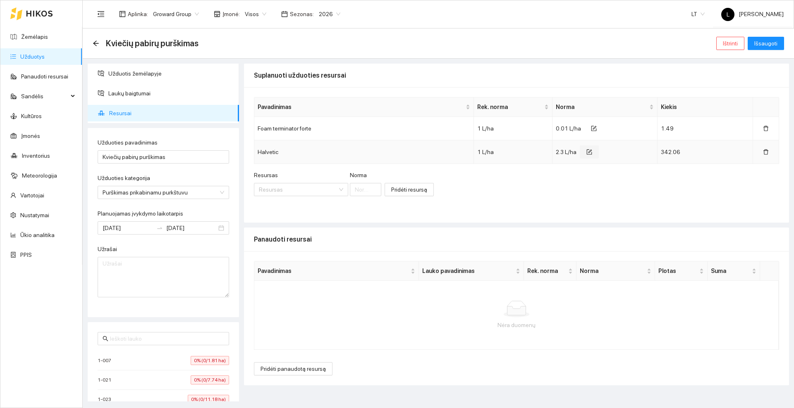
click at [587, 151] on icon "form" at bounding box center [589, 152] width 5 height 5
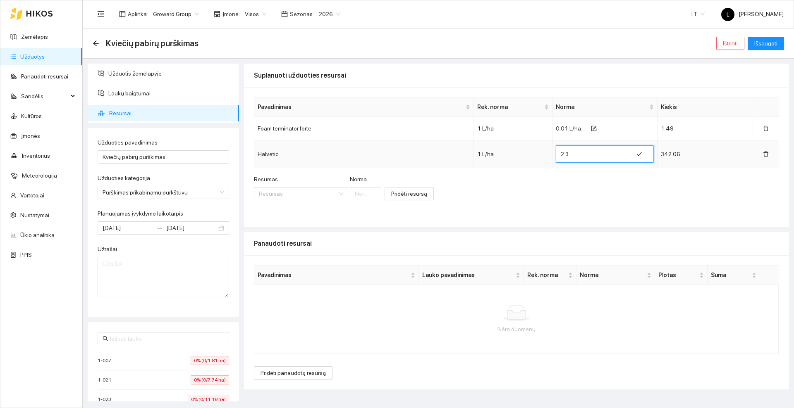
click at [586, 151] on input "2.3" at bounding box center [594, 154] width 67 height 13
type input "2.5"
click at [647, 155] on icon "check" at bounding box center [648, 154] width 6 height 6
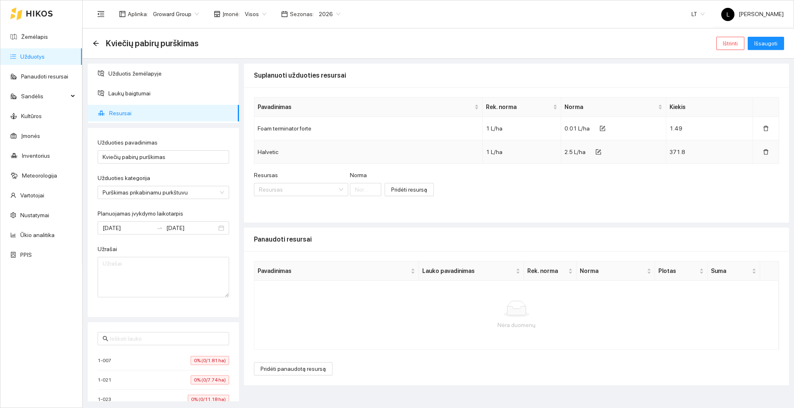
click at [588, 183] on div "Resursas Resursas Norma Pridėti resursą" at bounding box center [516, 189] width 525 height 36
